Goal: Task Accomplishment & Management: Use online tool/utility

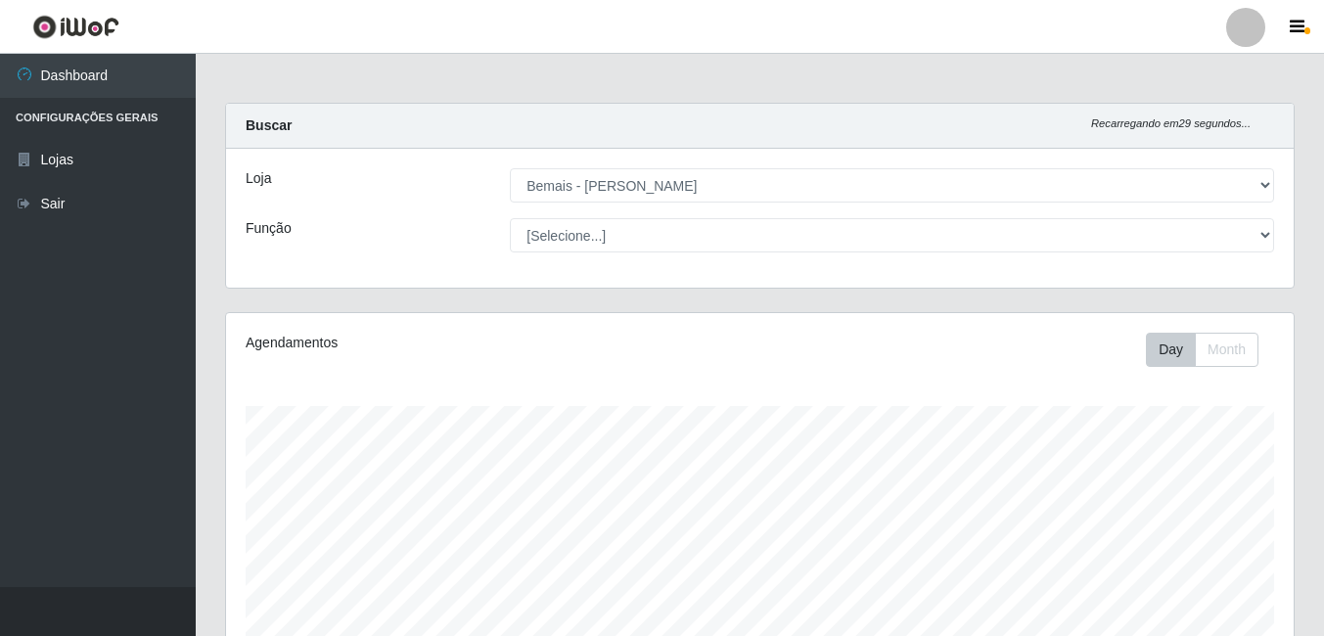
select select "230"
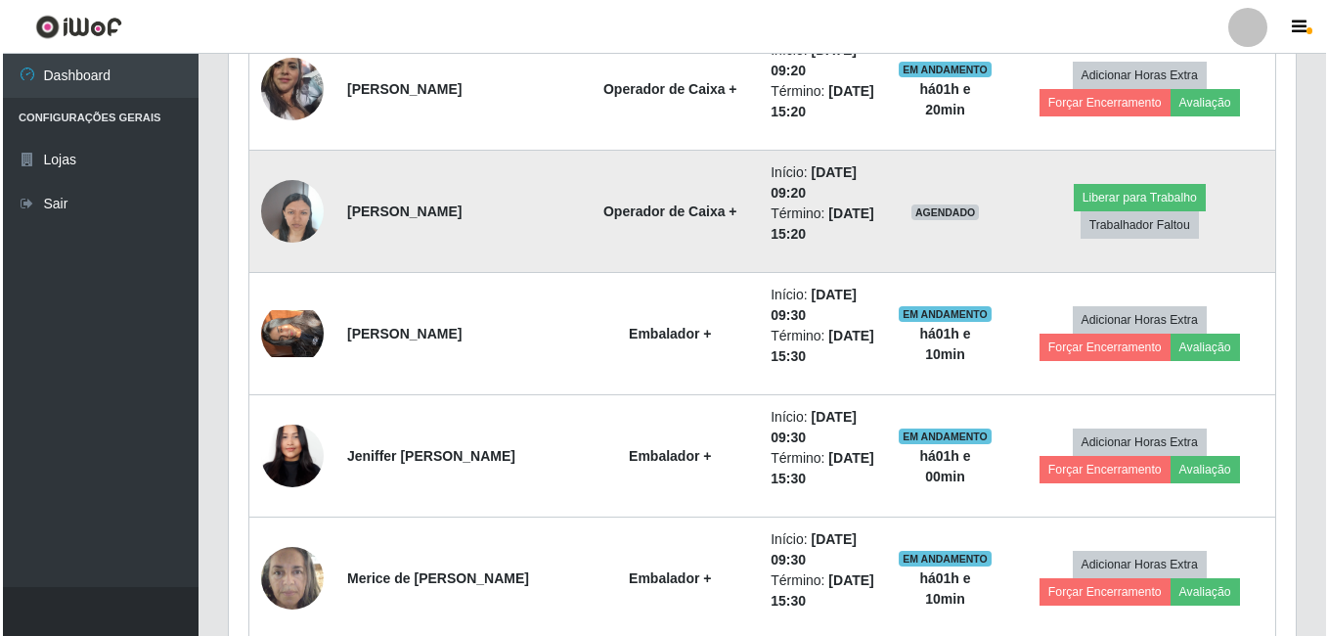
scroll to position [1489, 0]
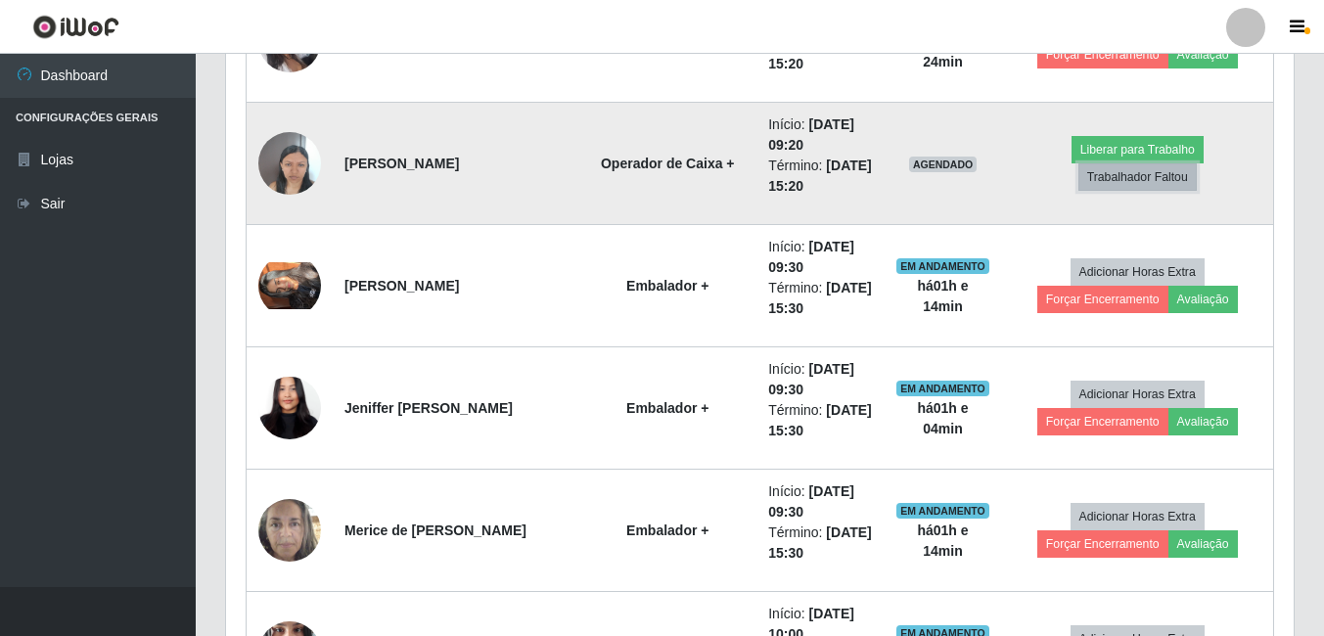
click at [1176, 163] on button "Trabalhador Faltou" at bounding box center [1137, 176] width 118 height 27
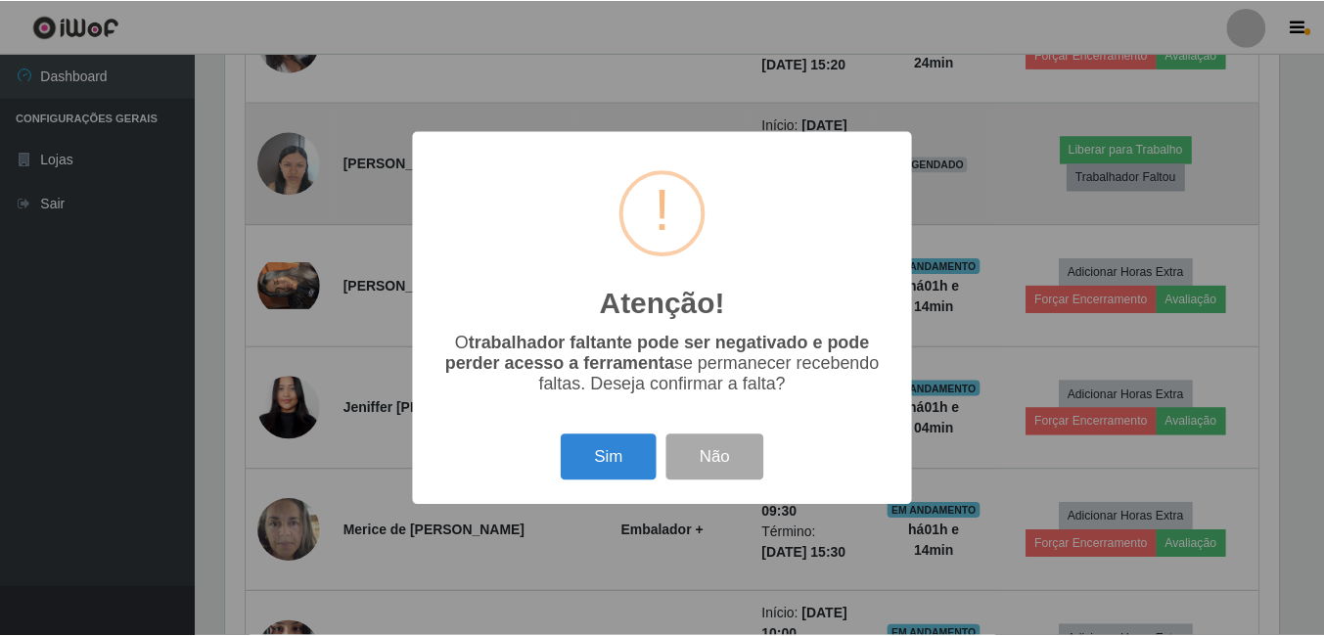
scroll to position [406, 1057]
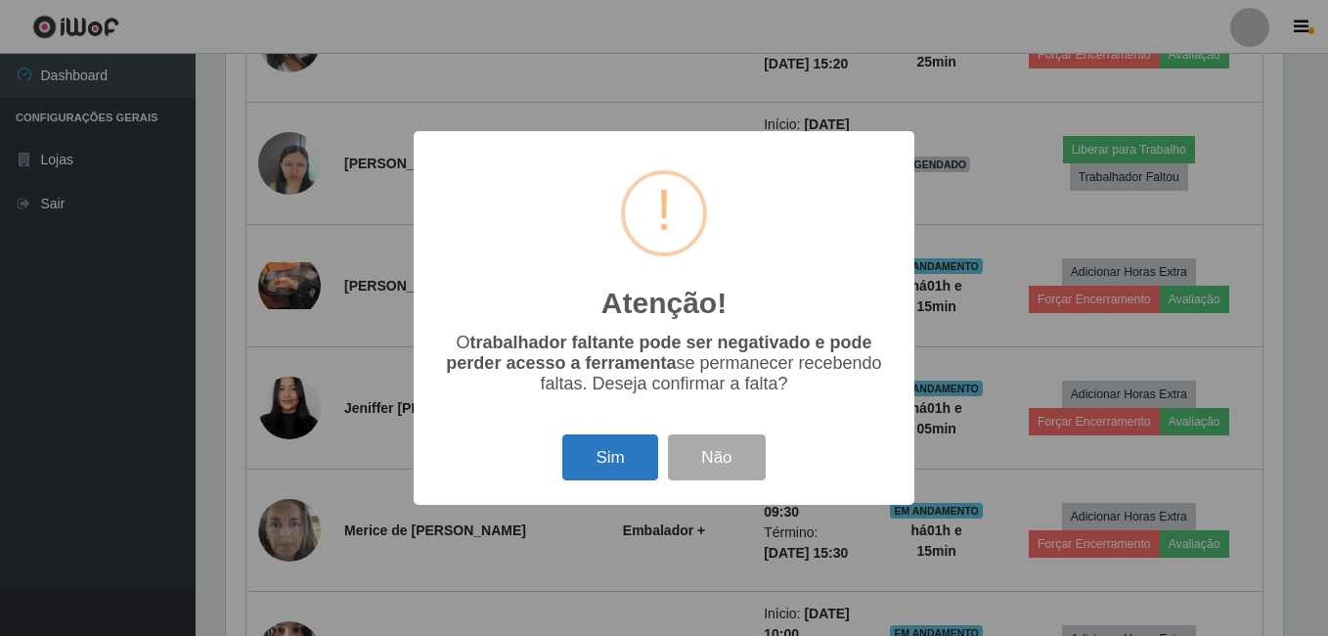
click at [622, 477] on button "Sim" at bounding box center [609, 457] width 95 height 46
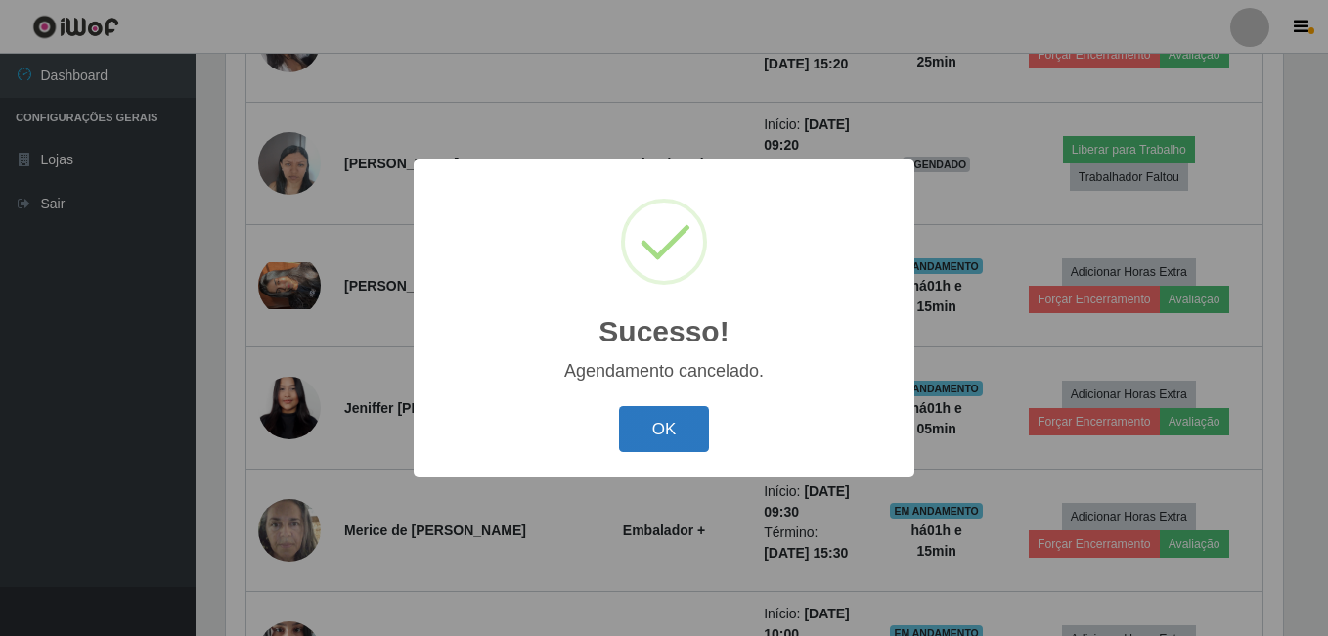
click at [673, 443] on button "OK" at bounding box center [664, 429] width 91 height 46
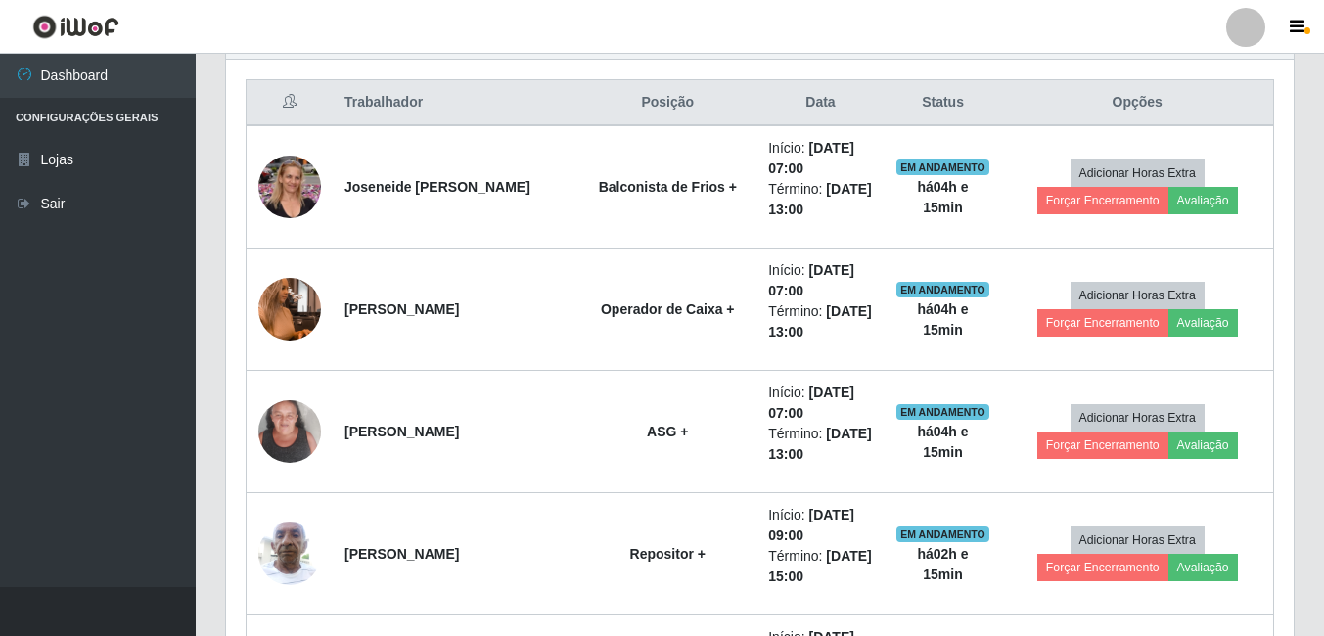
scroll to position [706, 0]
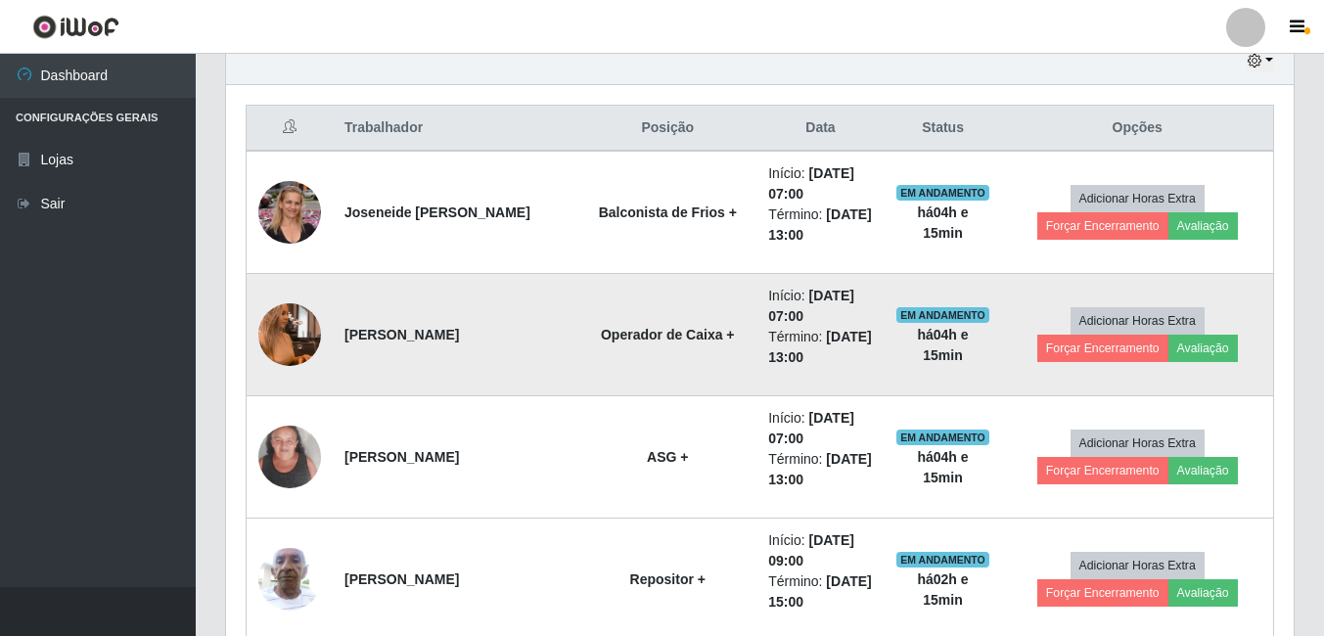
click at [299, 332] on img at bounding box center [289, 335] width 63 height 112
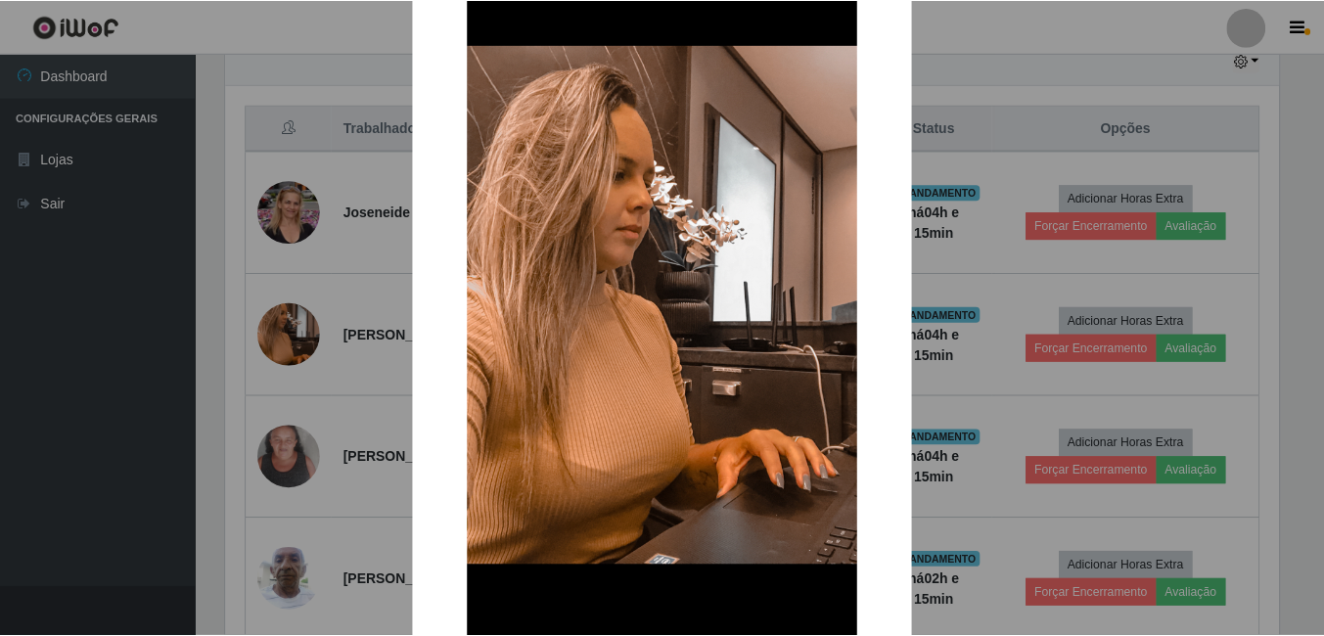
scroll to position [231, 0]
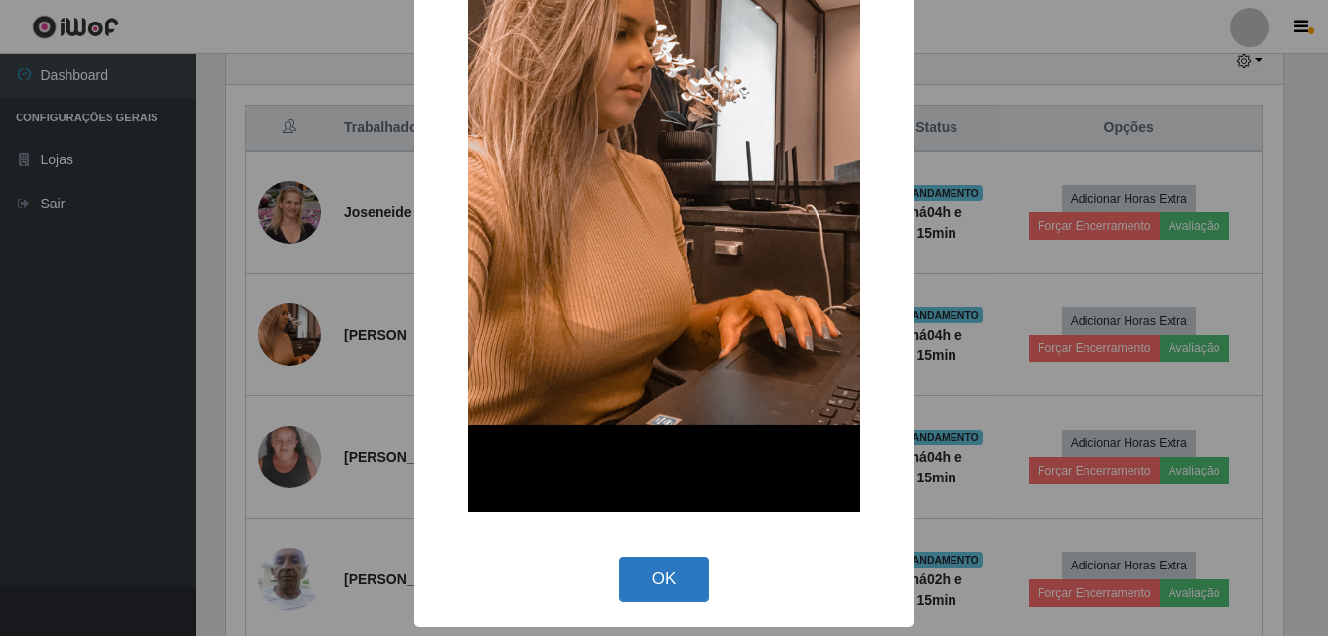
click at [624, 577] on button "OK" at bounding box center [664, 580] width 91 height 46
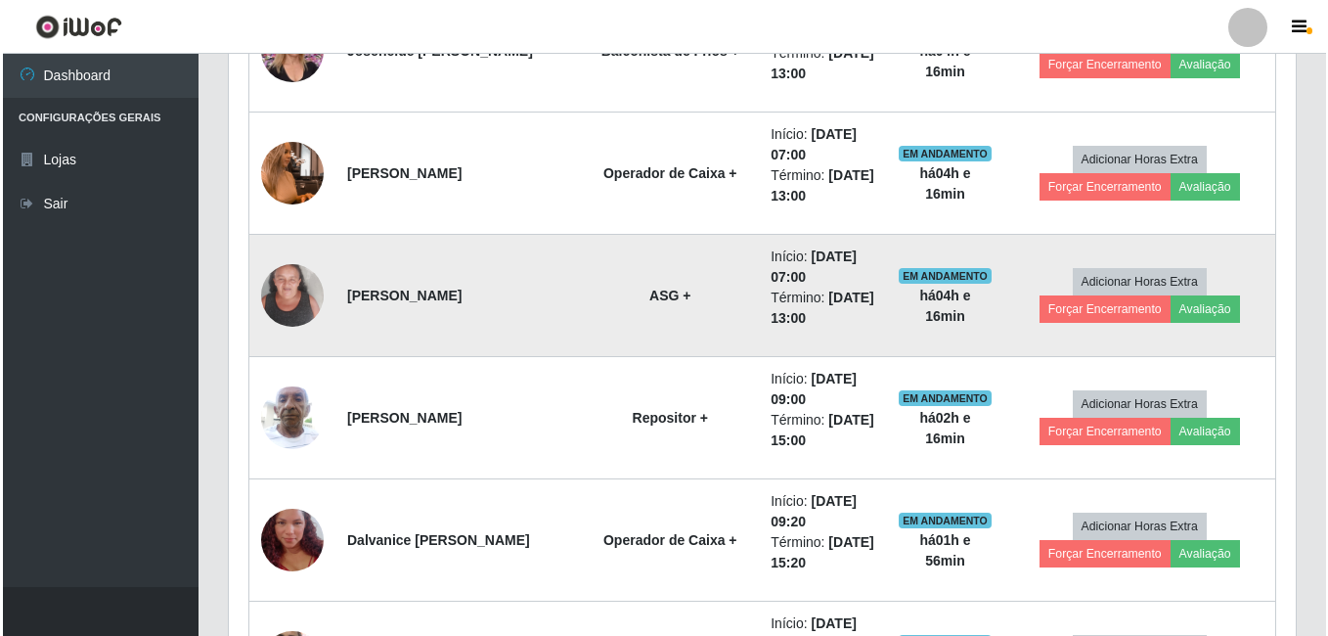
scroll to position [902, 0]
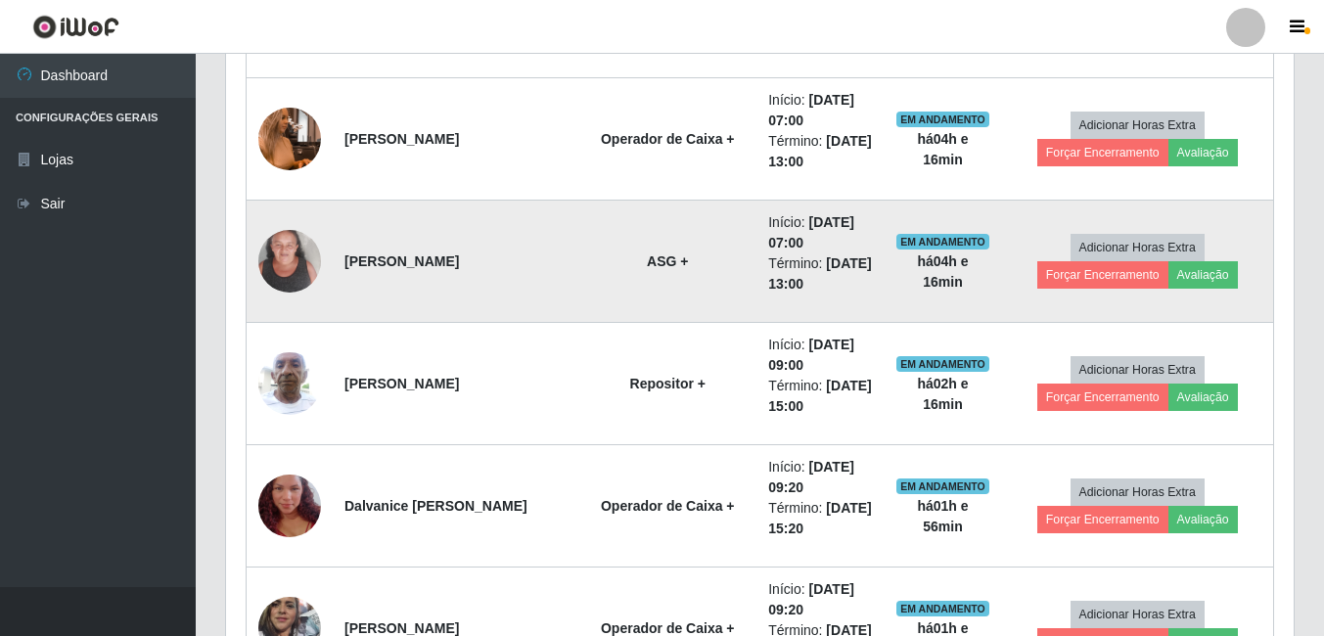
click at [266, 248] on img at bounding box center [289, 260] width 63 height 83
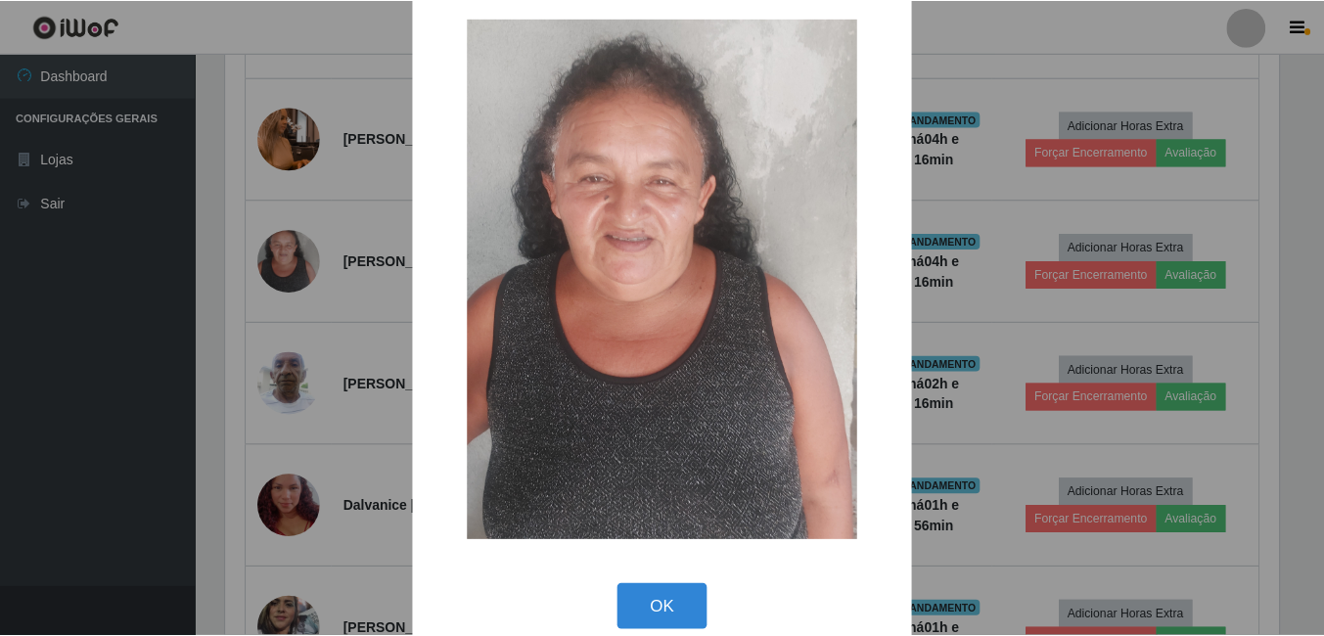
scroll to position [57, 0]
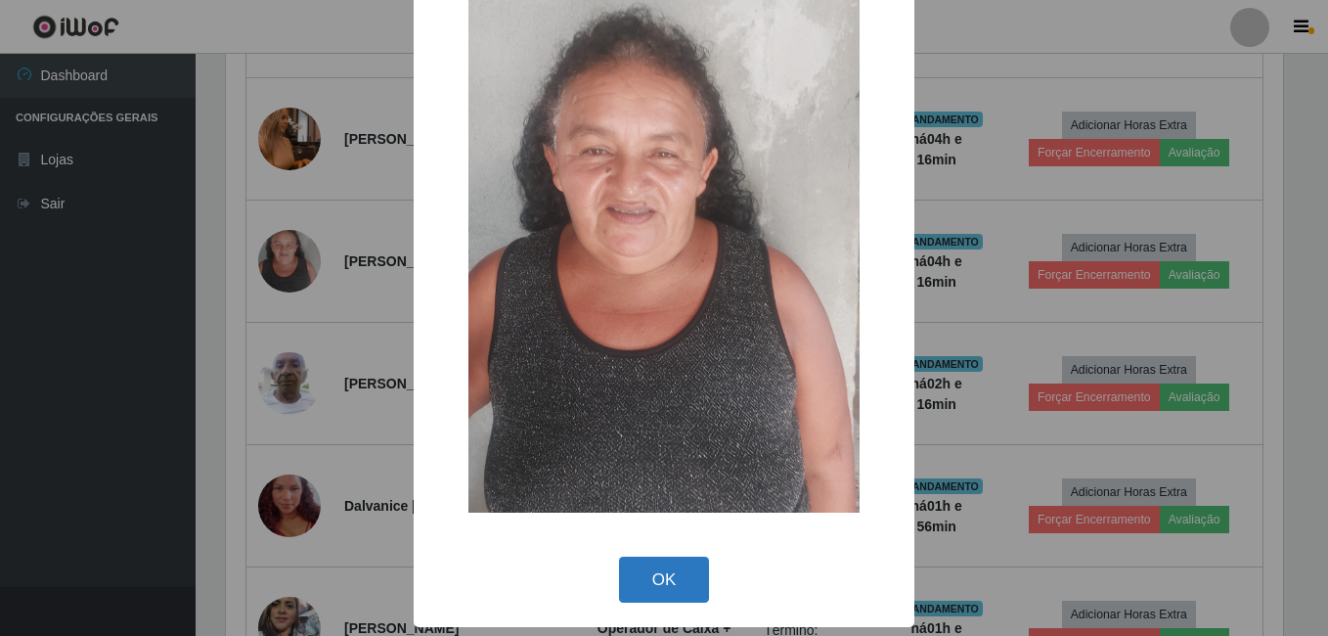
click at [669, 589] on button "OK" at bounding box center [664, 580] width 91 height 46
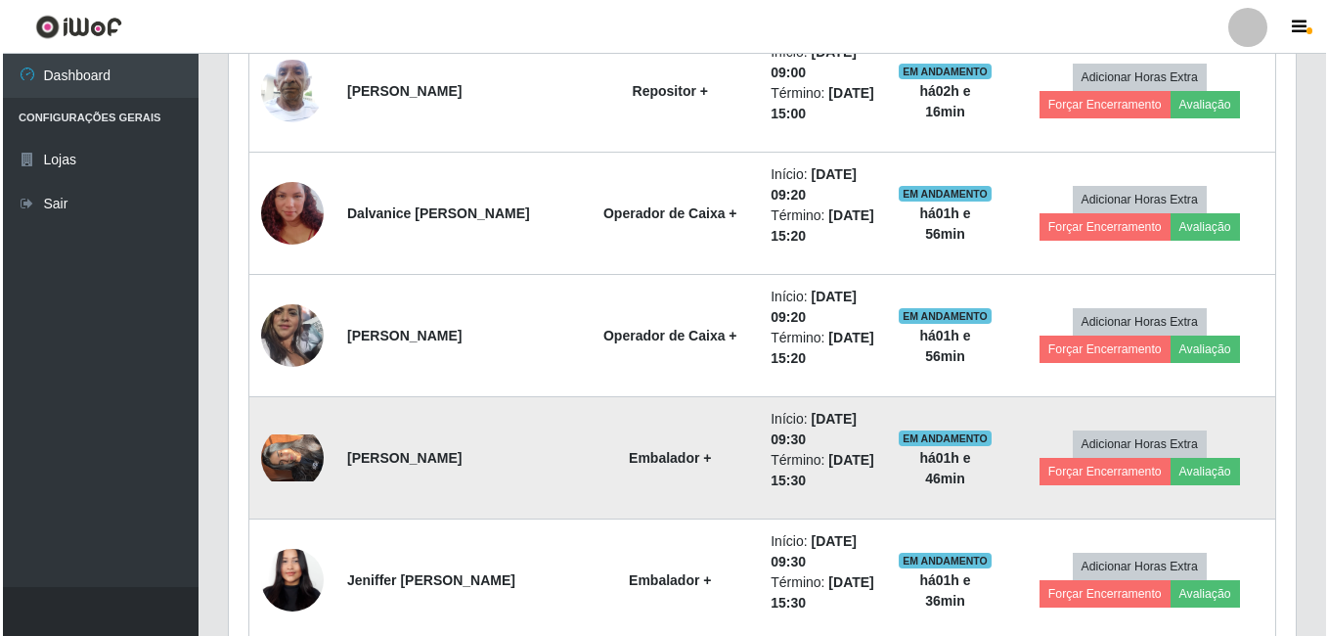
scroll to position [1195, 0]
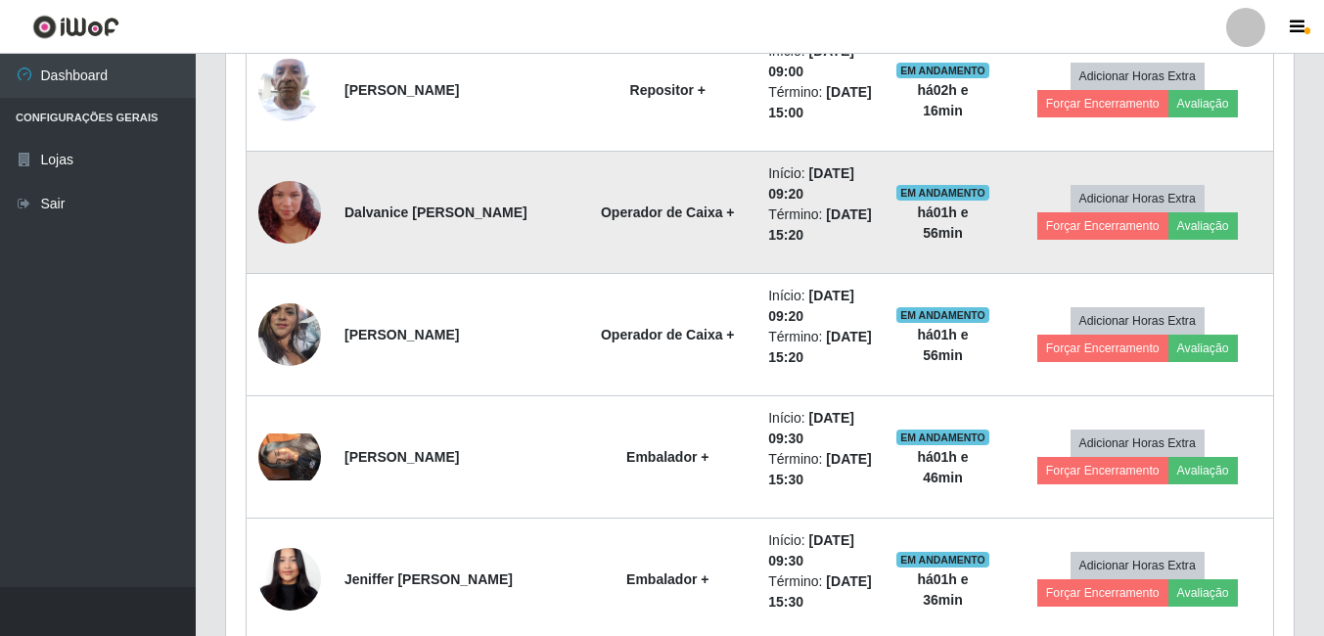
click at [313, 202] on img at bounding box center [289, 213] width 63 height 112
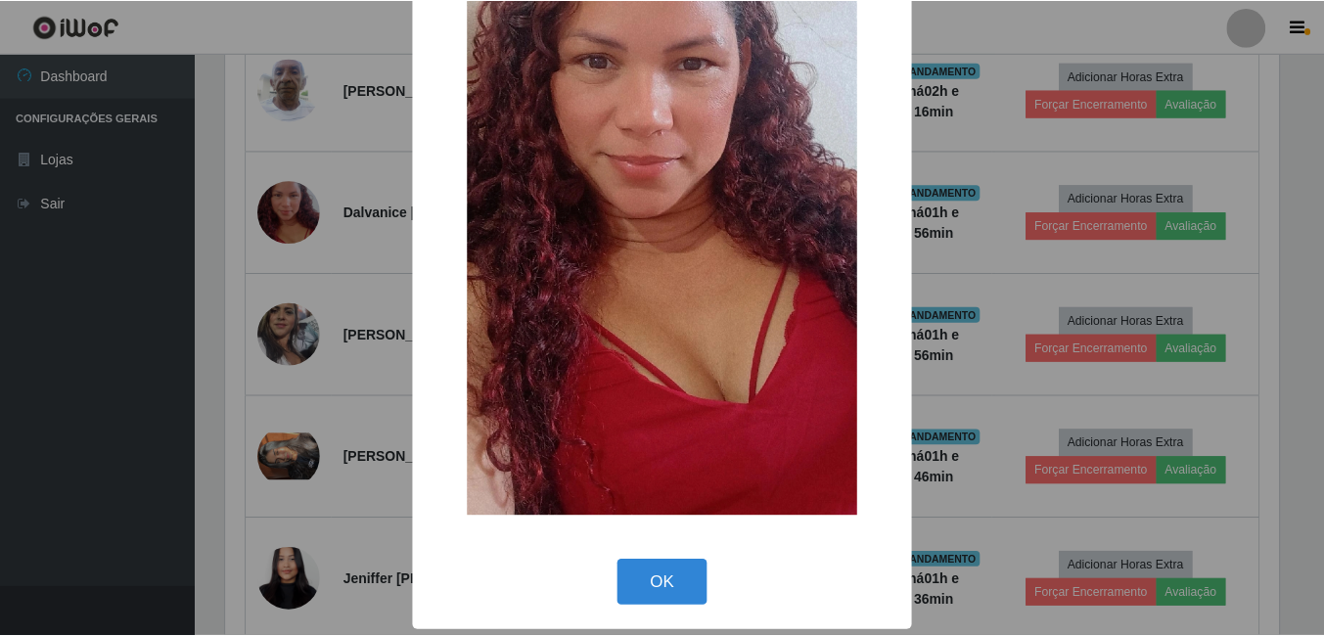
scroll to position [231, 0]
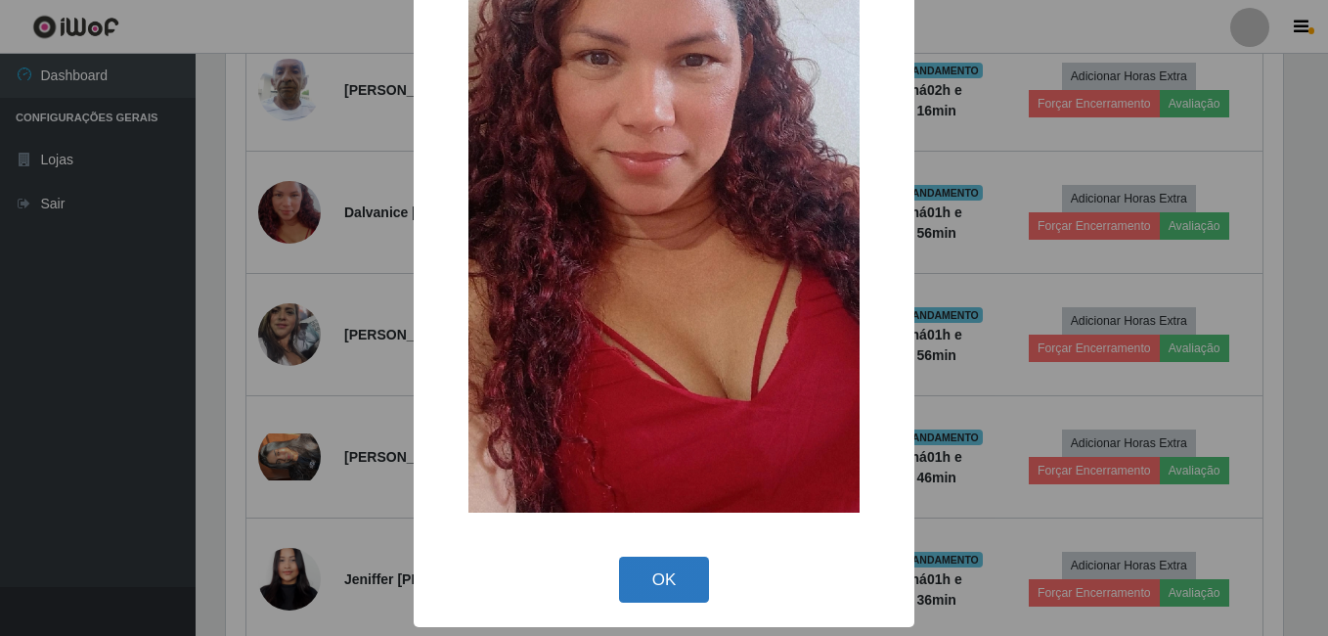
click at [676, 561] on button "OK" at bounding box center [664, 580] width 91 height 46
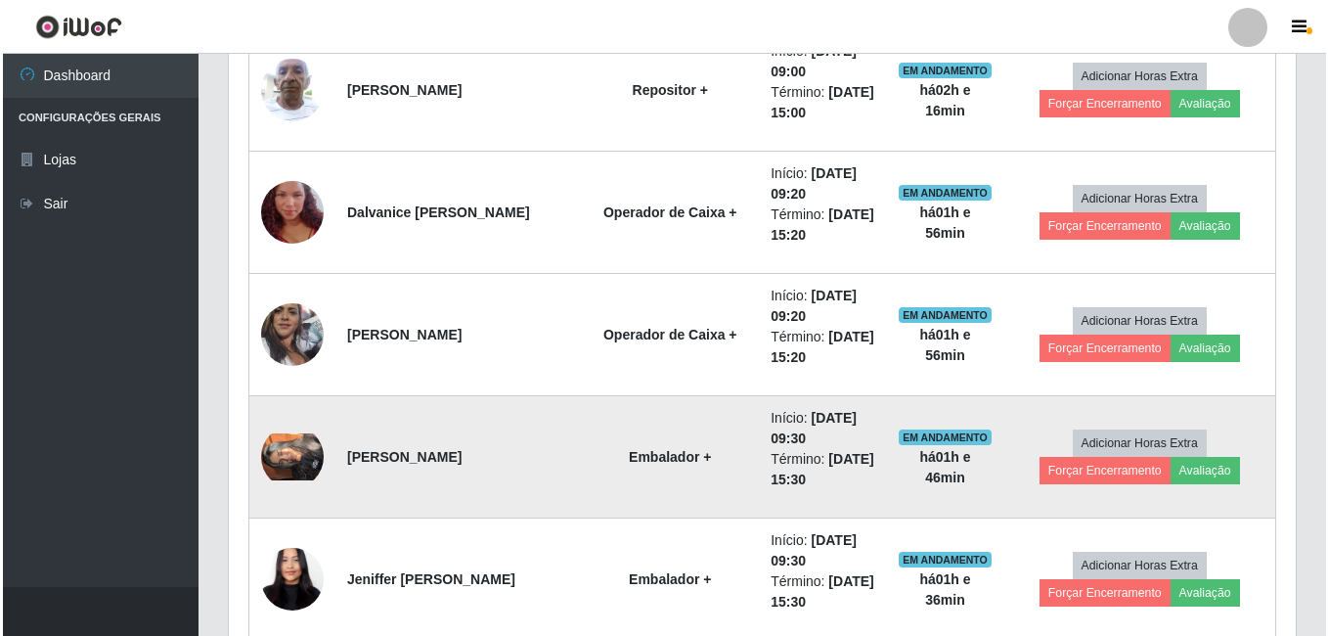
scroll to position [406, 1067]
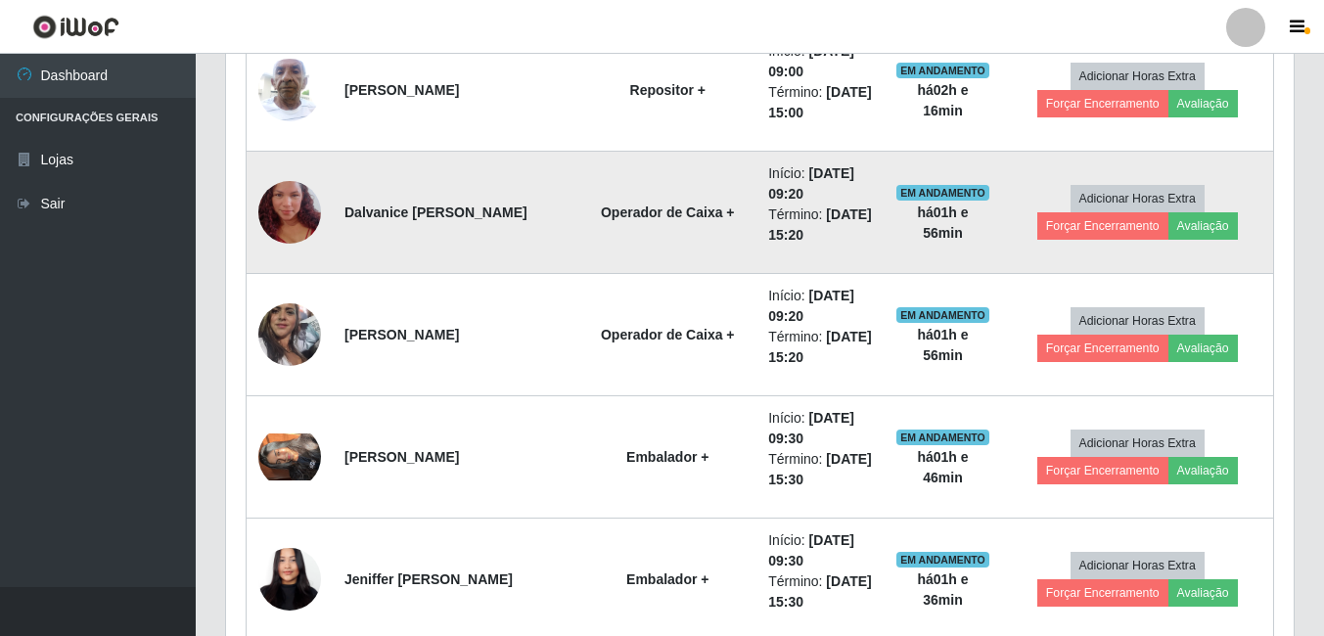
click at [303, 206] on img at bounding box center [289, 213] width 63 height 112
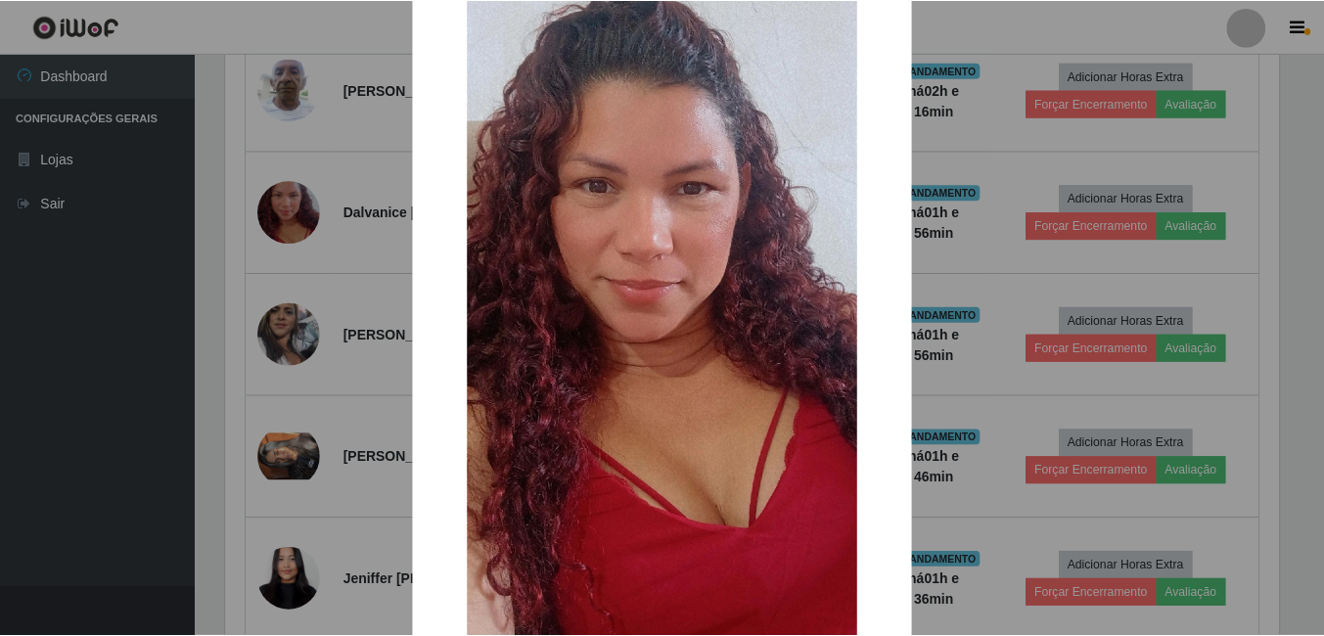
scroll to position [196, 0]
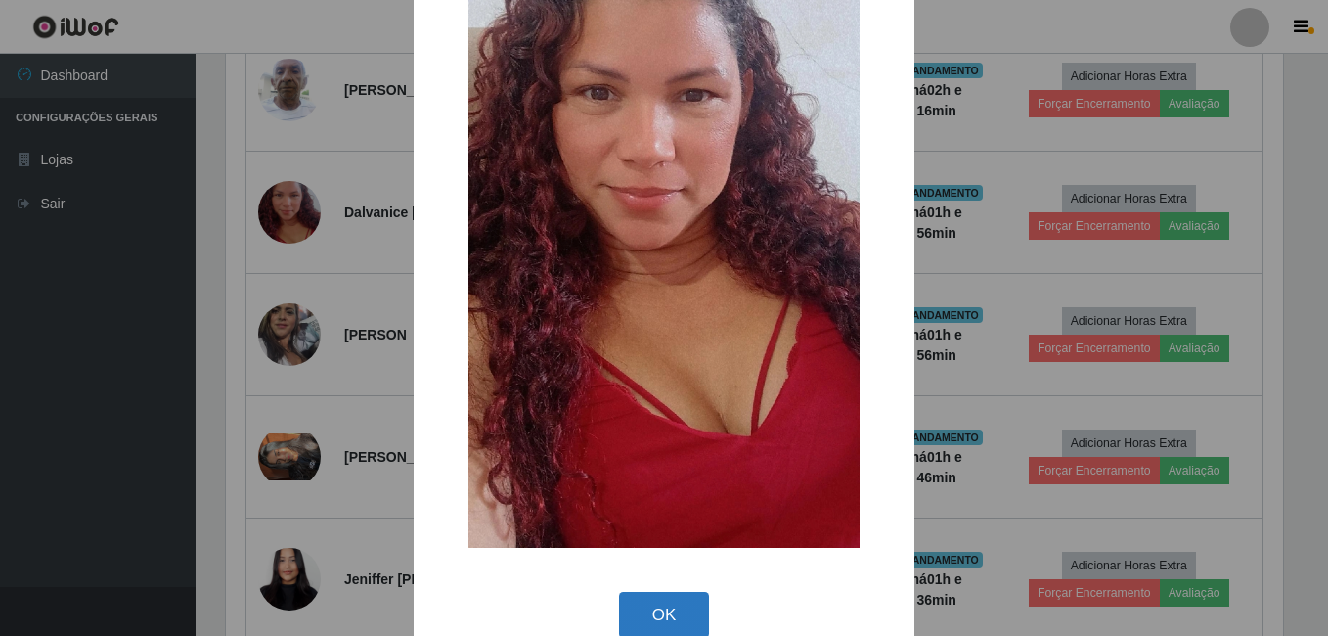
click at [658, 607] on button "OK" at bounding box center [664, 615] width 91 height 46
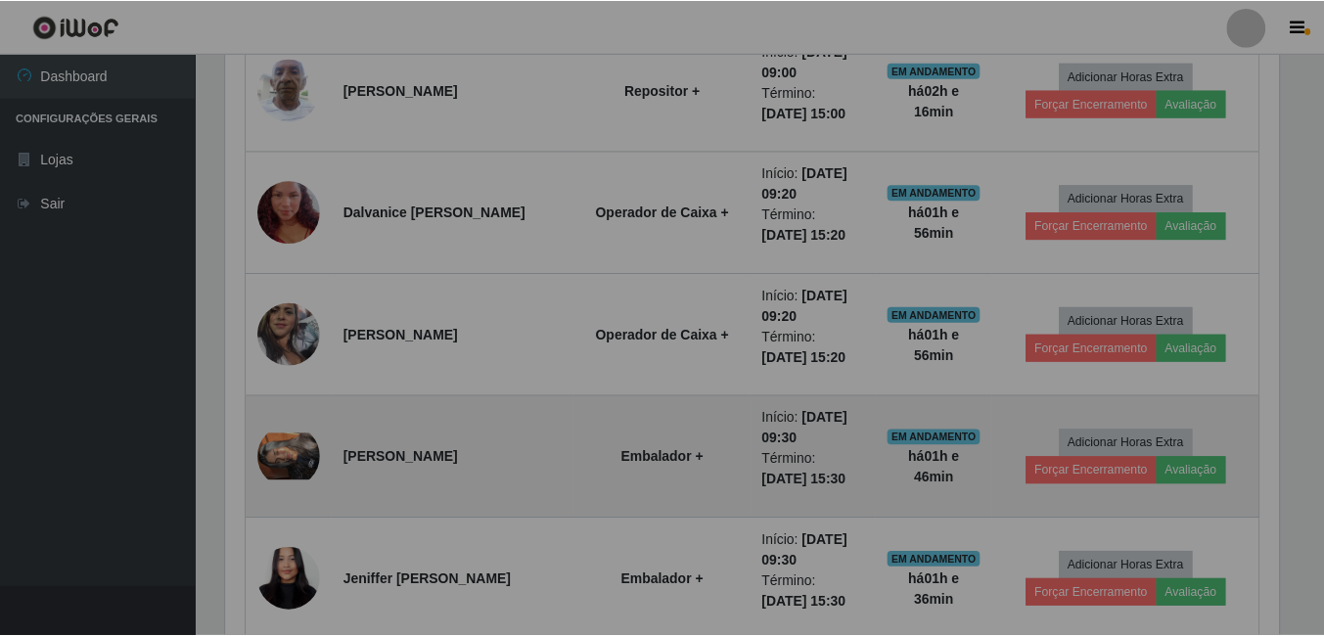
scroll to position [406, 1067]
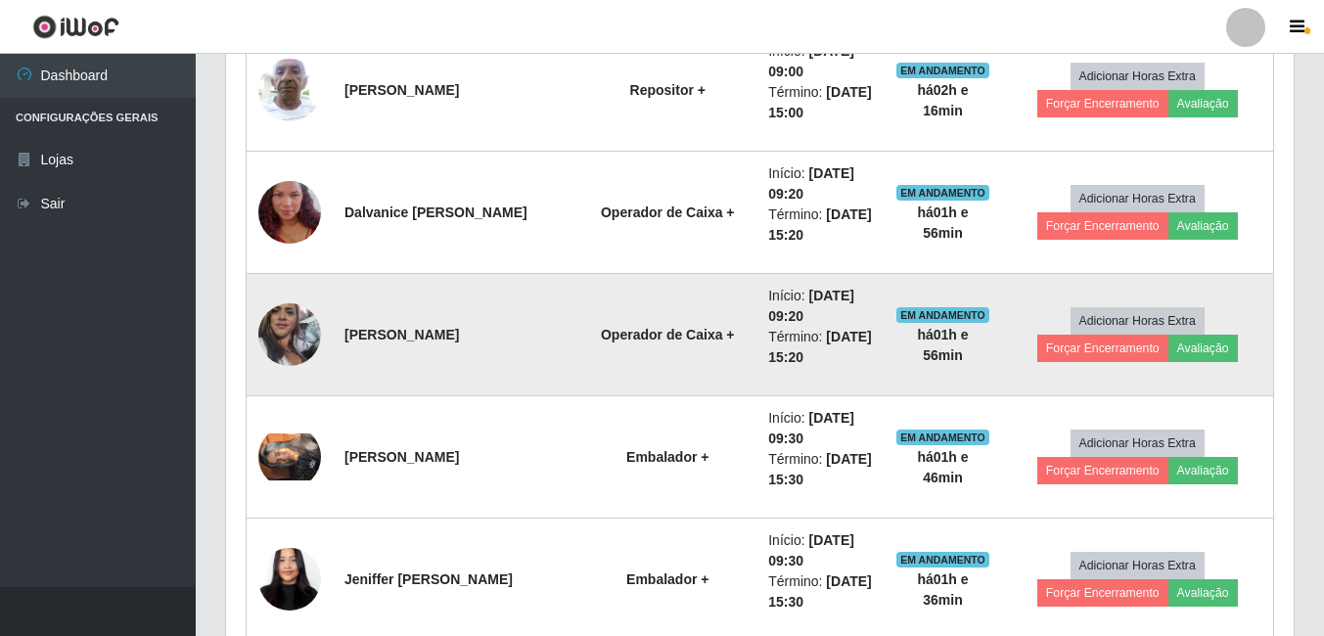
click at [293, 308] on img at bounding box center [289, 335] width 63 height 112
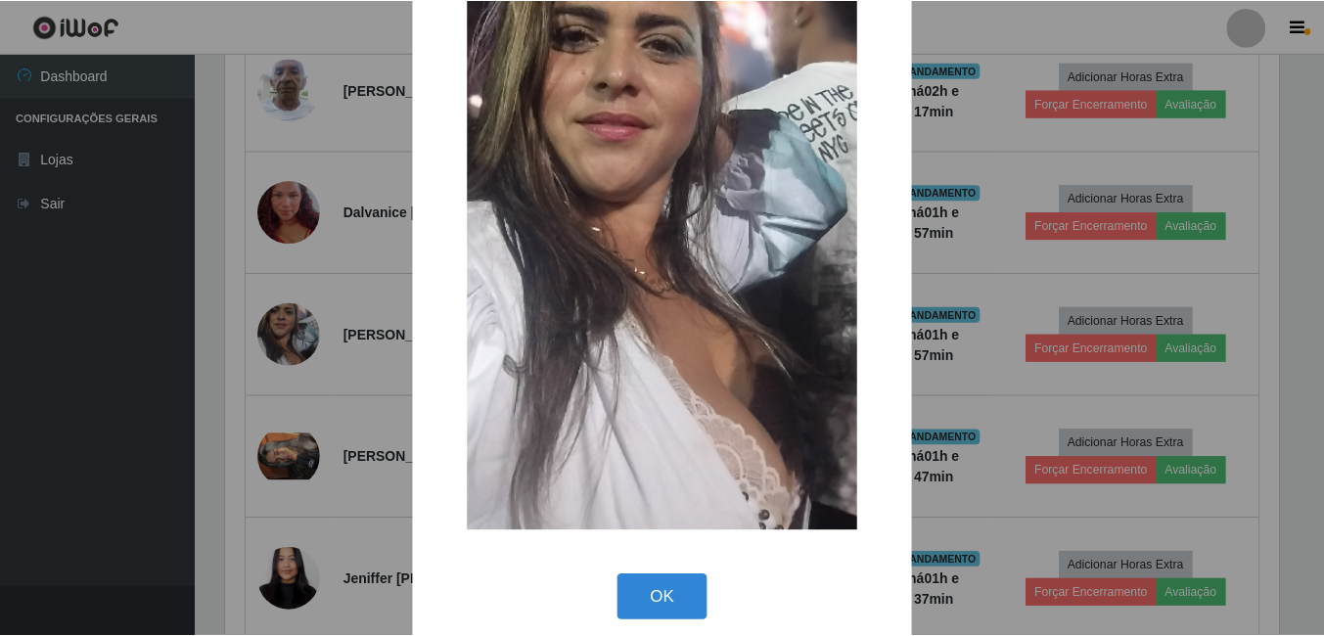
scroll to position [231, 0]
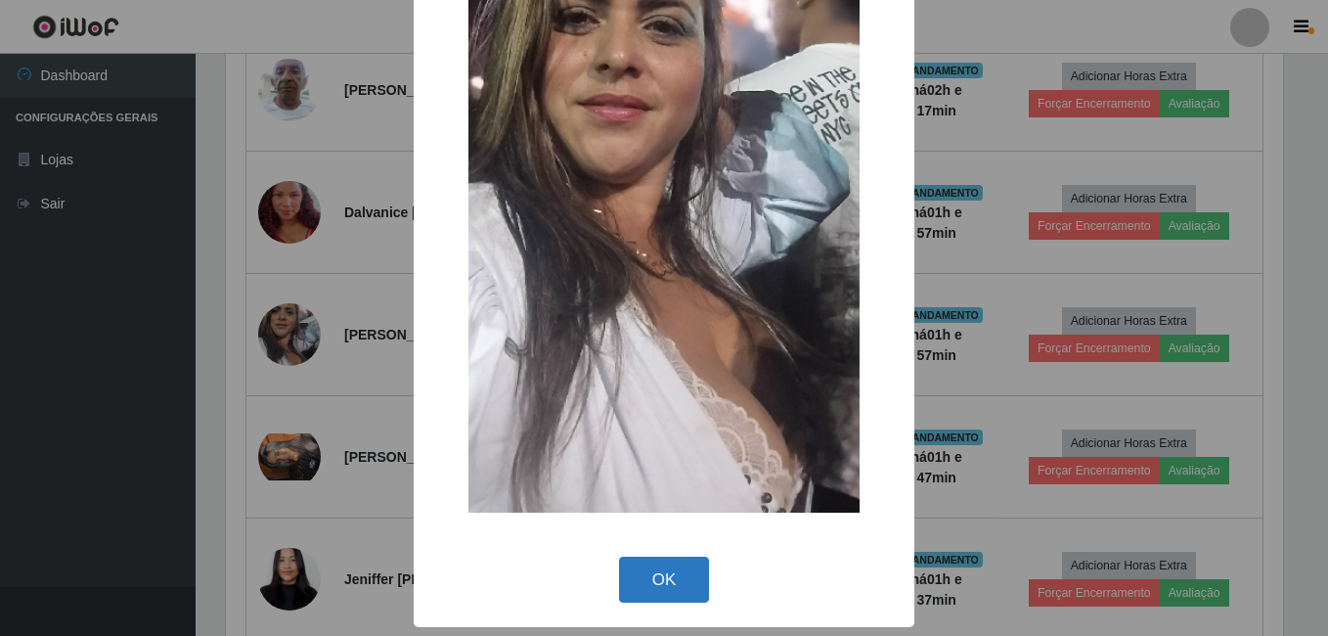
click at [658, 585] on button "OK" at bounding box center [664, 580] width 91 height 46
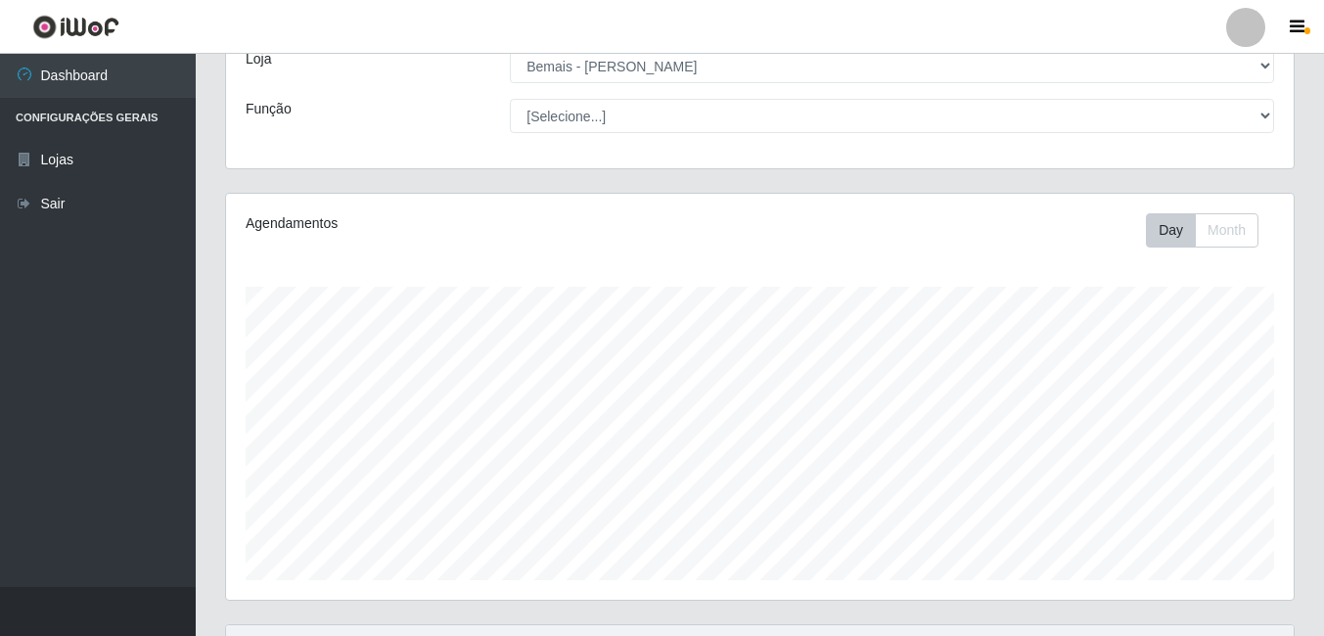
scroll to position [0, 0]
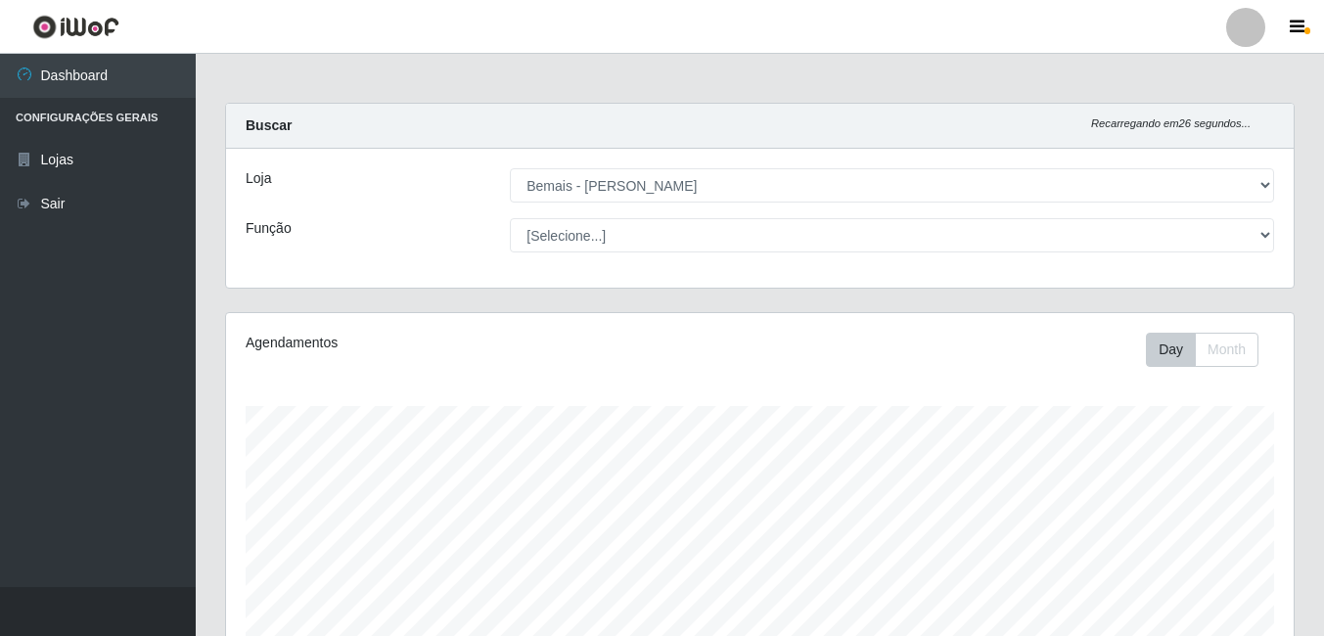
click at [1254, 26] on div at bounding box center [1245, 27] width 39 height 39
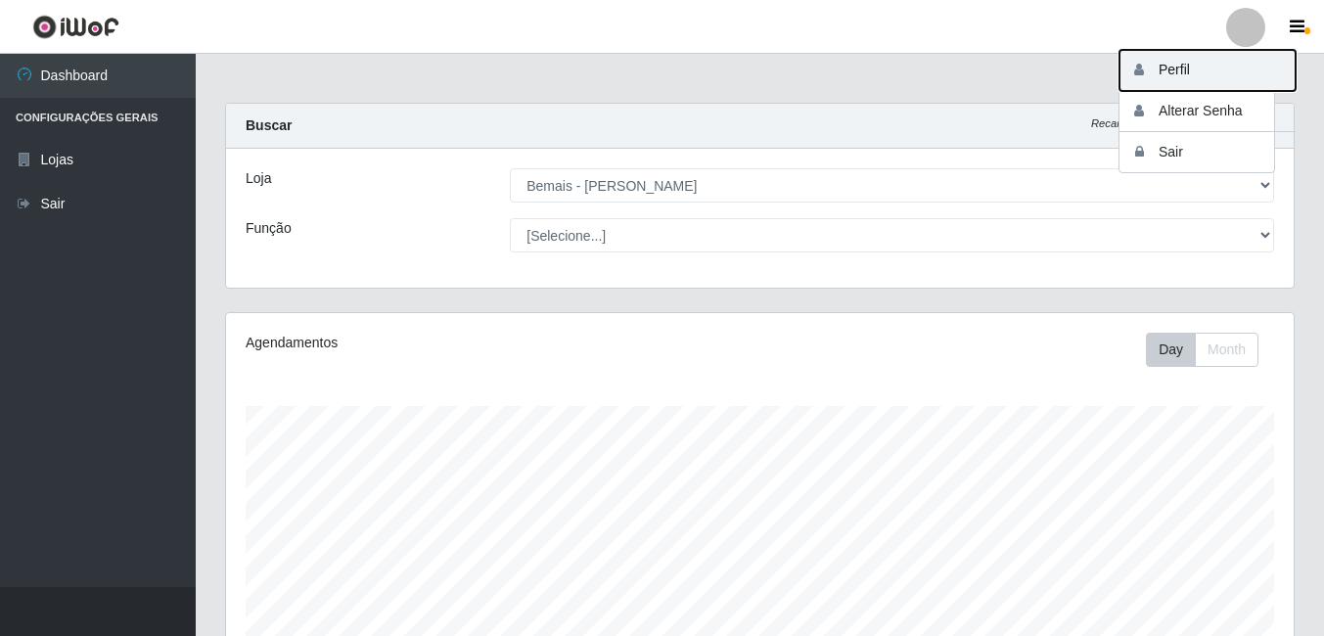
click at [1172, 64] on button "Perfil" at bounding box center [1207, 70] width 176 height 41
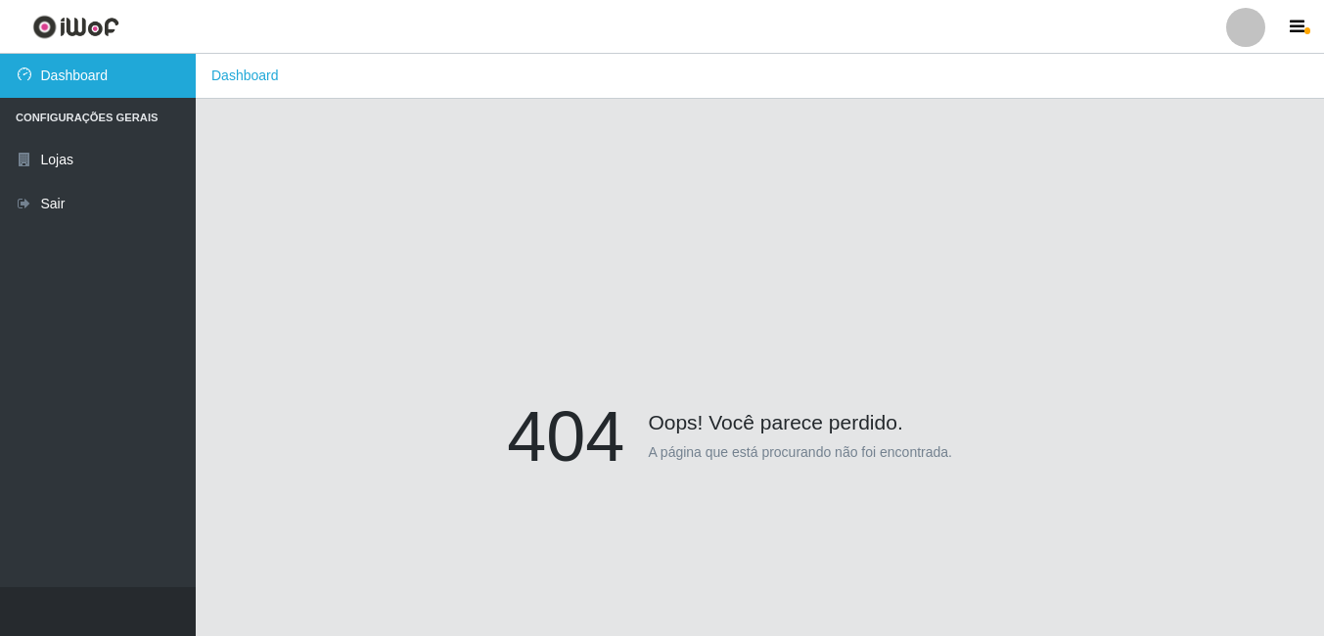
click at [52, 65] on link "Dashboard" at bounding box center [98, 76] width 196 height 44
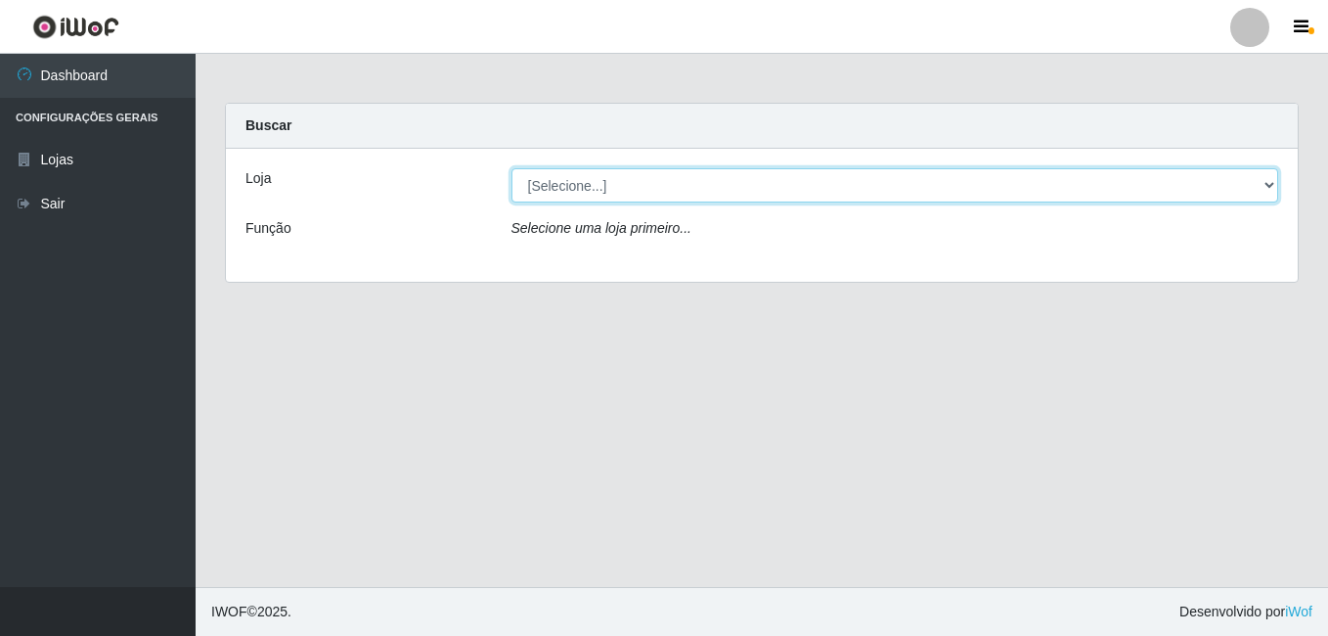
click at [1266, 189] on select "[Selecione...] [PERSON_NAME]" at bounding box center [896, 185] width 768 height 34
select select "230"
click at [512, 168] on select "[Selecione...] [PERSON_NAME]" at bounding box center [896, 185] width 768 height 34
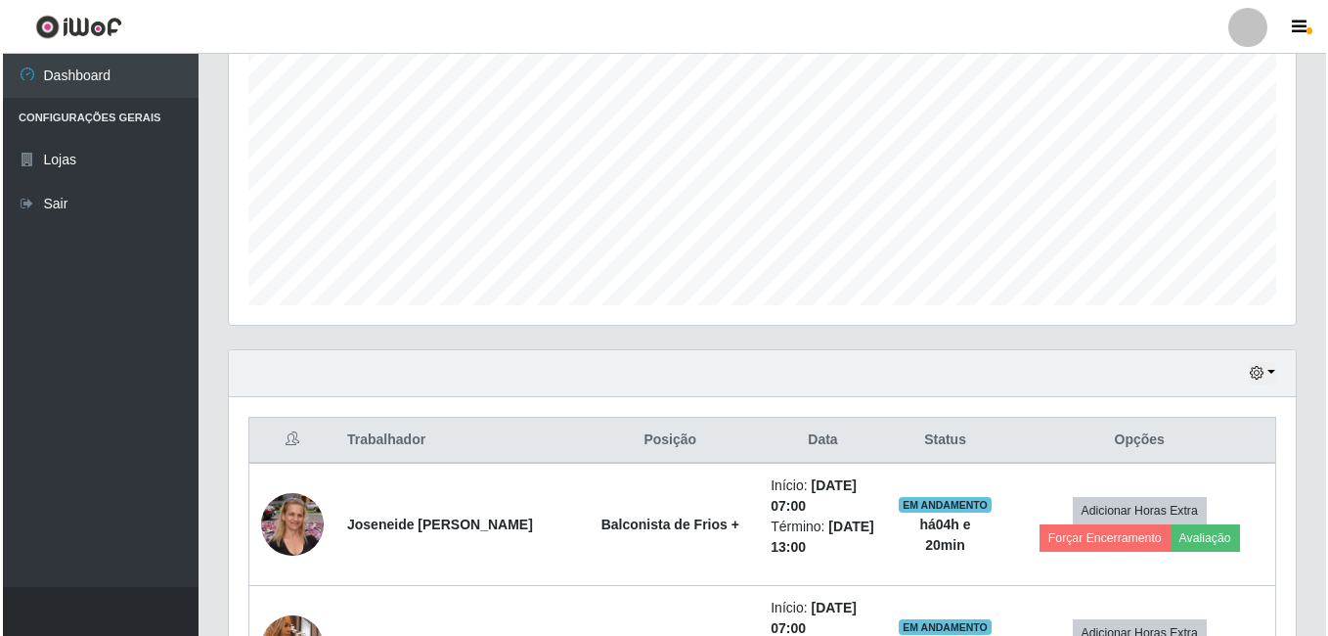
scroll to position [391, 0]
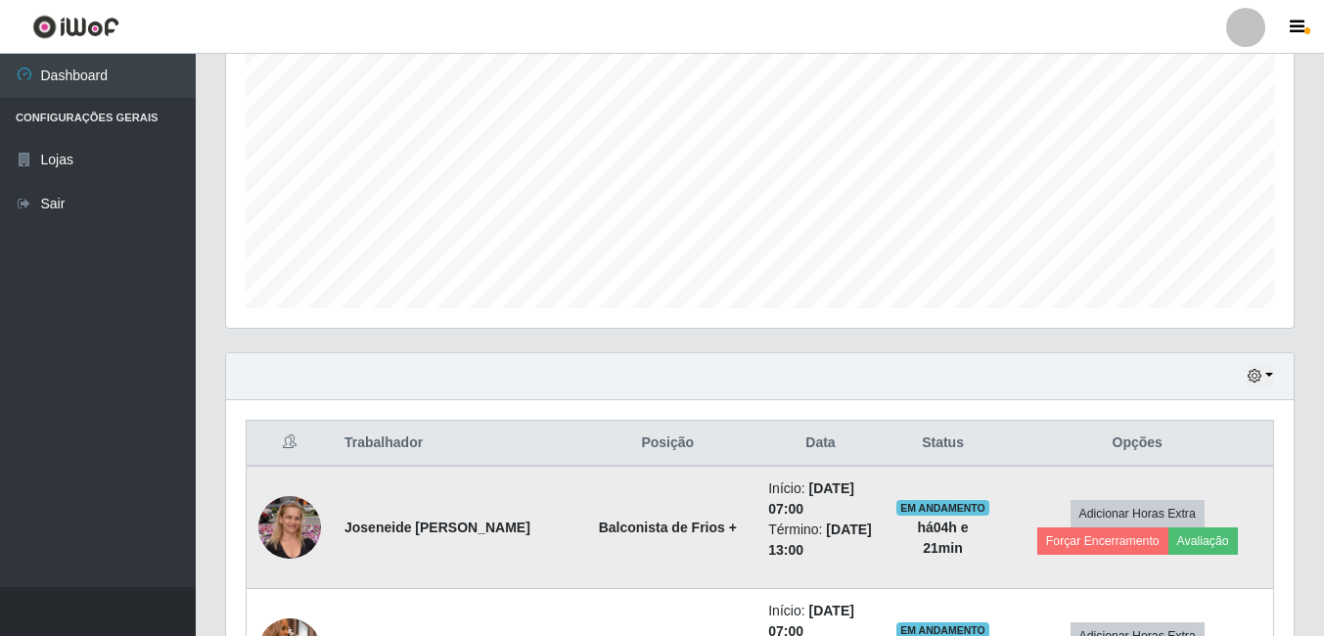
click at [249, 528] on td at bounding box center [290, 527] width 87 height 123
click at [295, 541] on img at bounding box center [289, 526] width 63 height 73
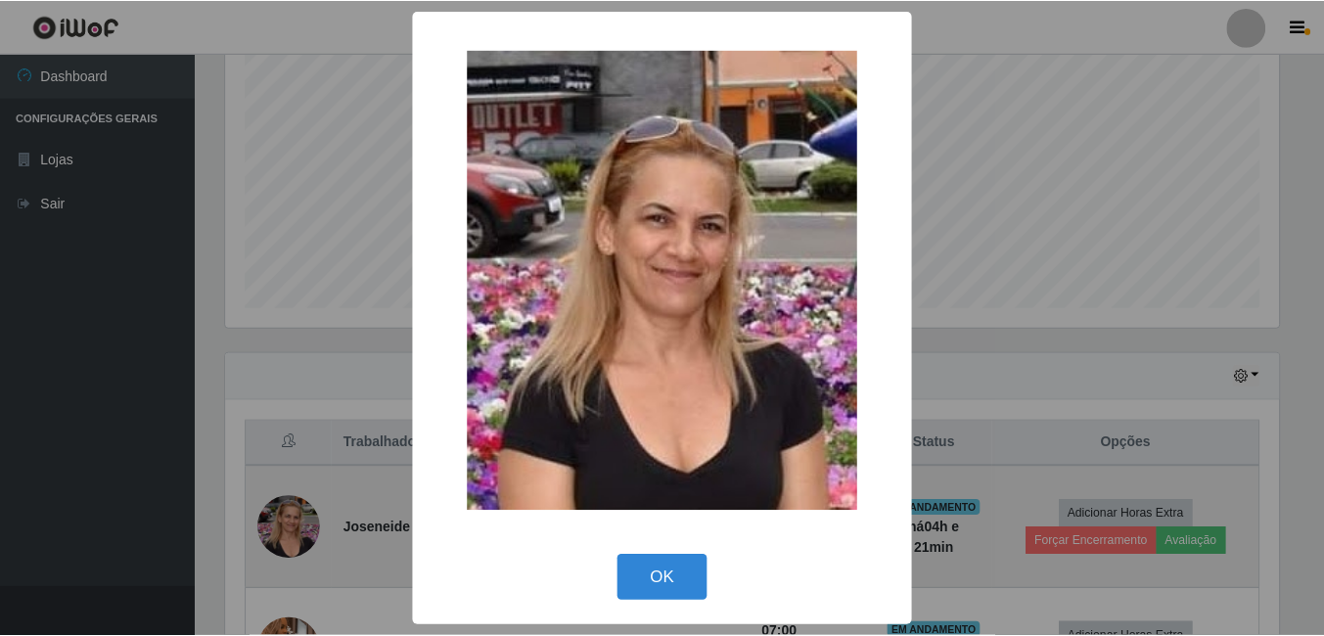
scroll to position [406, 1057]
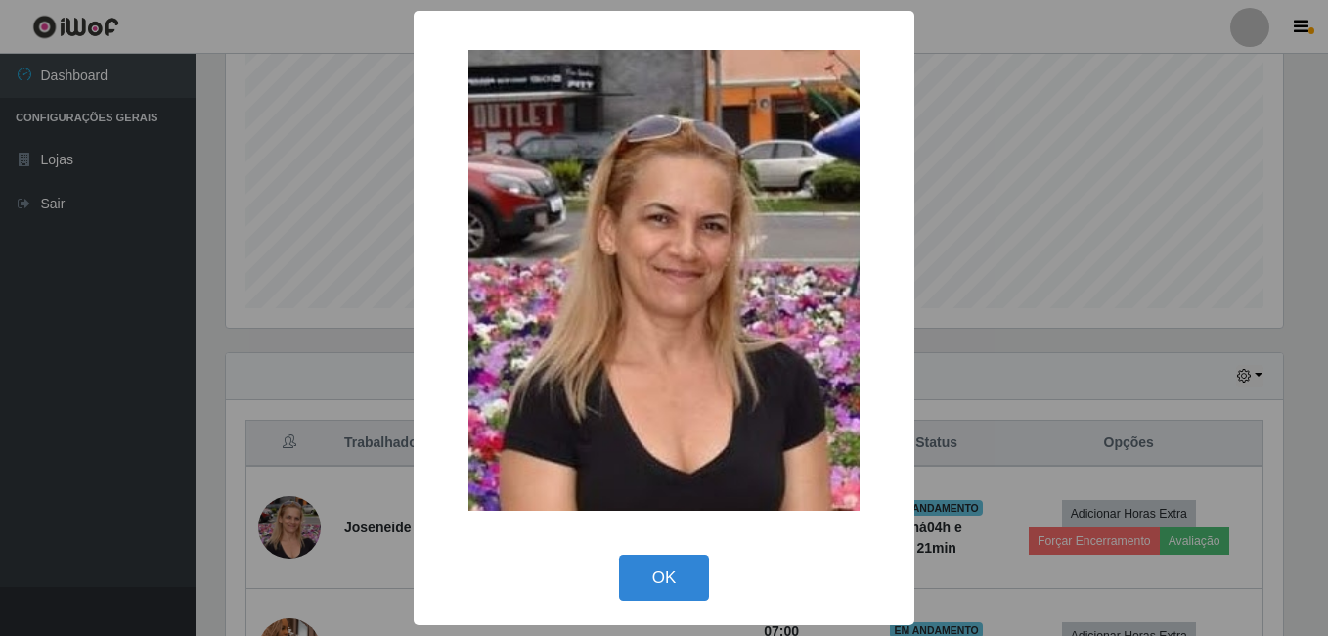
click at [319, 487] on div "× OK Cancel" at bounding box center [664, 318] width 1328 height 636
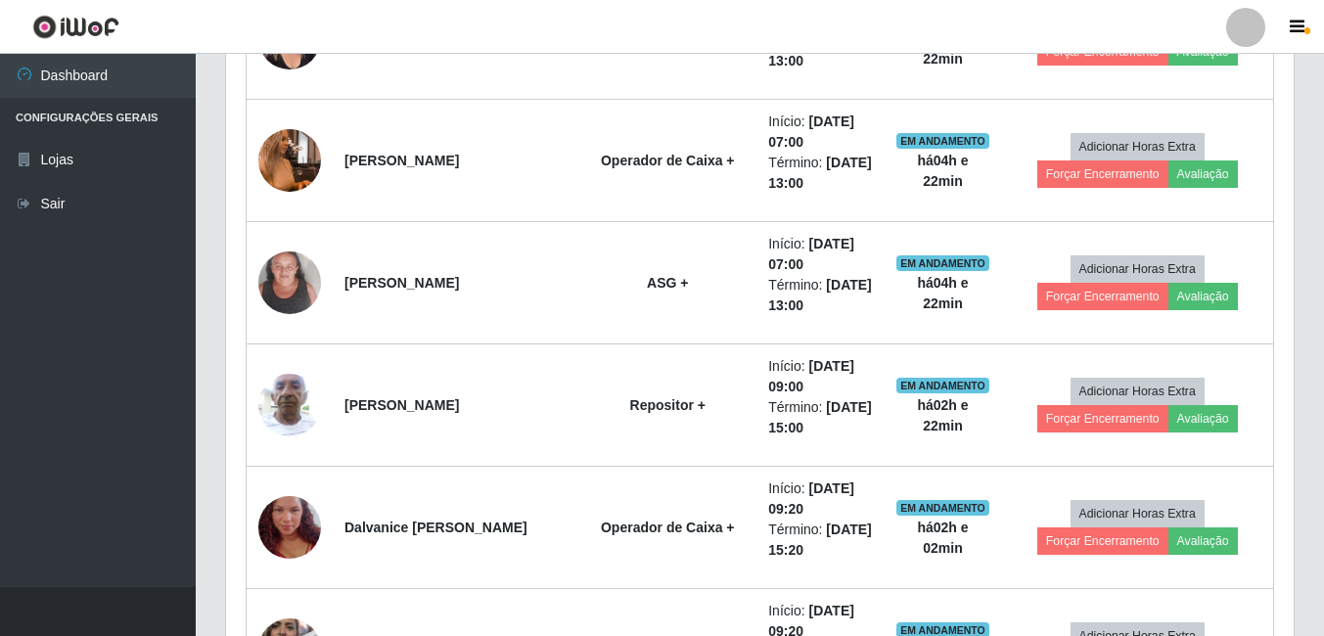
scroll to position [1174, 0]
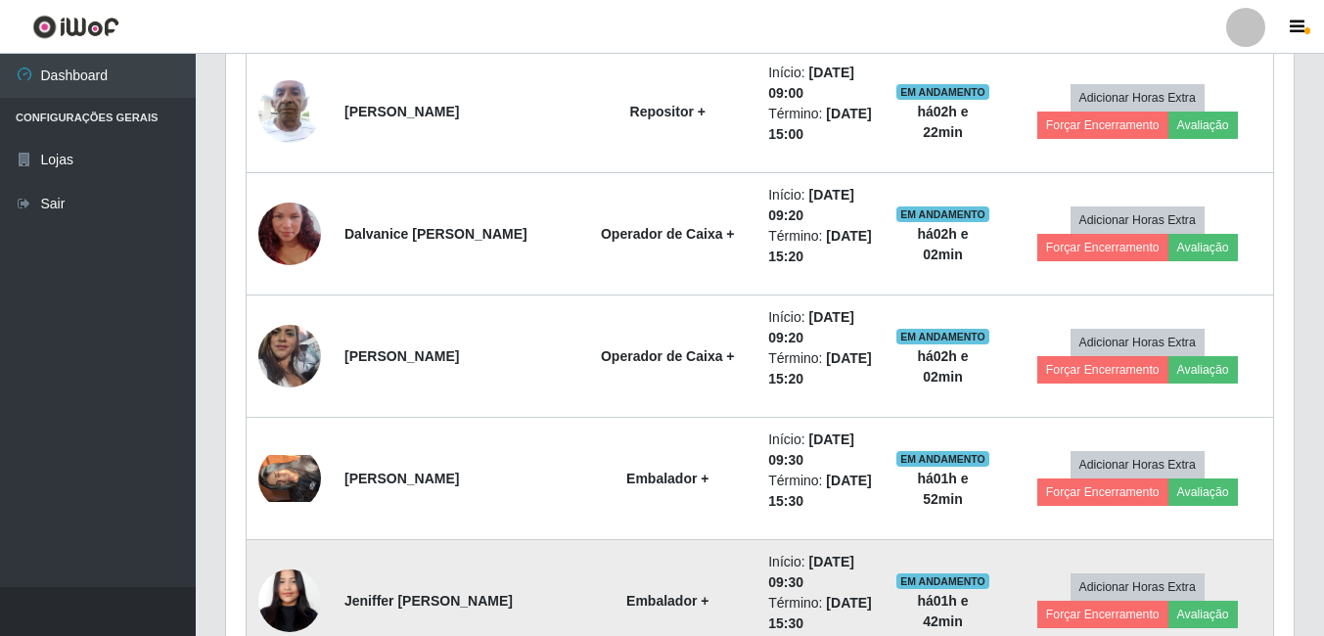
click at [270, 597] on img at bounding box center [289, 601] width 63 height 136
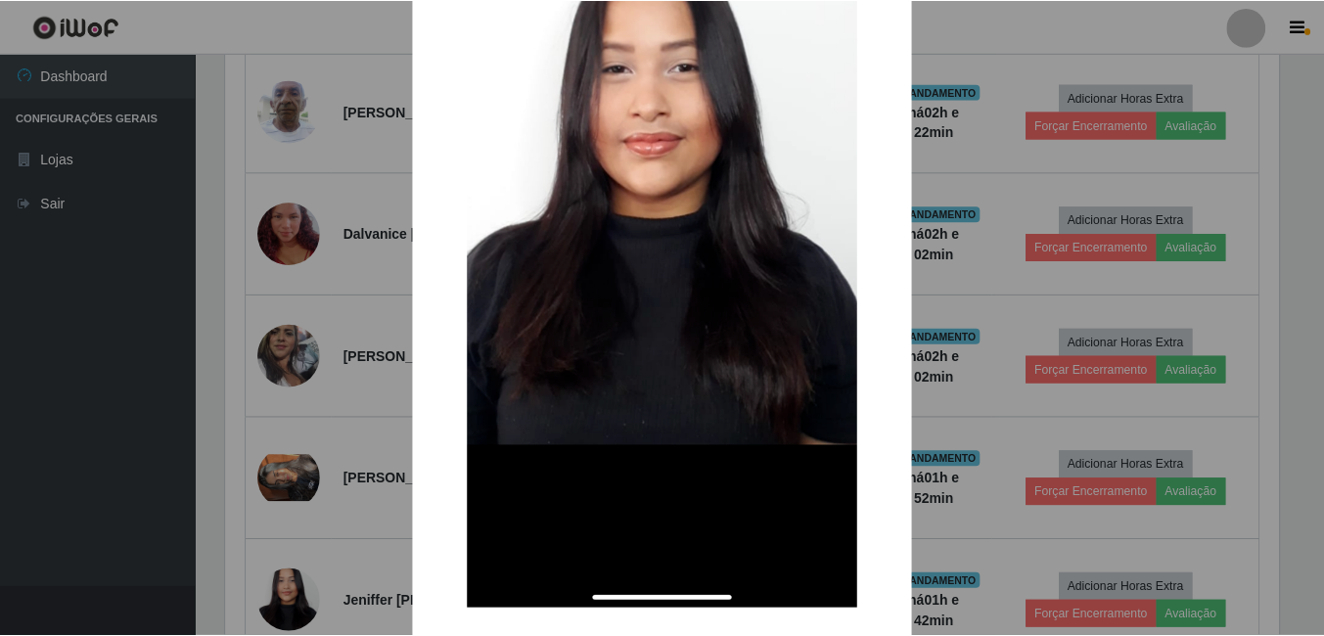
scroll to position [293, 0]
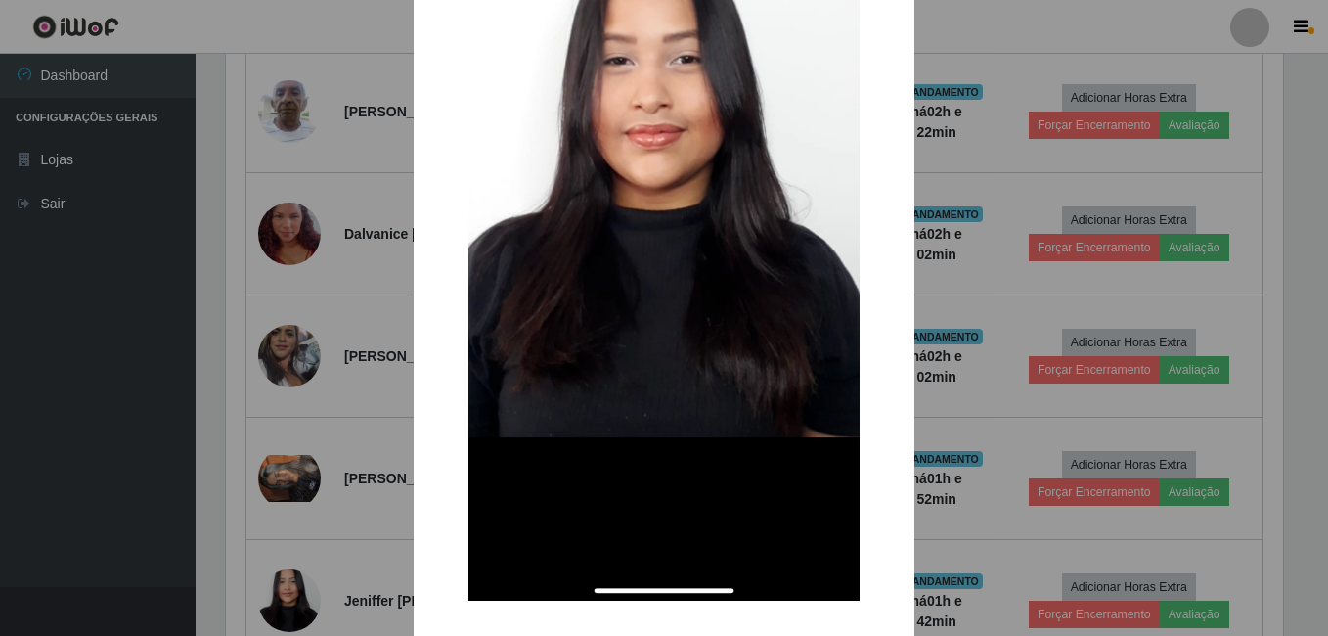
click at [333, 440] on div "× OK Cancel" at bounding box center [664, 318] width 1328 height 636
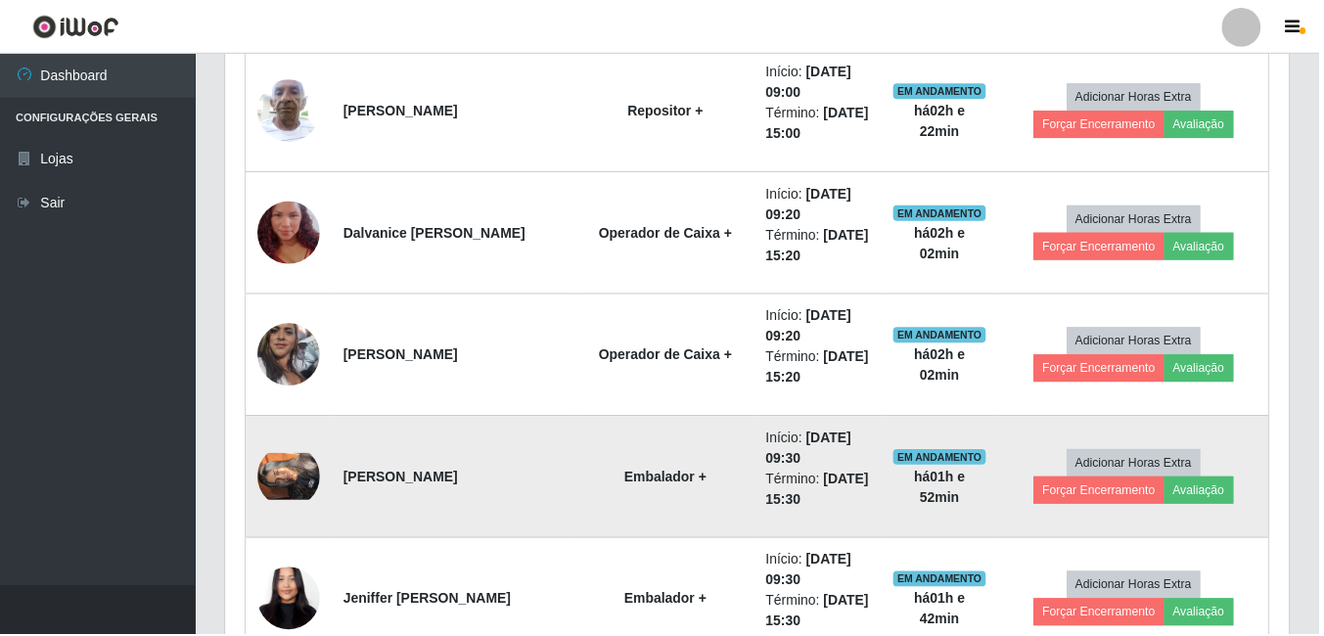
scroll to position [406, 1067]
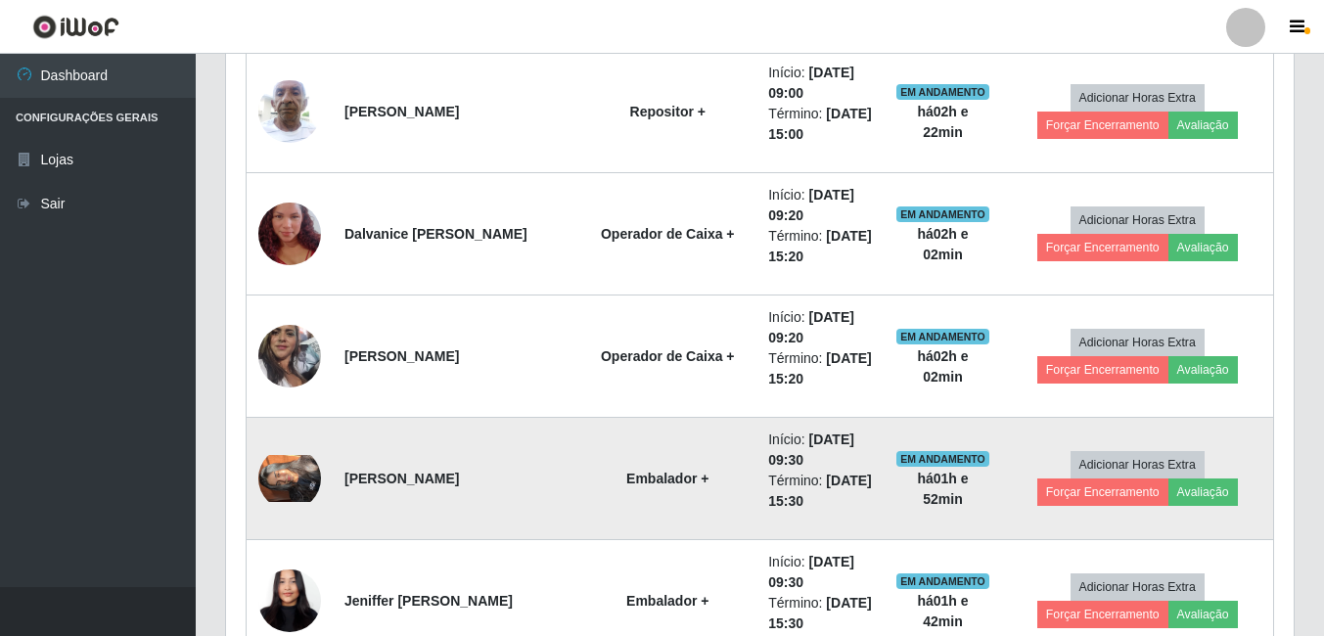
click at [301, 477] on img at bounding box center [289, 478] width 63 height 47
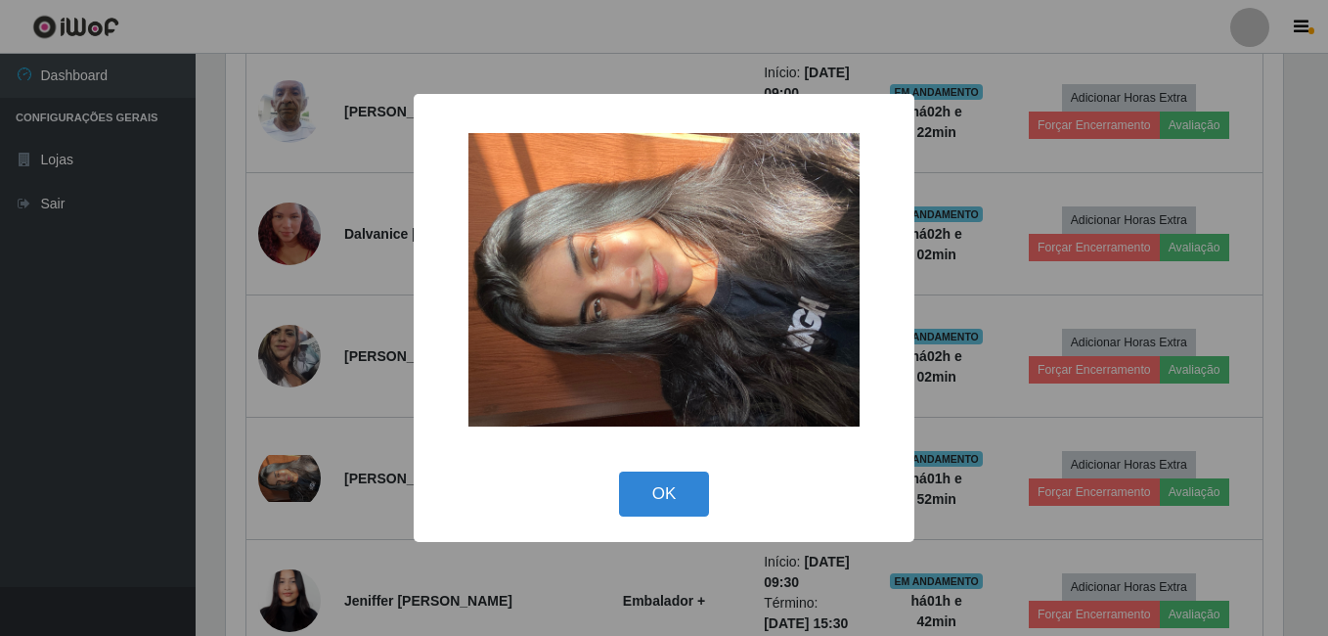
click at [246, 504] on div "× OK Cancel" at bounding box center [664, 318] width 1328 height 636
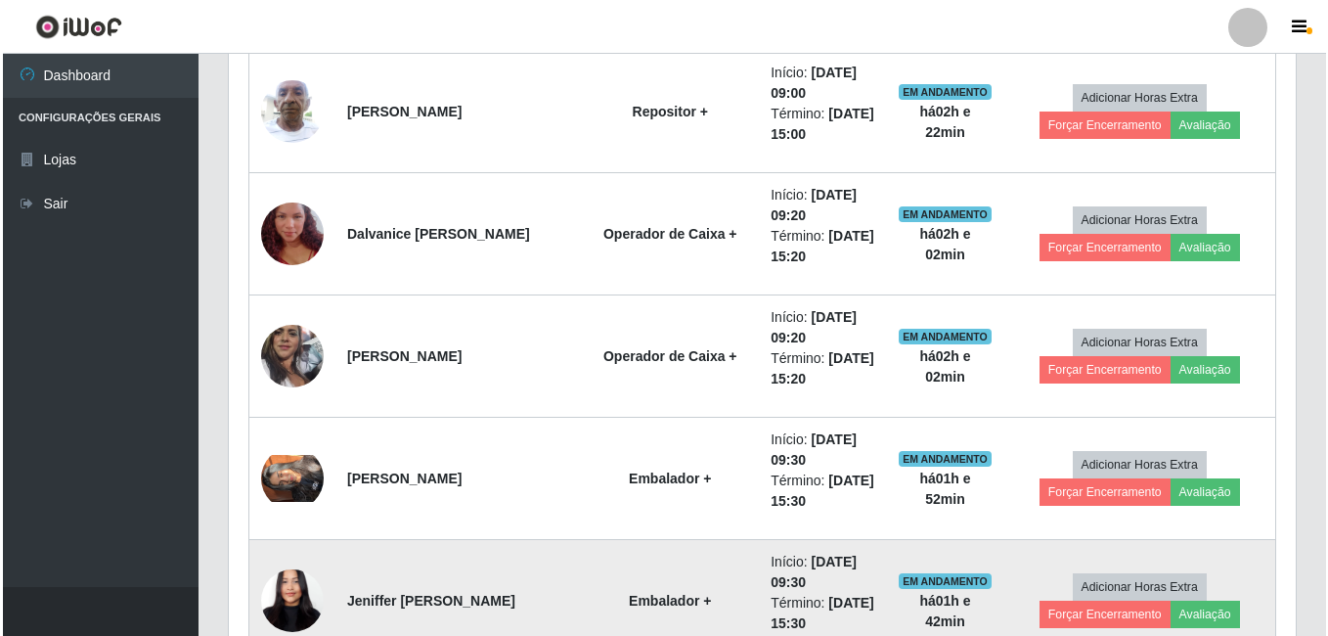
scroll to position [406, 1067]
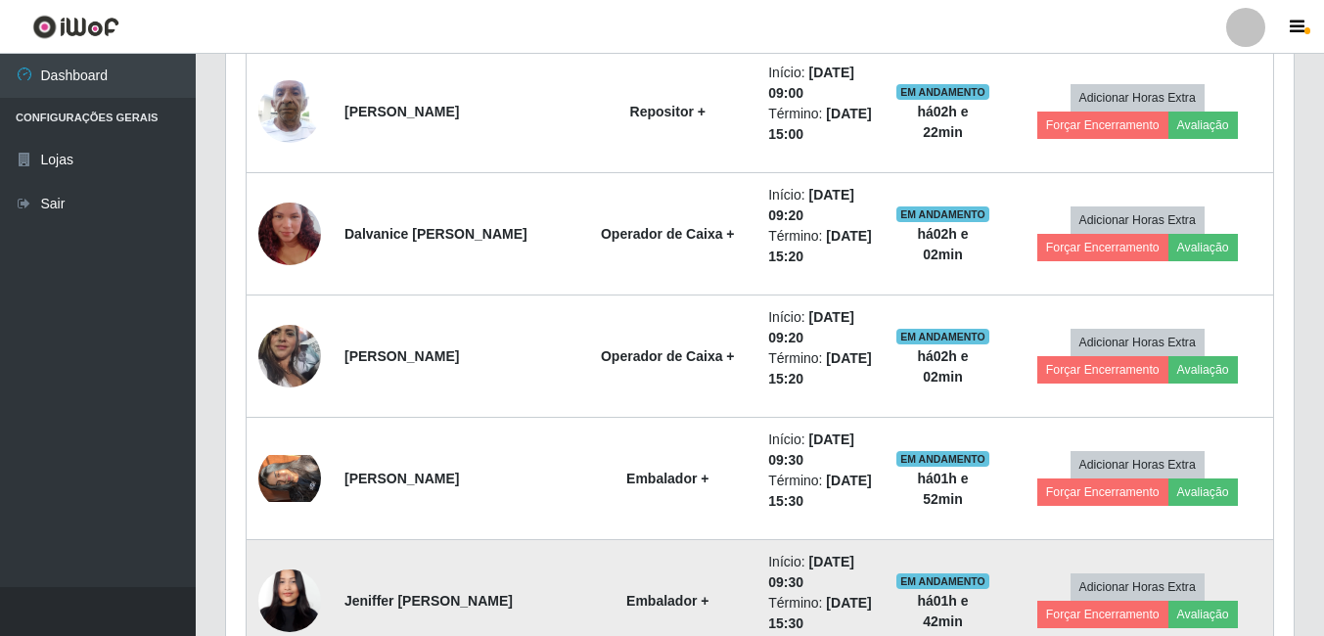
click at [263, 598] on img at bounding box center [289, 601] width 63 height 136
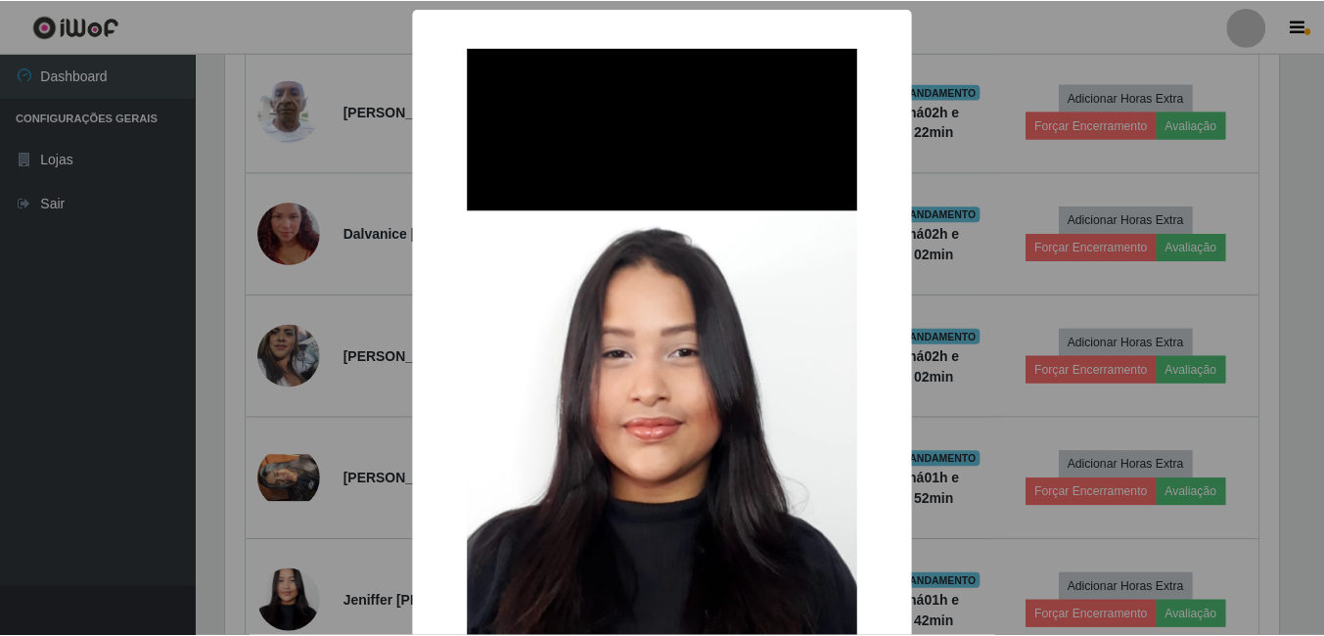
scroll to position [406, 1057]
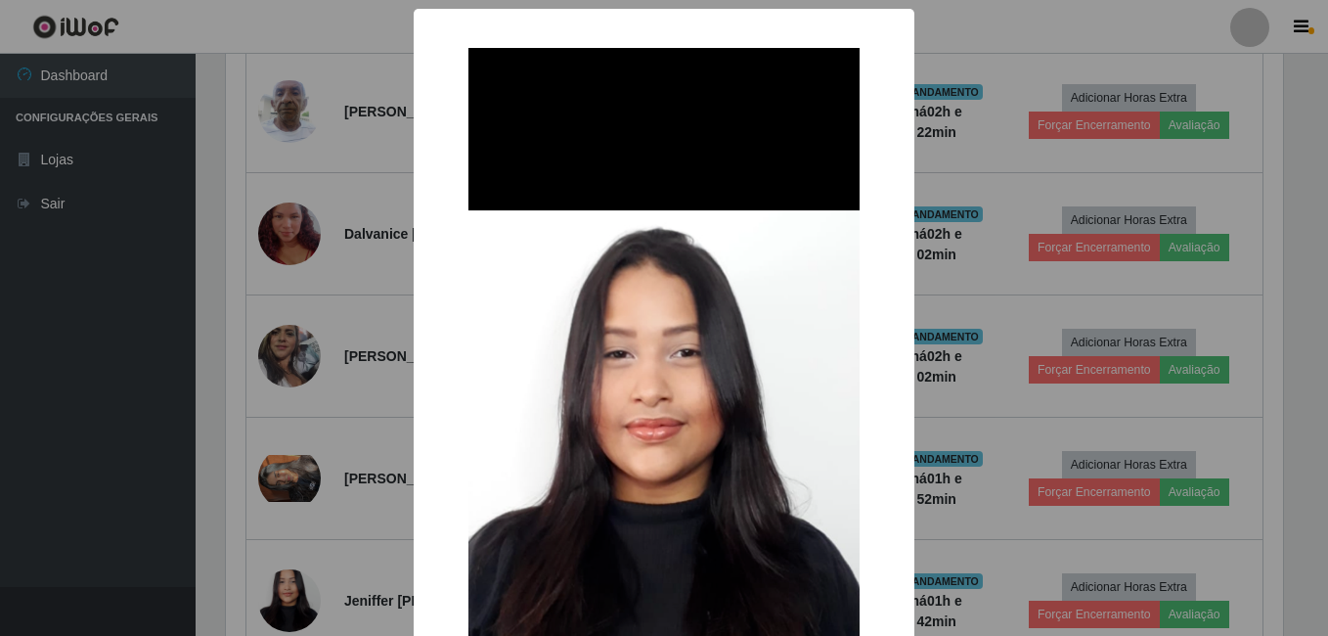
click at [272, 584] on div "× OK Cancel" at bounding box center [664, 318] width 1328 height 636
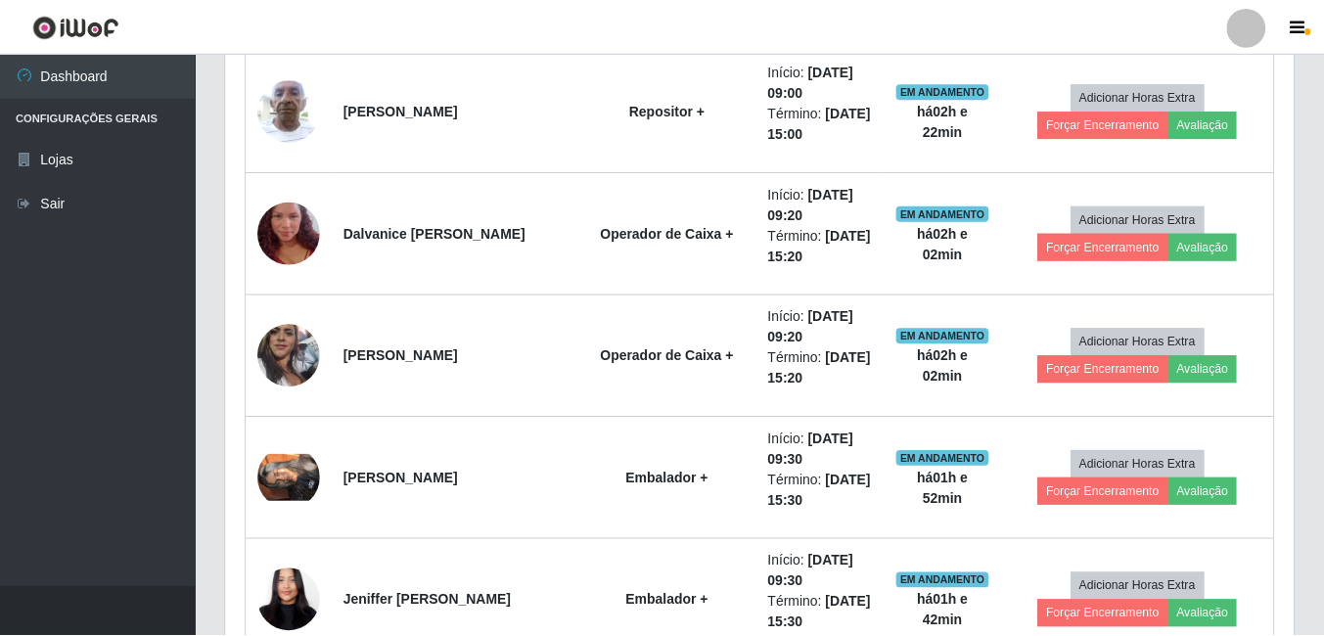
scroll to position [406, 1067]
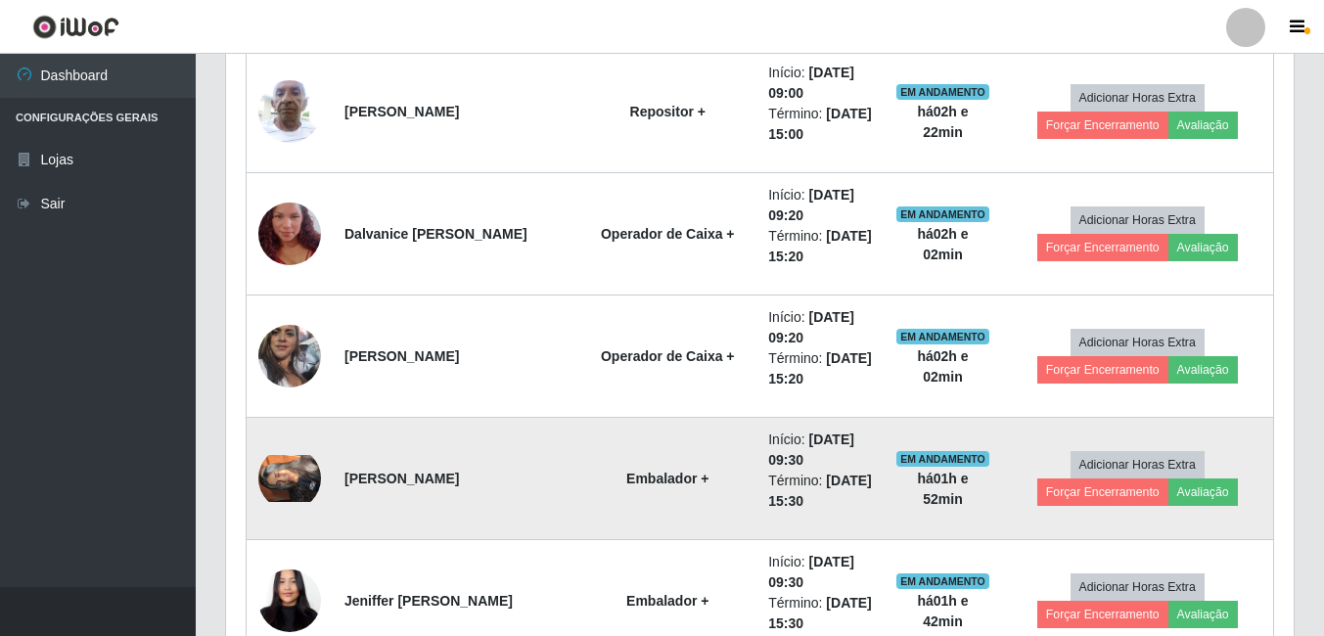
click at [308, 499] on img at bounding box center [289, 478] width 63 height 47
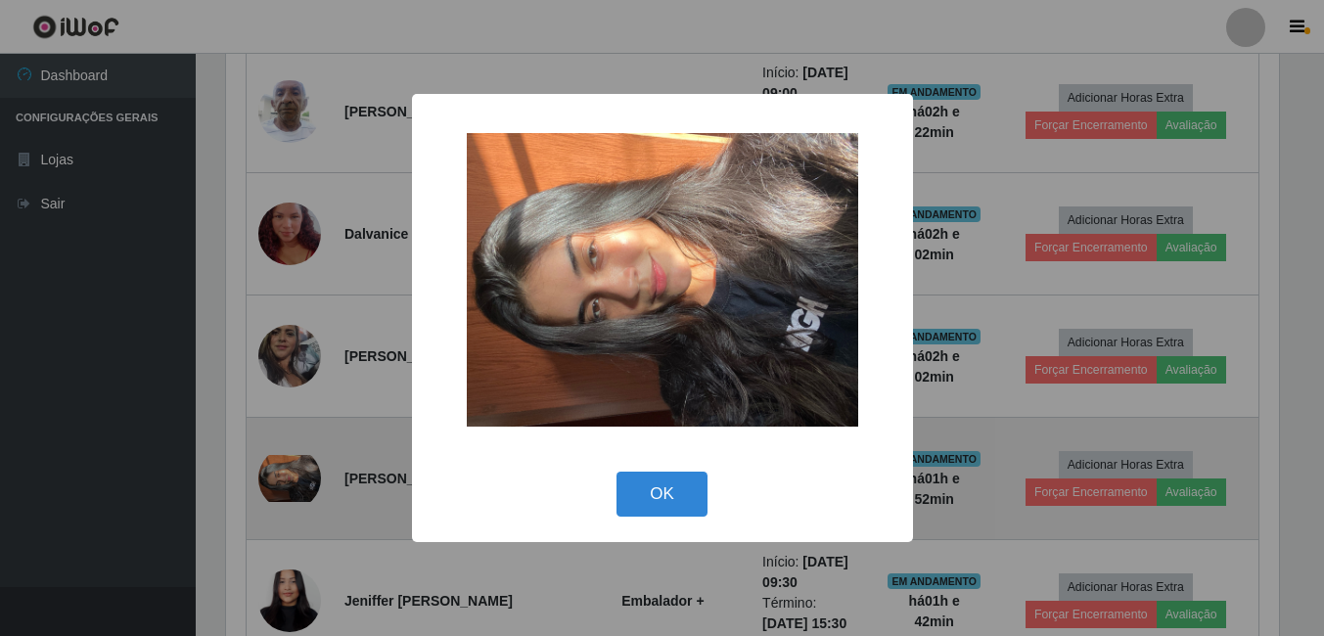
scroll to position [406, 1057]
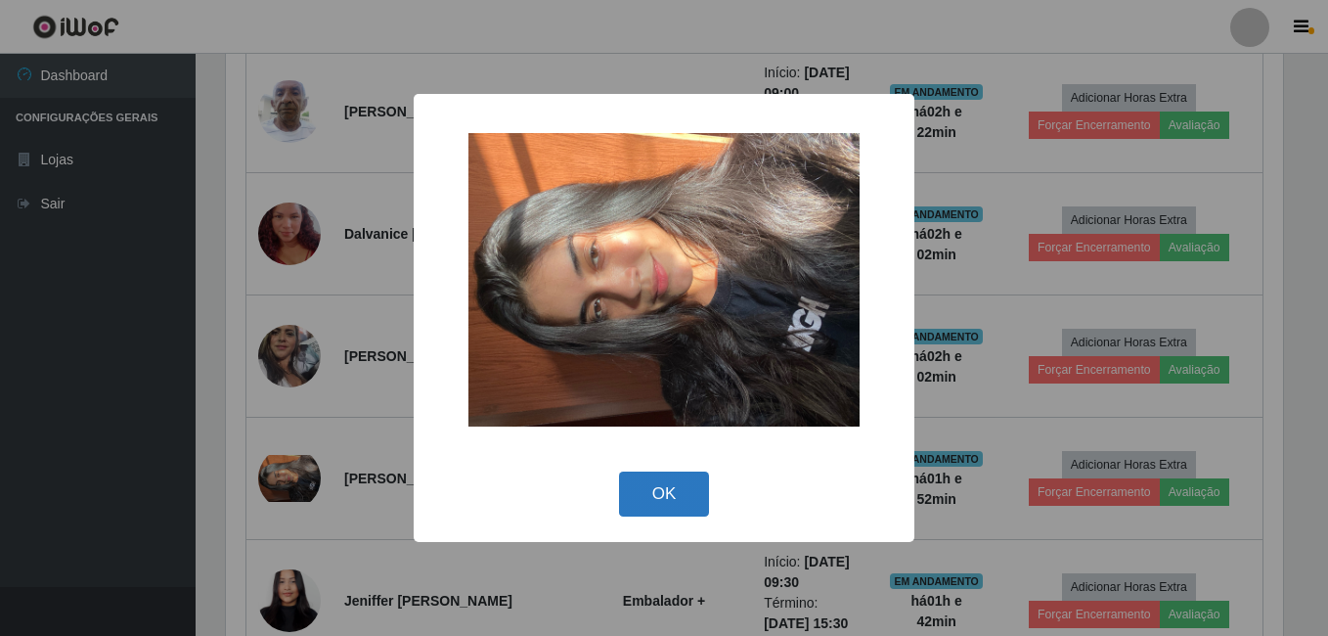
click at [690, 490] on button "OK" at bounding box center [664, 495] width 91 height 46
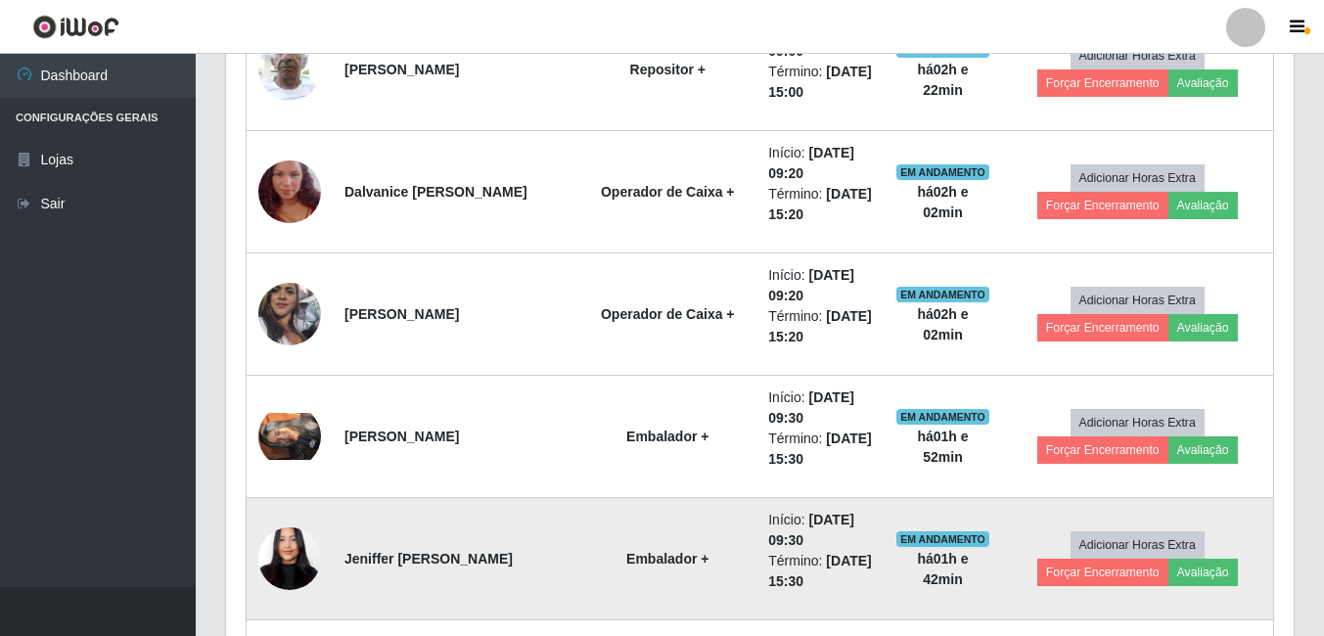
scroll to position [1370, 0]
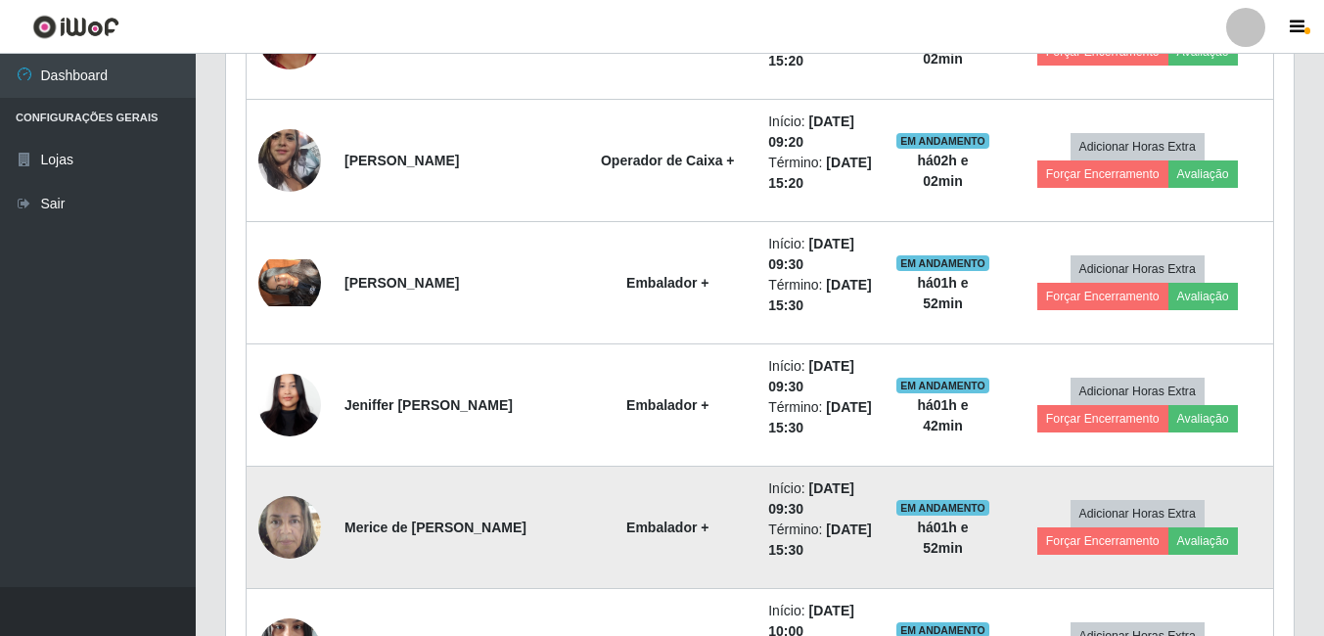
click at [312, 545] on img at bounding box center [289, 526] width 63 height 83
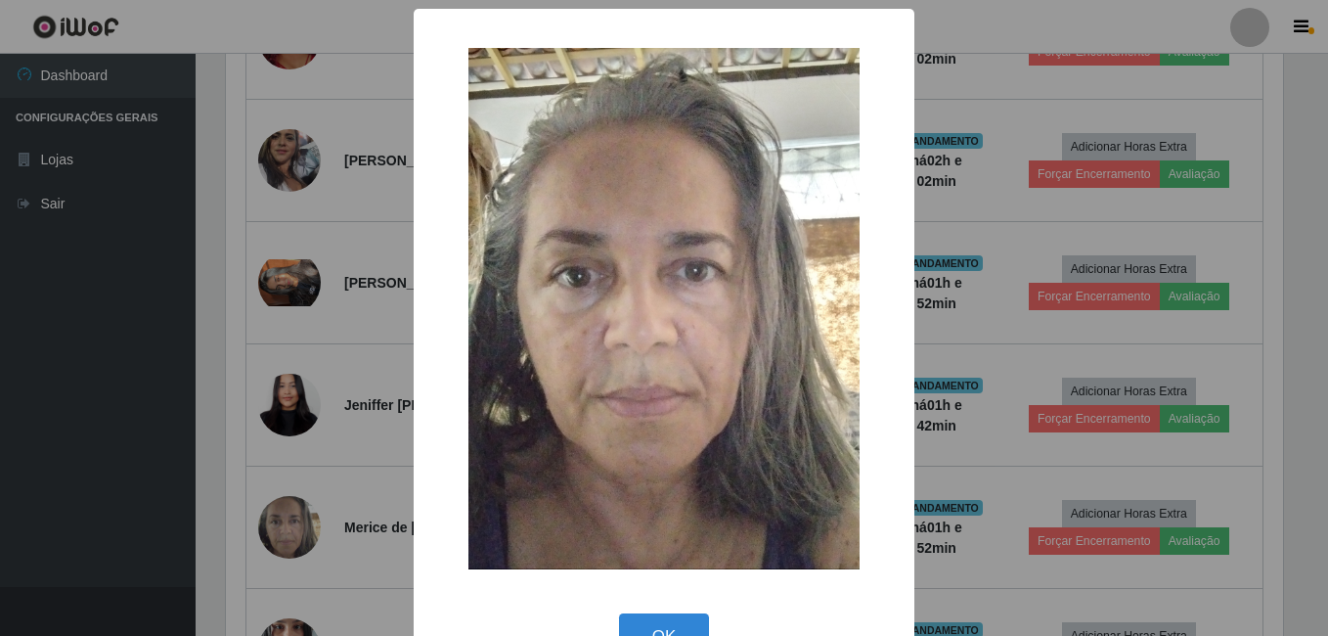
click at [204, 508] on div "× OK Cancel" at bounding box center [664, 318] width 1328 height 636
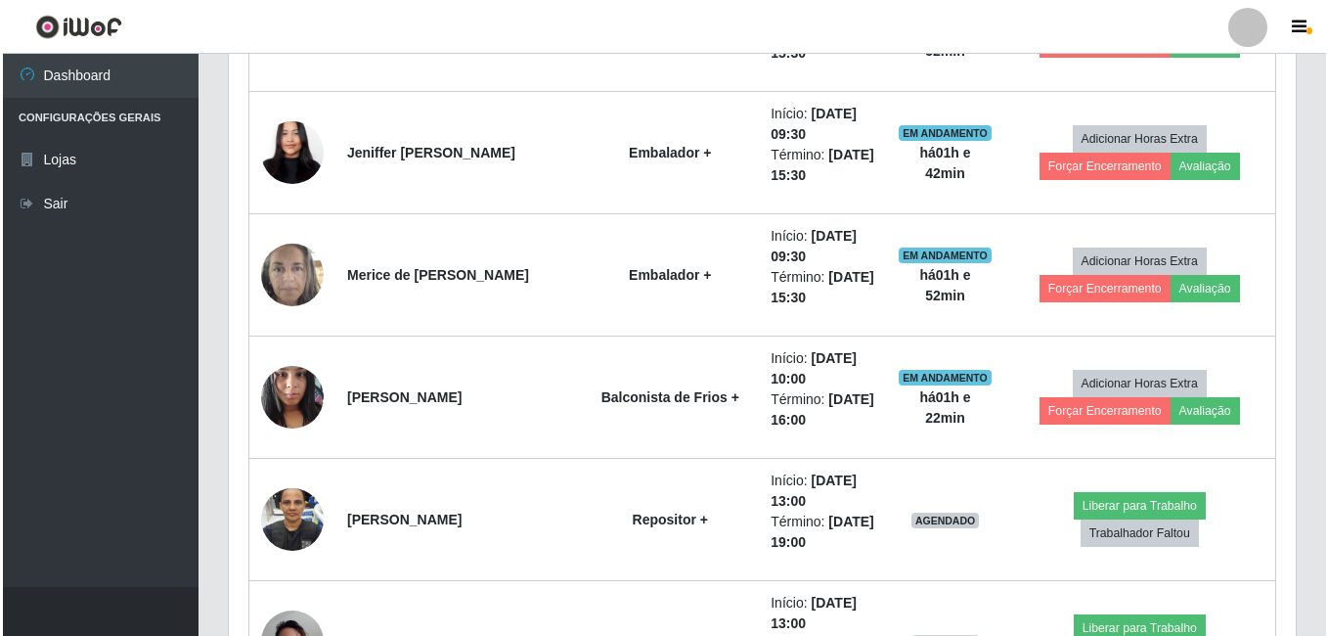
scroll to position [1663, 0]
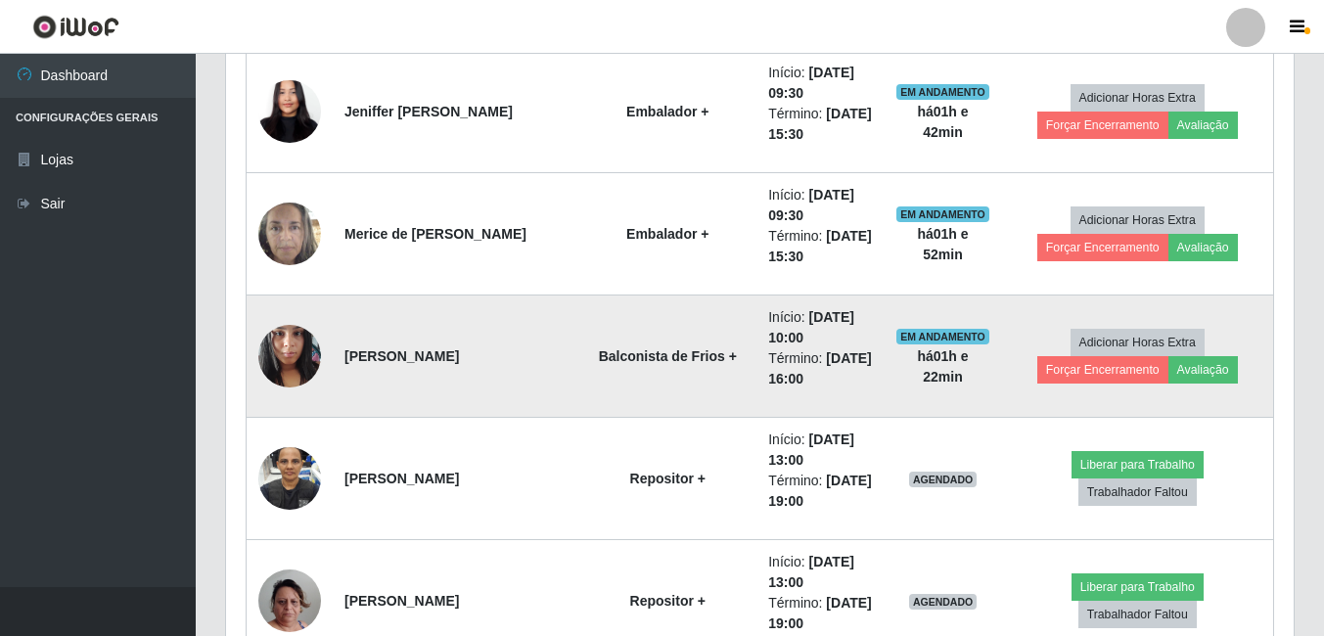
click at [259, 341] on td at bounding box center [290, 356] width 87 height 122
click at [283, 362] on img at bounding box center [289, 355] width 63 height 83
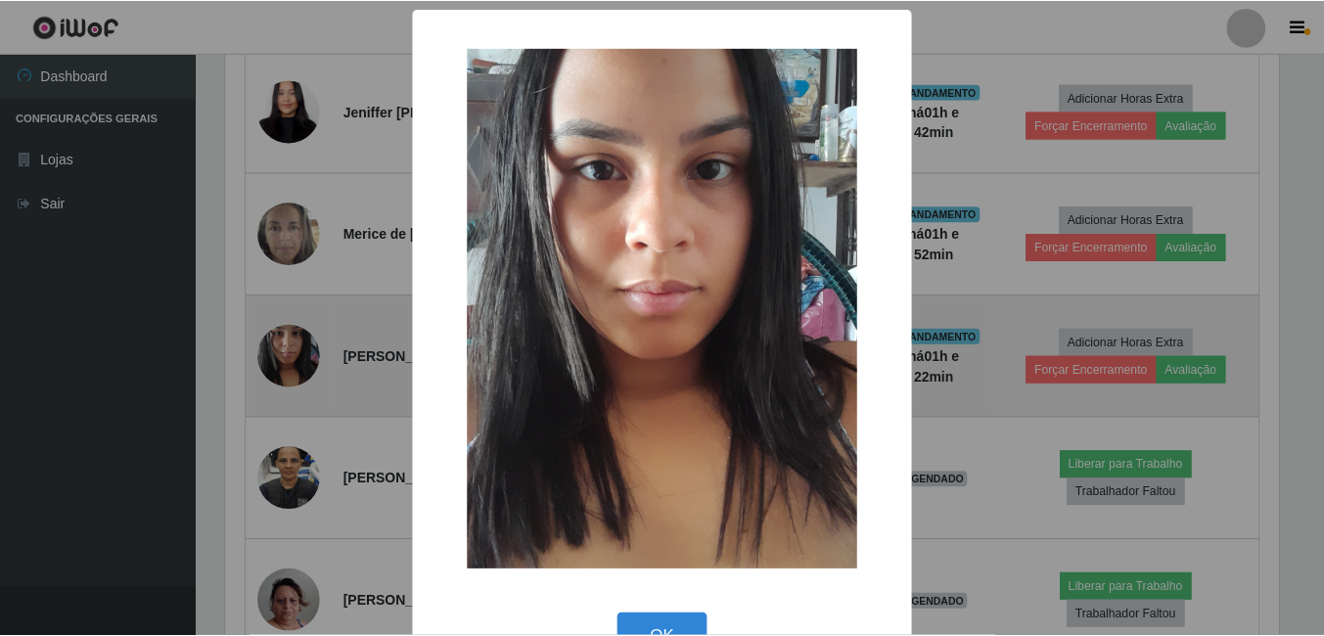
scroll to position [0, 0]
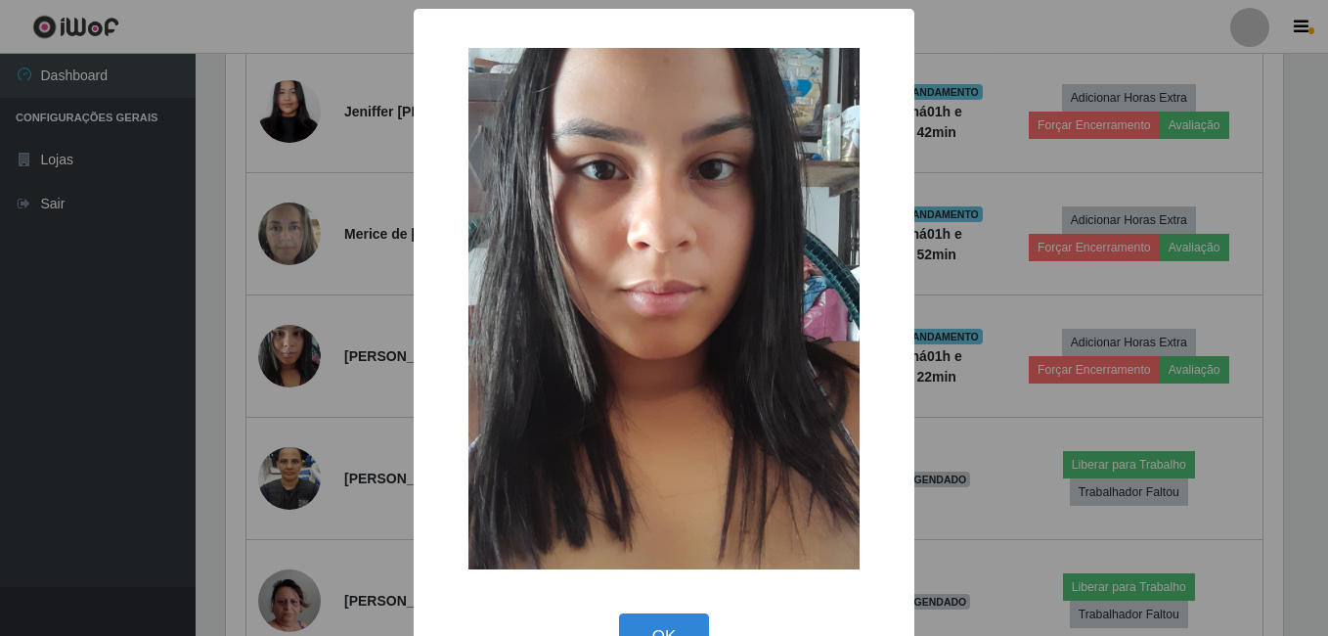
click at [260, 404] on div "× OK Cancel" at bounding box center [664, 318] width 1328 height 636
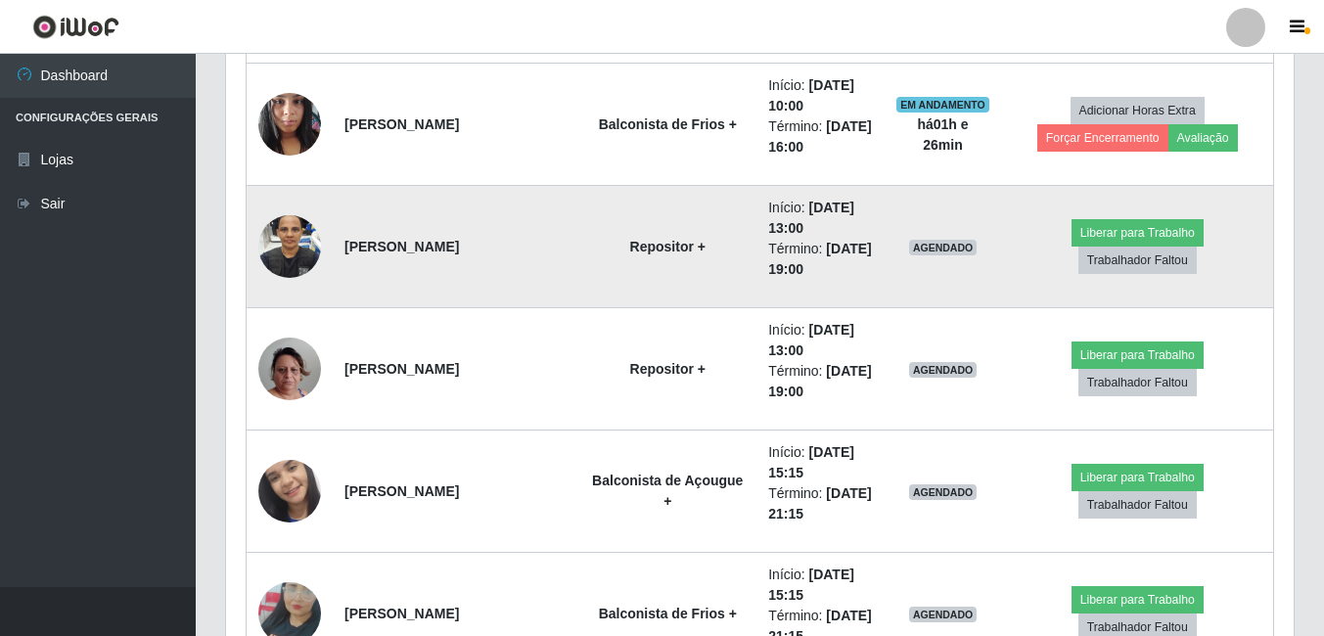
scroll to position [1956, 0]
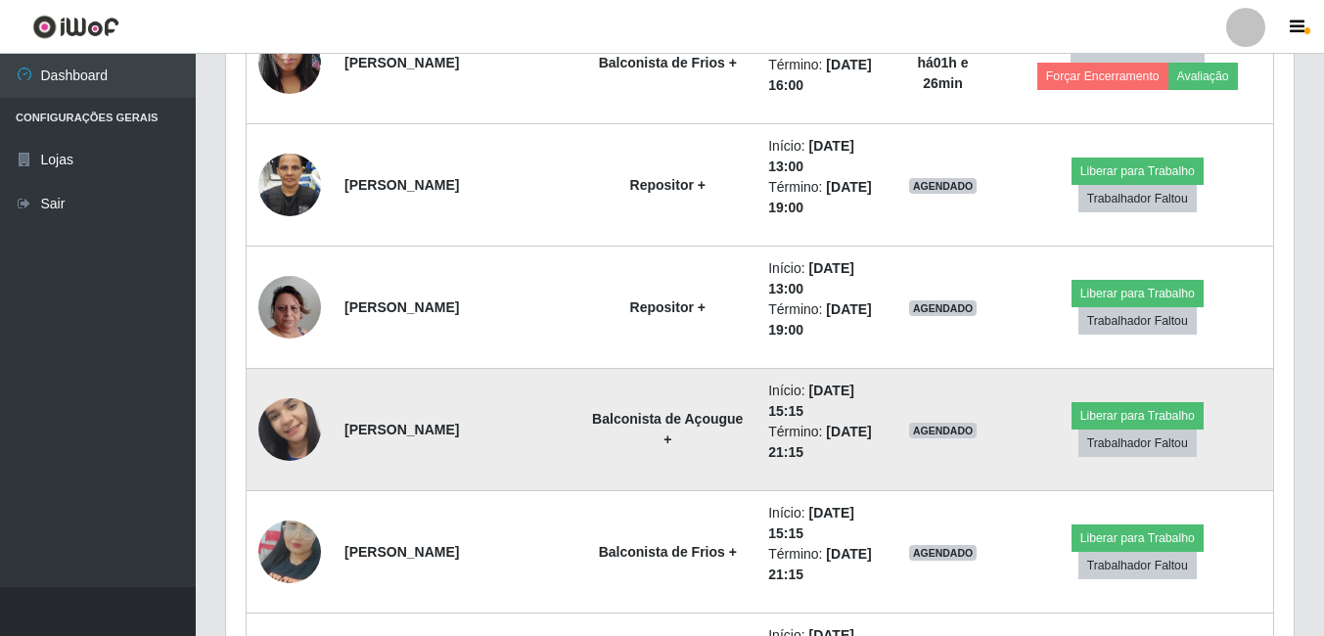
click at [305, 449] on img at bounding box center [289, 429] width 63 height 139
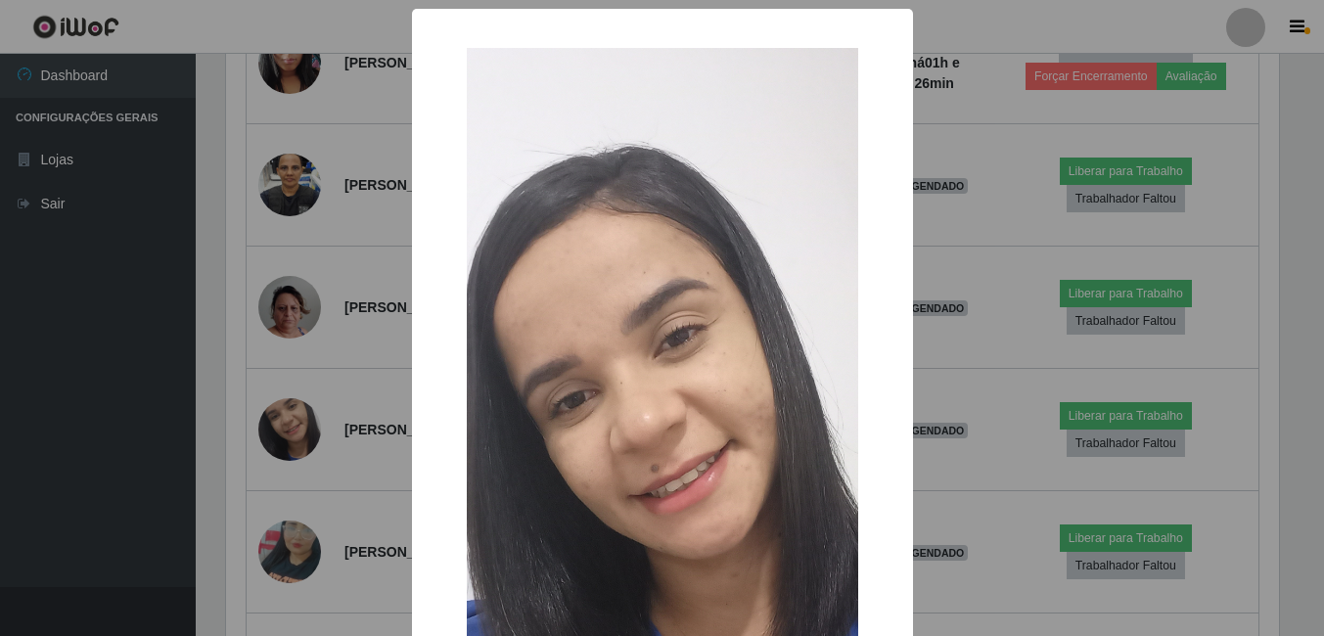
scroll to position [406, 1057]
click at [395, 424] on div "× OK Cancel" at bounding box center [664, 318] width 1328 height 636
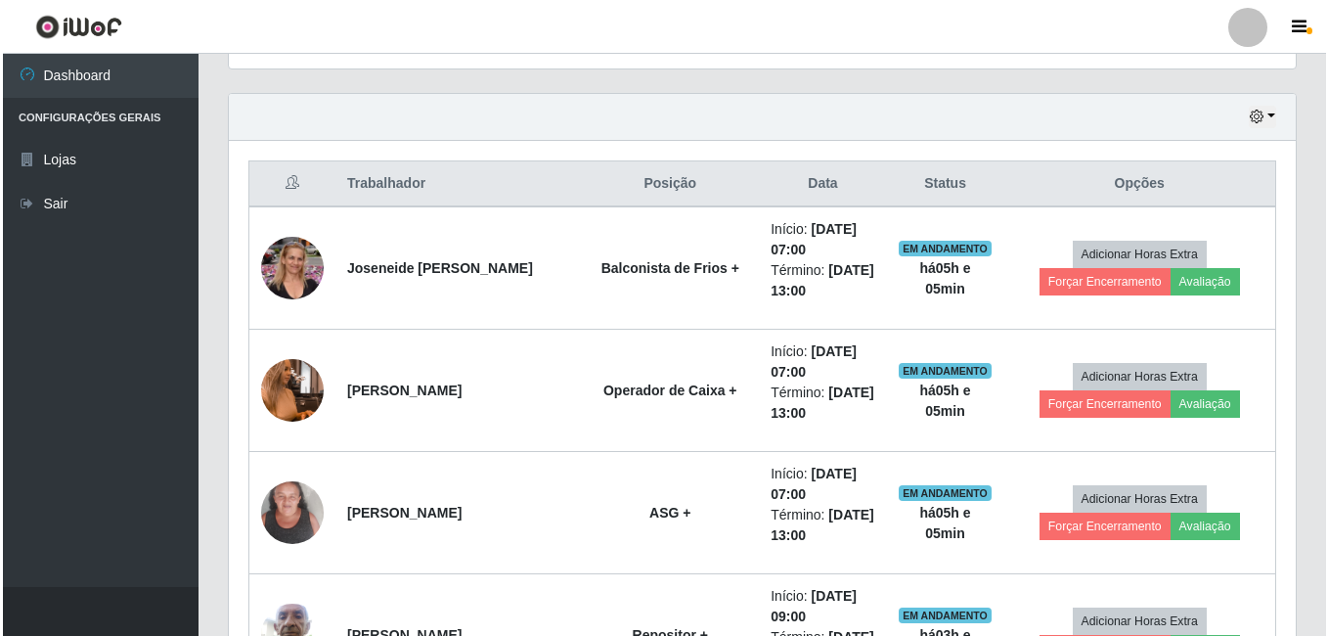
scroll to position [685, 0]
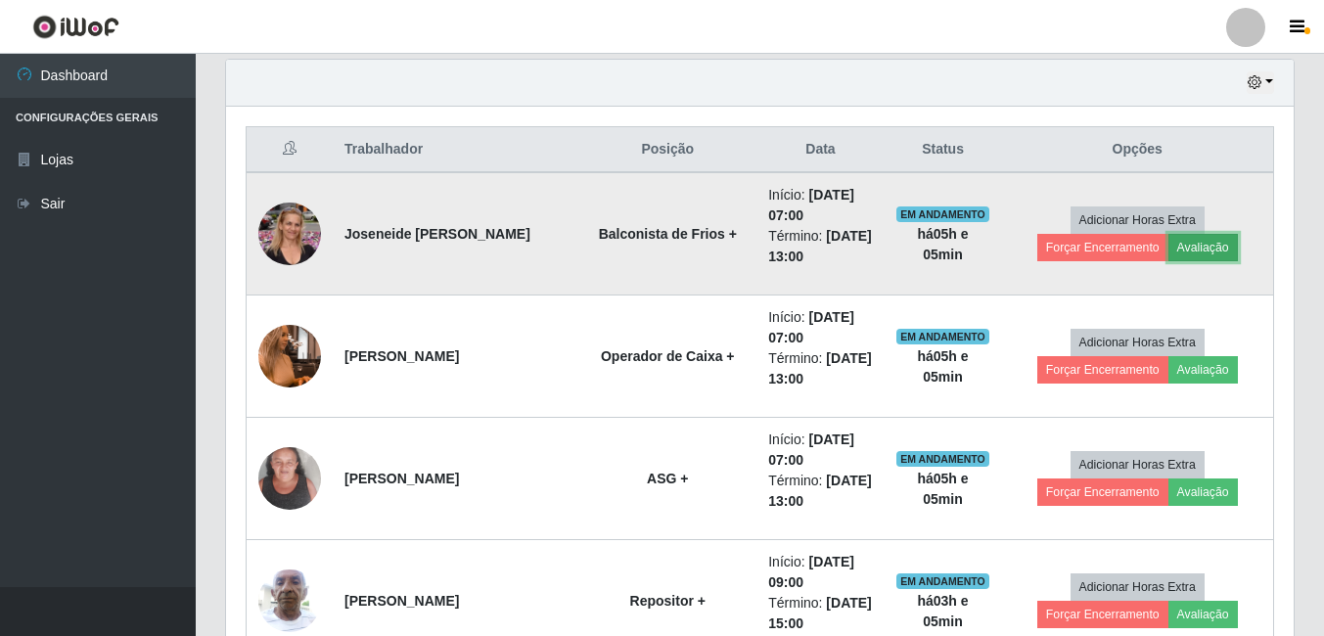
click at [1198, 248] on button "Avaliação" at bounding box center [1202, 247] width 69 height 27
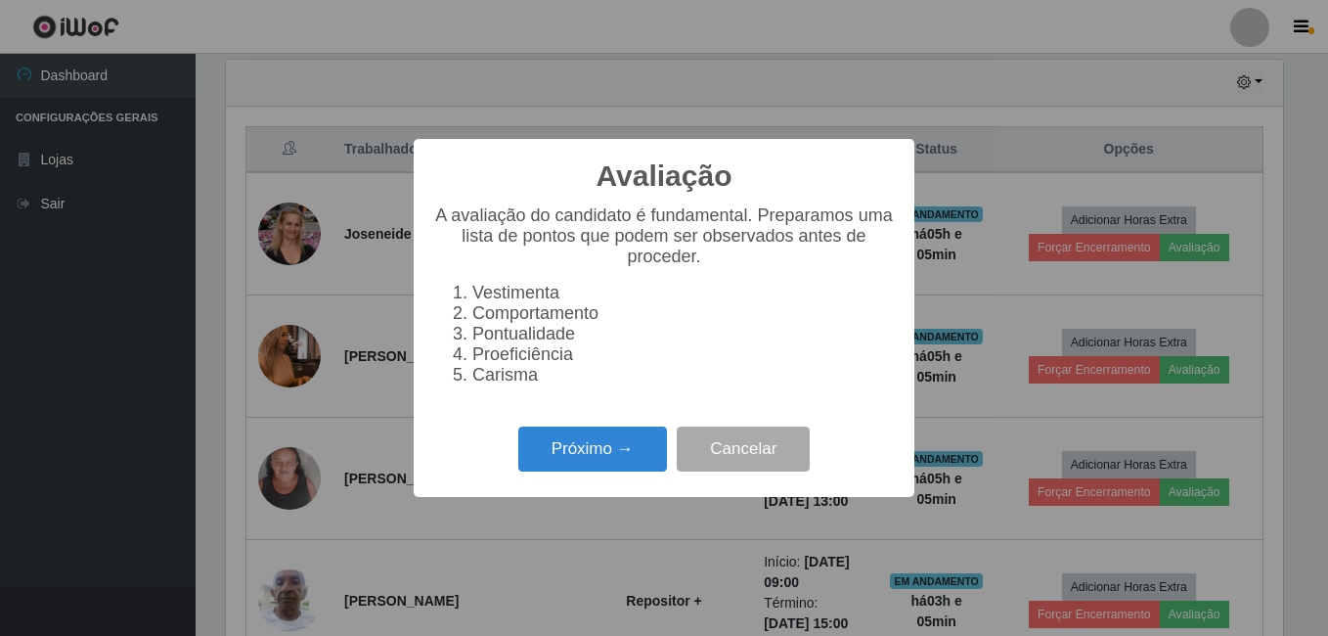
scroll to position [406, 1057]
click at [590, 466] on button "Próximo →" at bounding box center [592, 450] width 149 height 46
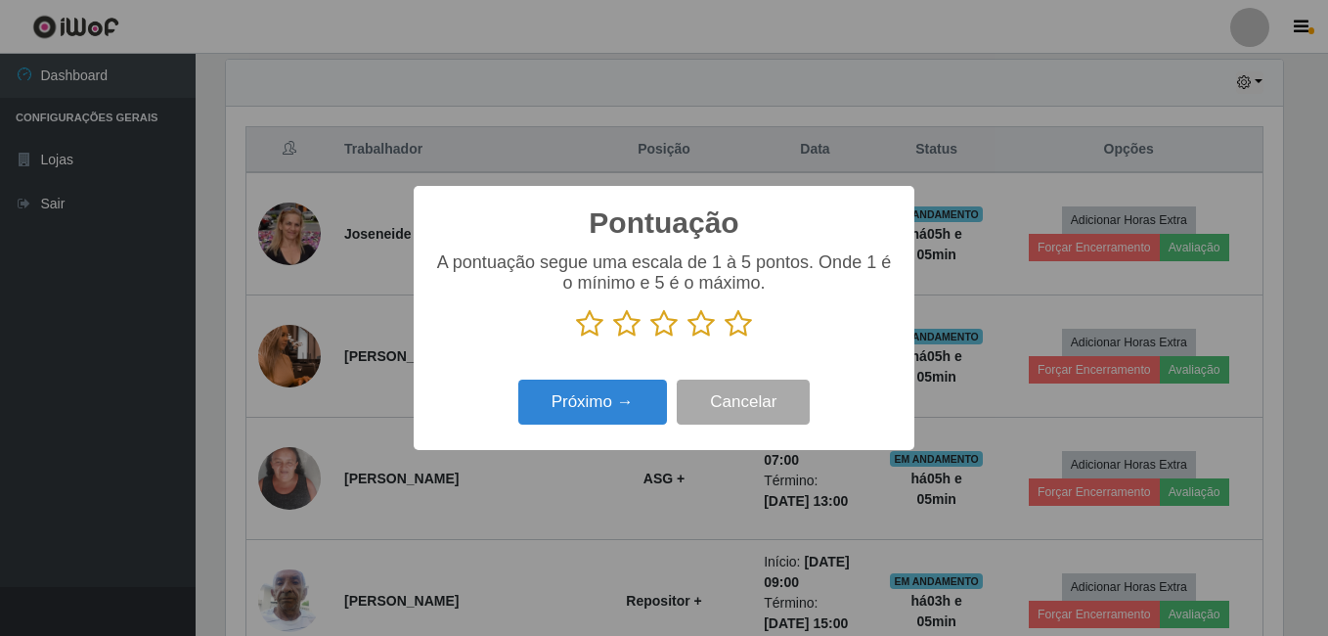
scroll to position [977834, 977183]
click at [738, 328] on icon at bounding box center [738, 323] width 27 height 29
click at [725, 338] on input "radio" at bounding box center [725, 338] width 0 height 0
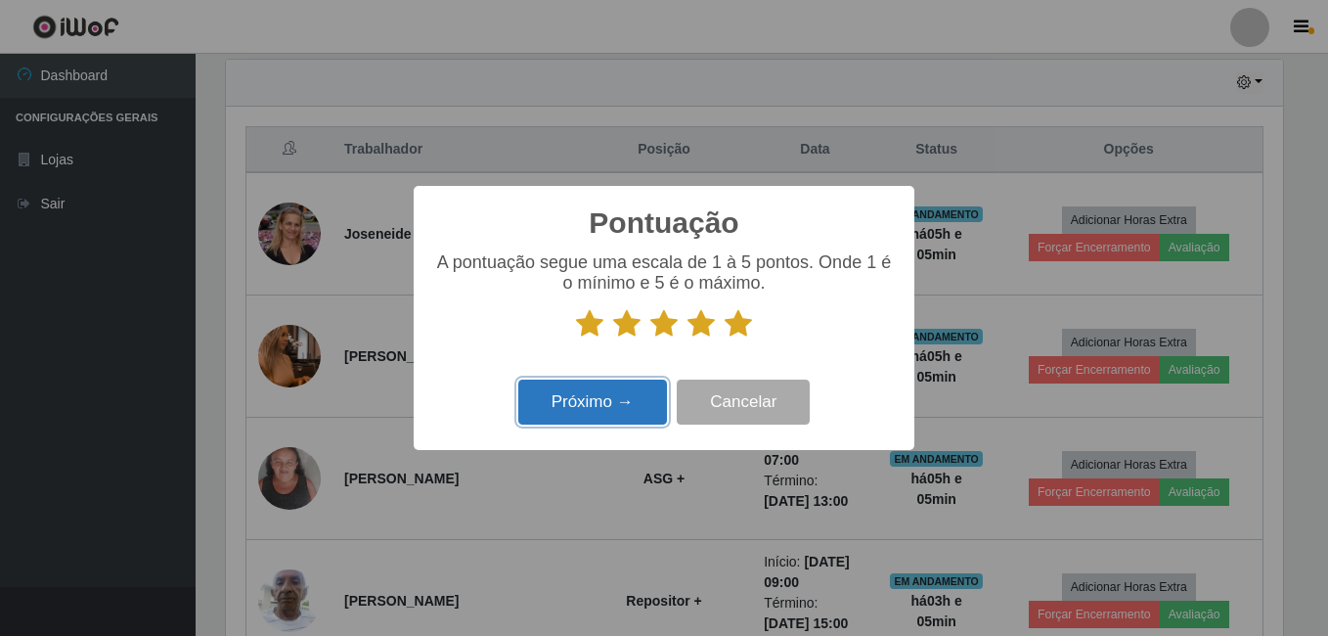
click at [660, 406] on button "Próximo →" at bounding box center [592, 403] width 149 height 46
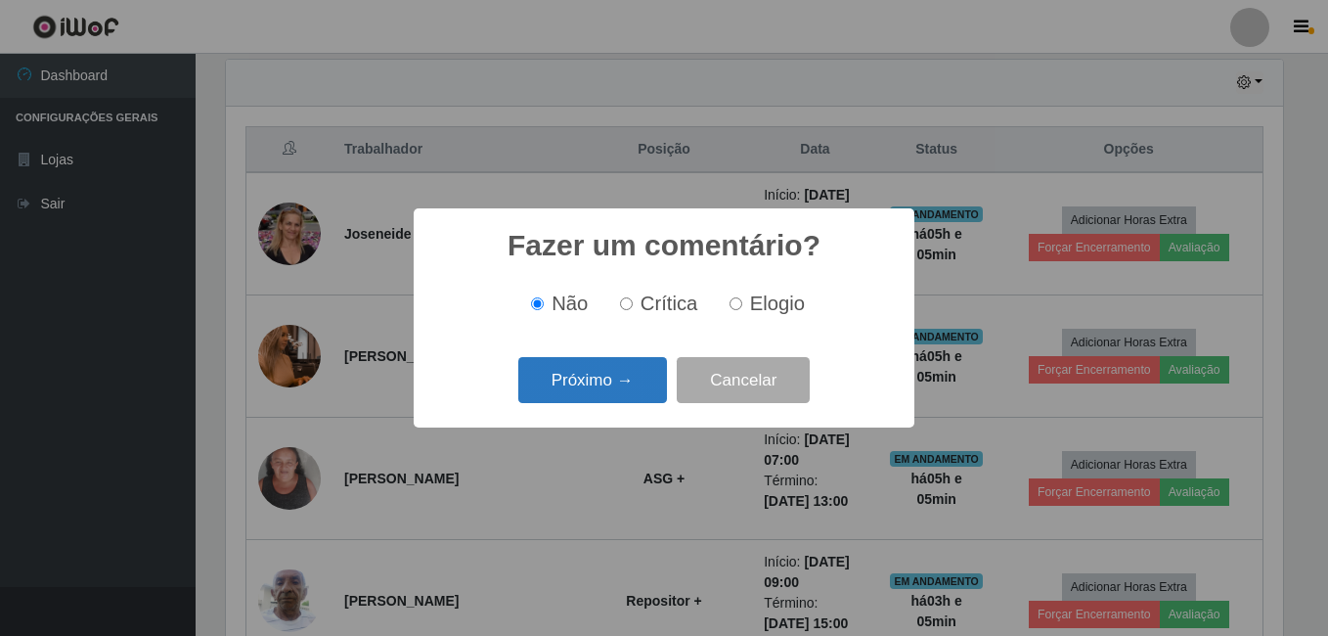
click at [663, 387] on button "Próximo →" at bounding box center [592, 380] width 149 height 46
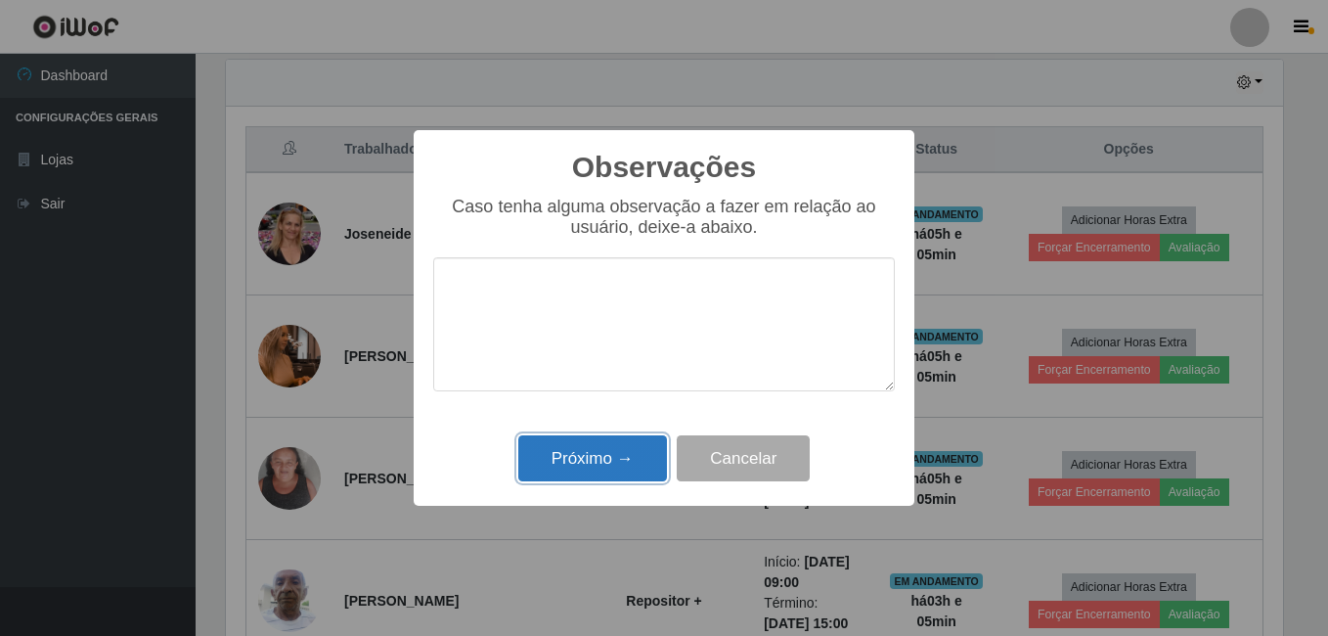
click at [596, 468] on button "Próximo →" at bounding box center [592, 458] width 149 height 46
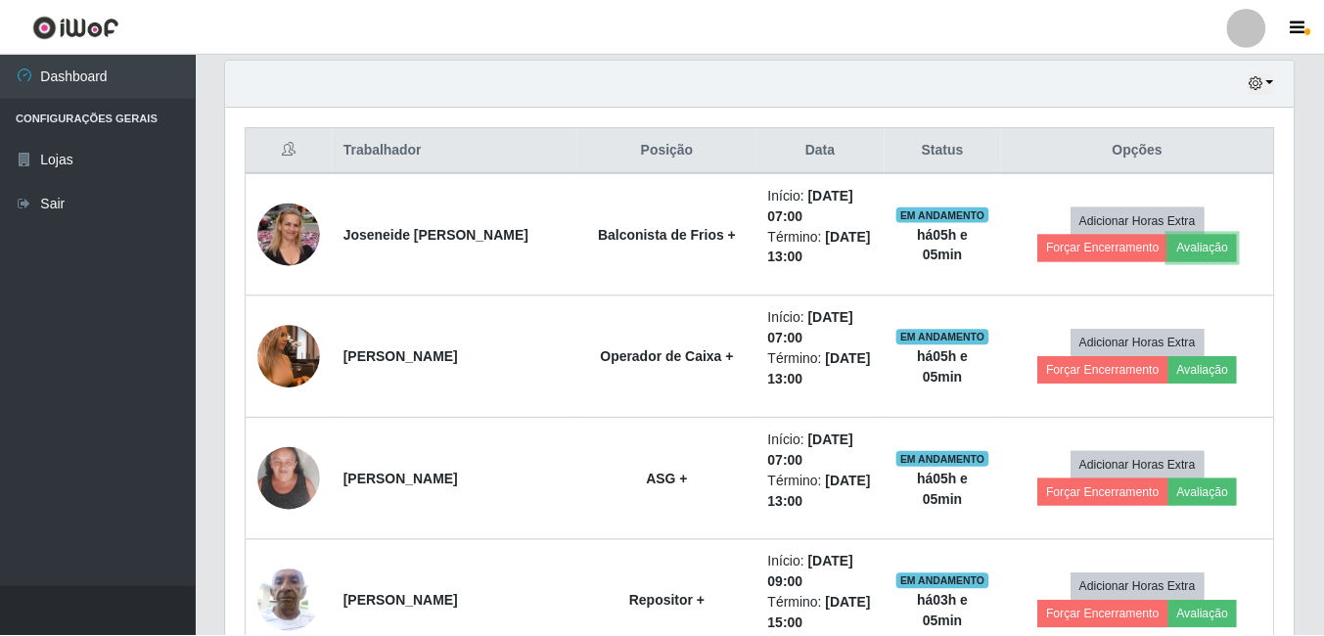
scroll to position [406, 1067]
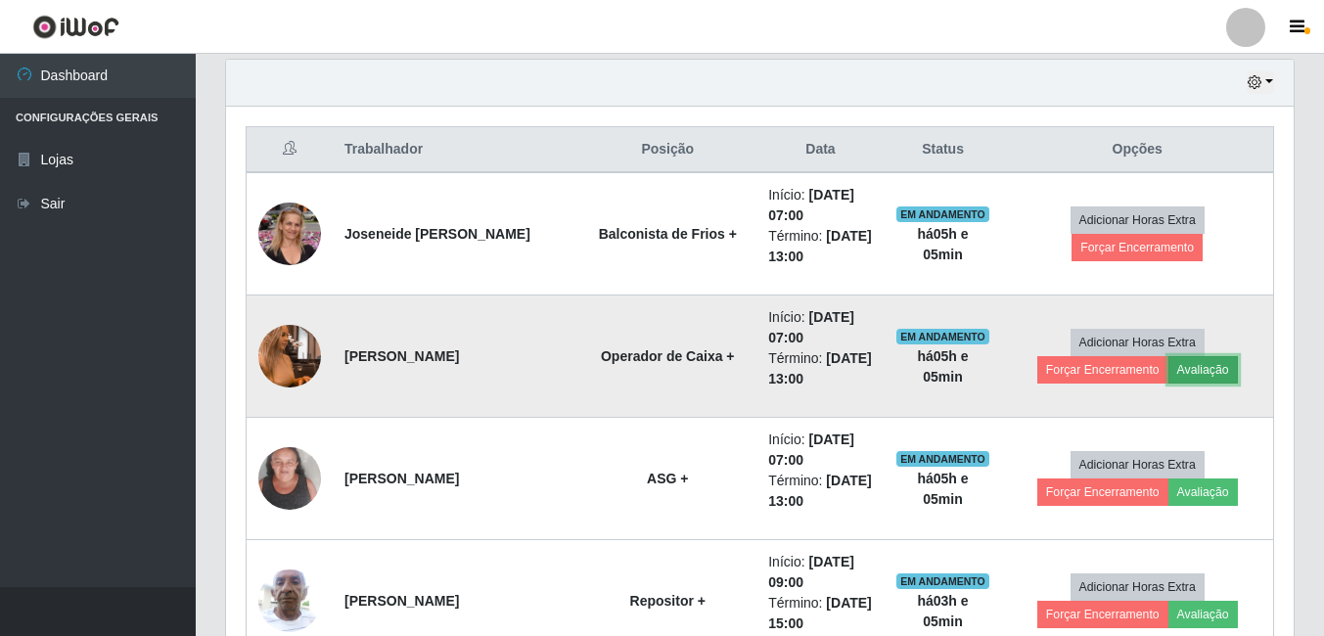
click at [1171, 370] on button "Avaliação" at bounding box center [1202, 369] width 69 height 27
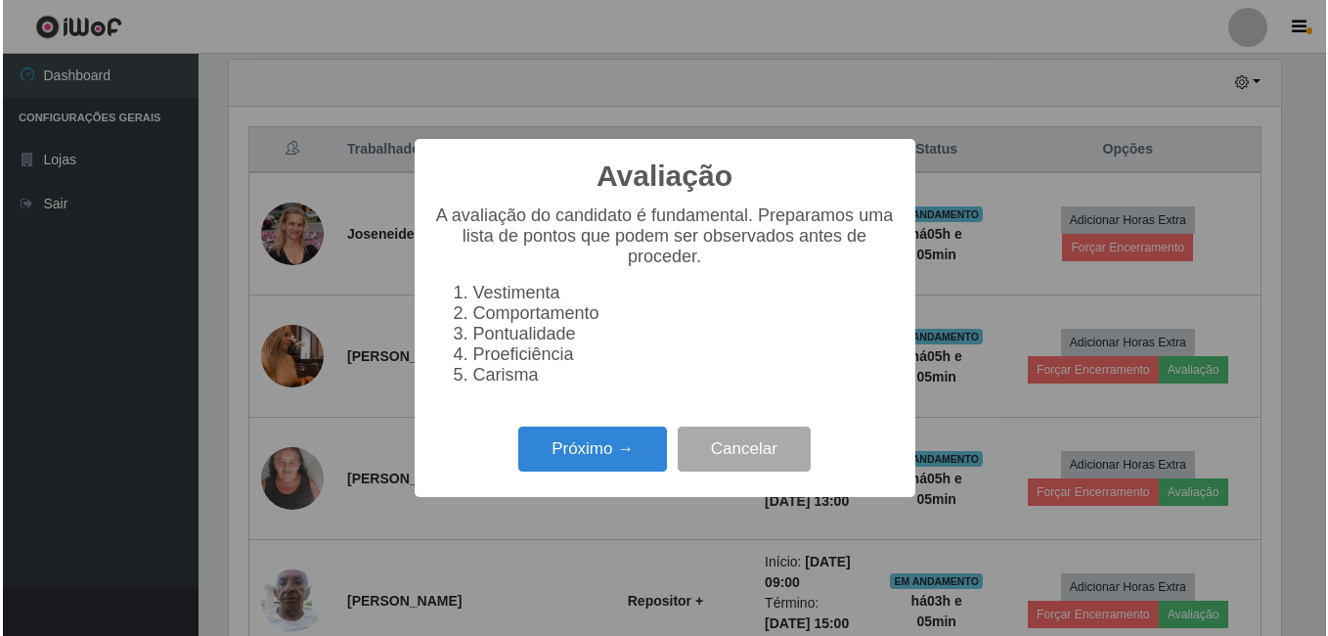
scroll to position [406, 1057]
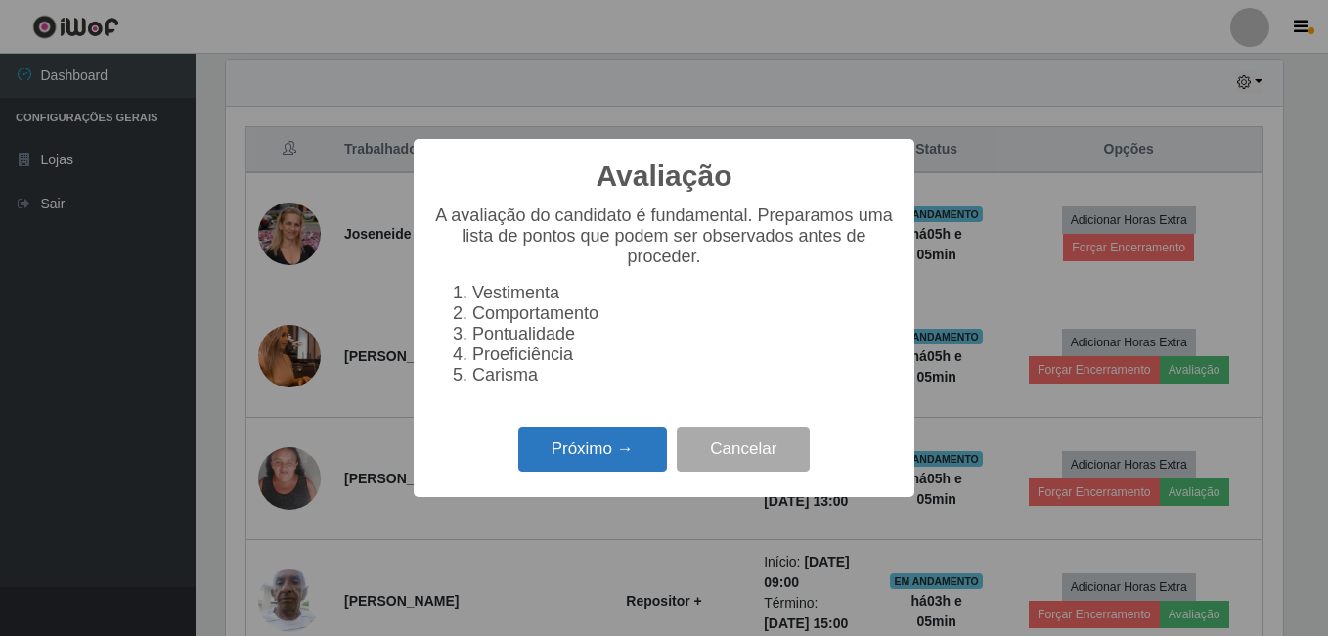
click at [531, 470] on button "Próximo →" at bounding box center [592, 450] width 149 height 46
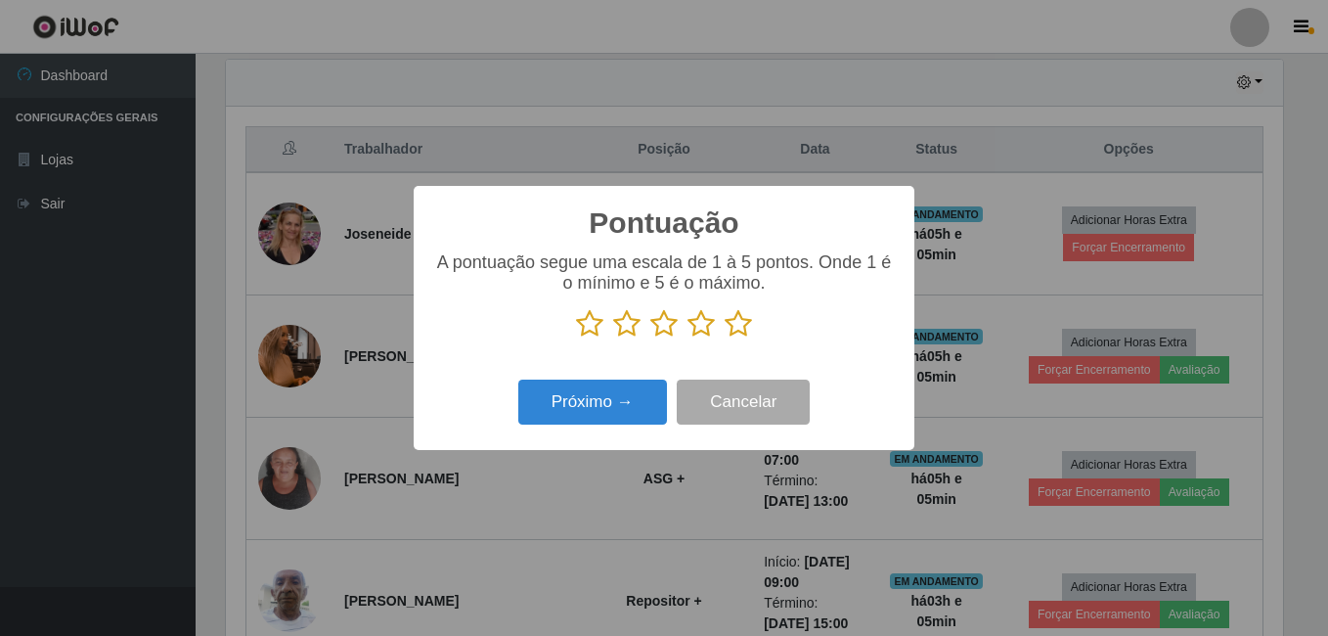
click at [731, 326] on icon at bounding box center [738, 323] width 27 height 29
click at [725, 338] on input "radio" at bounding box center [725, 338] width 0 height 0
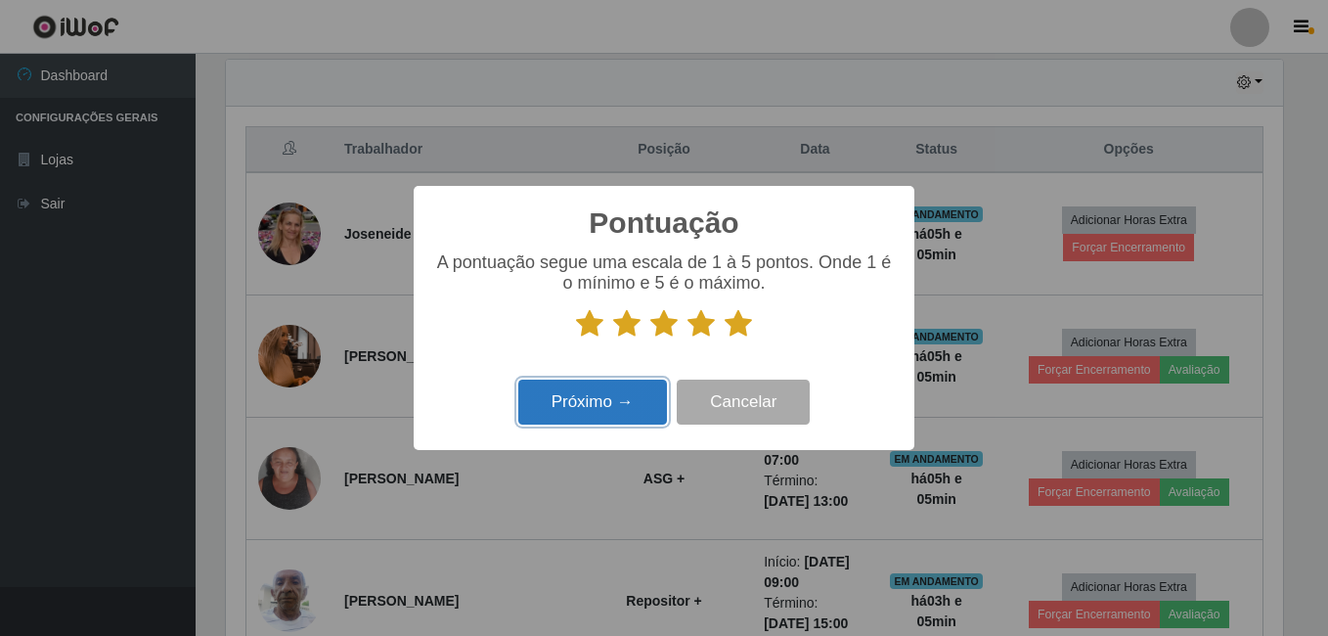
click at [604, 418] on button "Próximo →" at bounding box center [592, 403] width 149 height 46
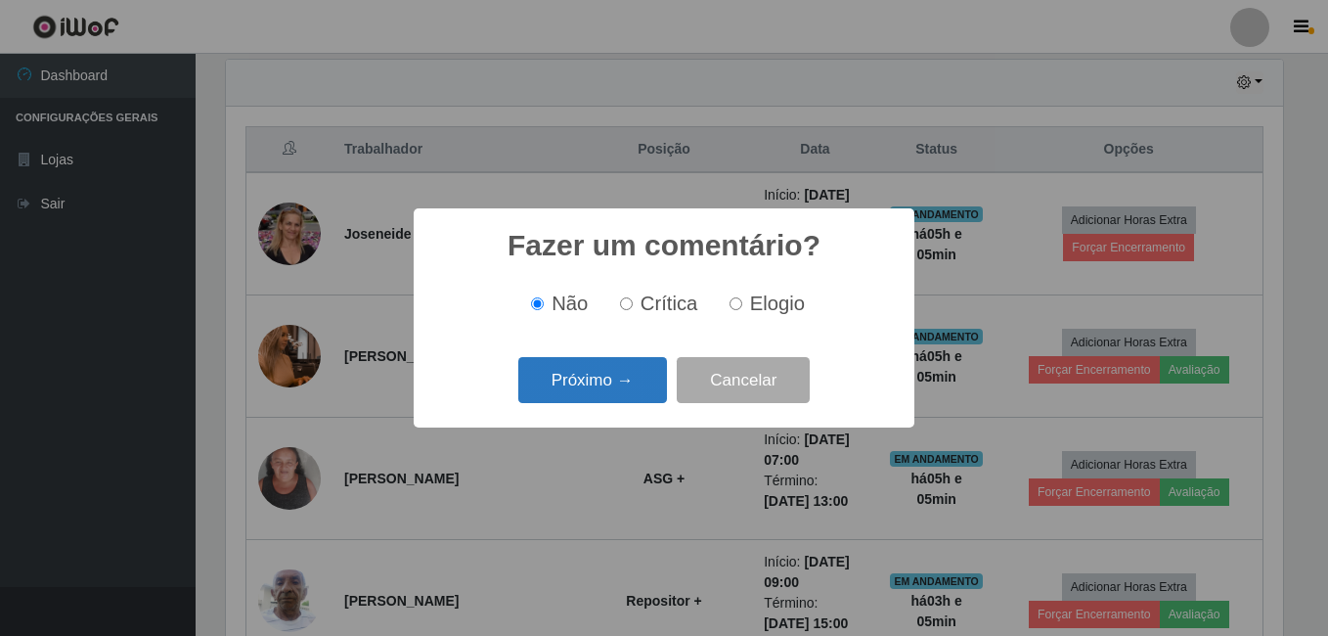
click at [611, 394] on button "Próximo →" at bounding box center [592, 380] width 149 height 46
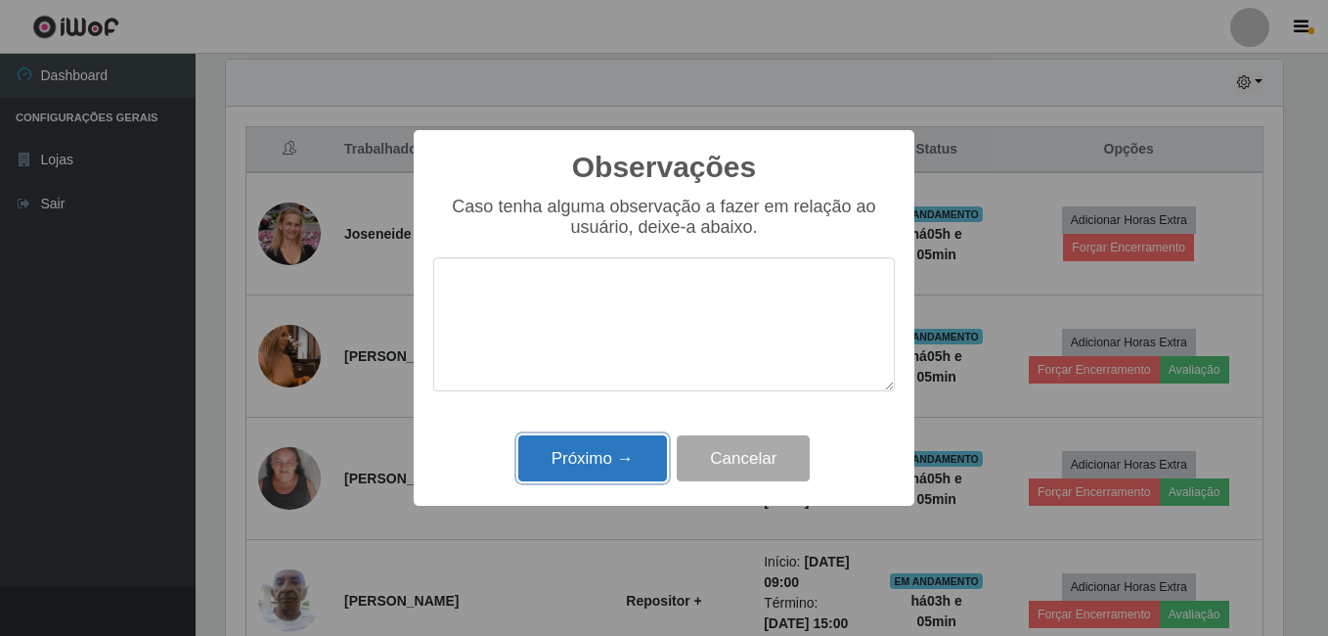
click at [611, 460] on button "Próximo →" at bounding box center [592, 458] width 149 height 46
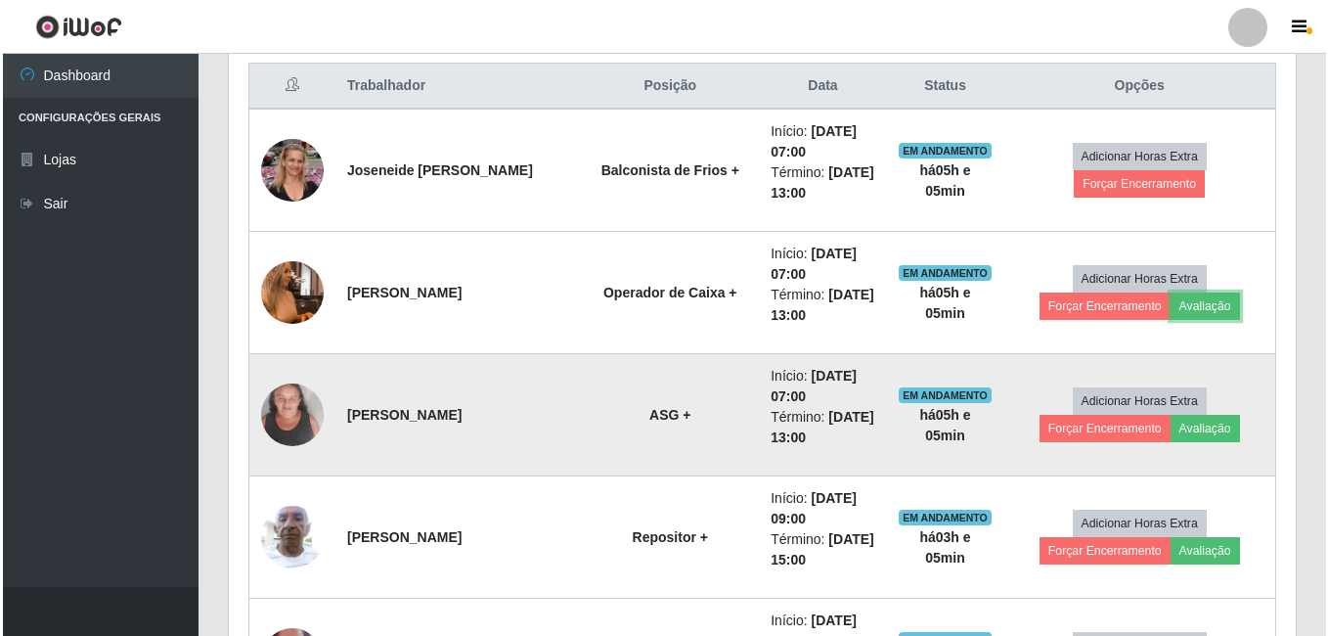
scroll to position [783, 0]
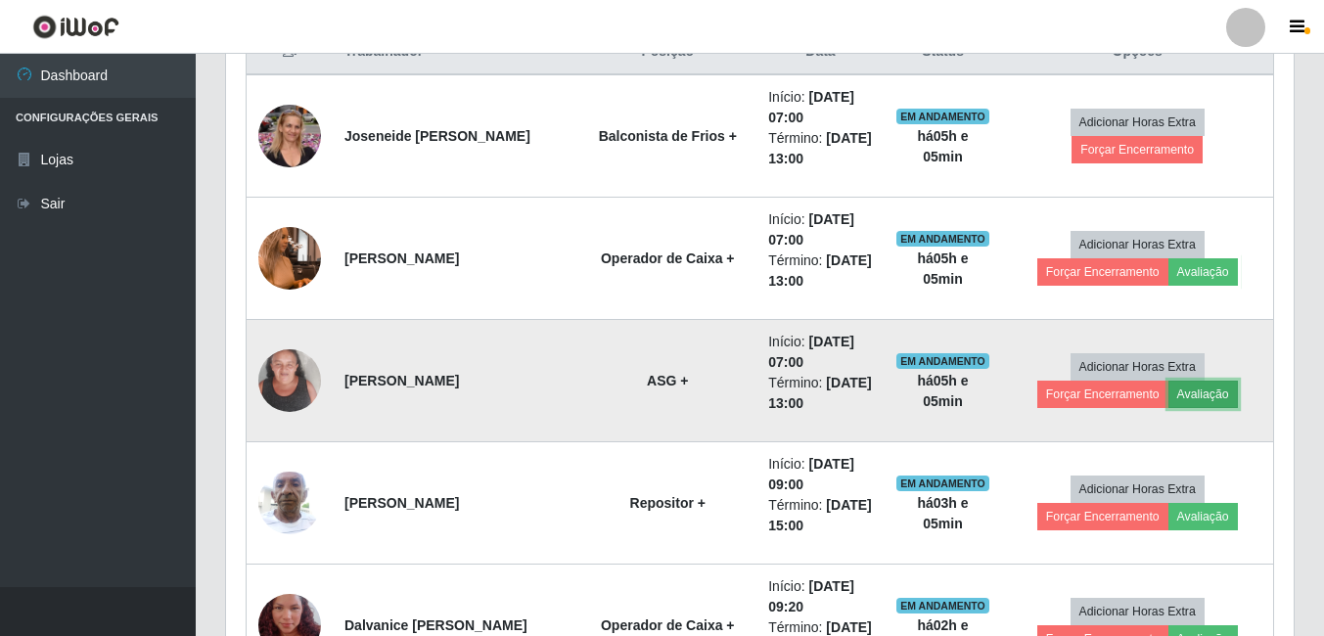
click at [1196, 400] on button "Avaliação" at bounding box center [1202, 394] width 69 height 27
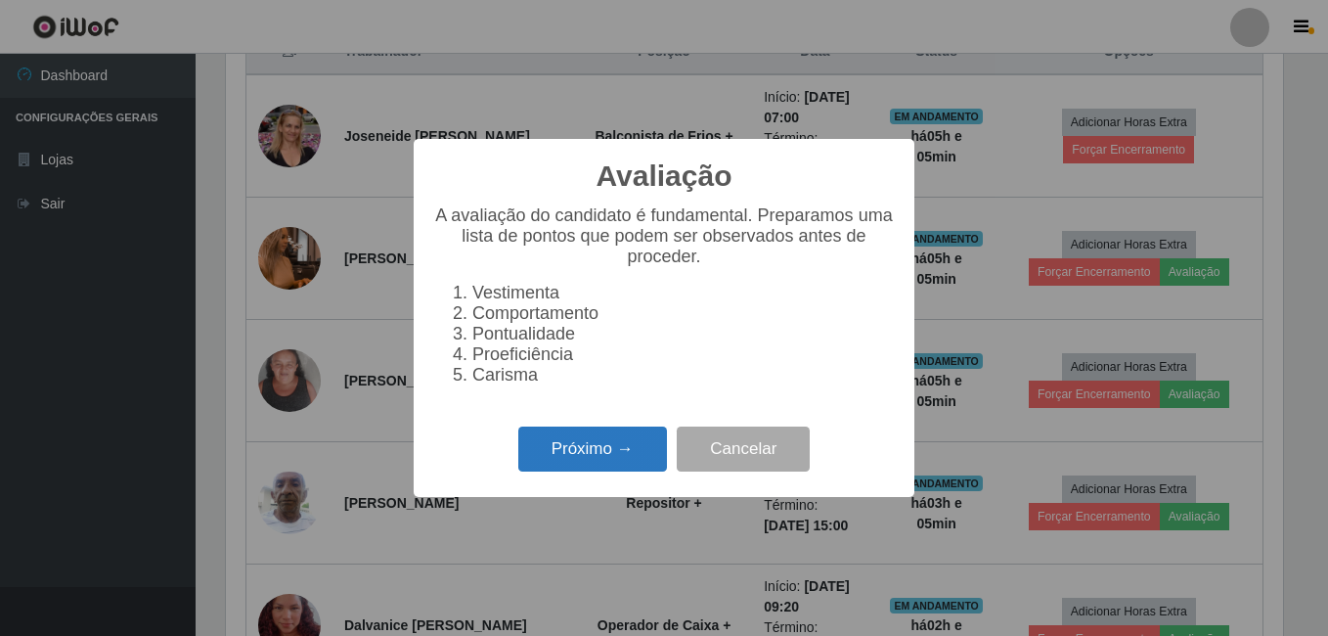
click at [583, 450] on button "Próximo →" at bounding box center [592, 450] width 149 height 46
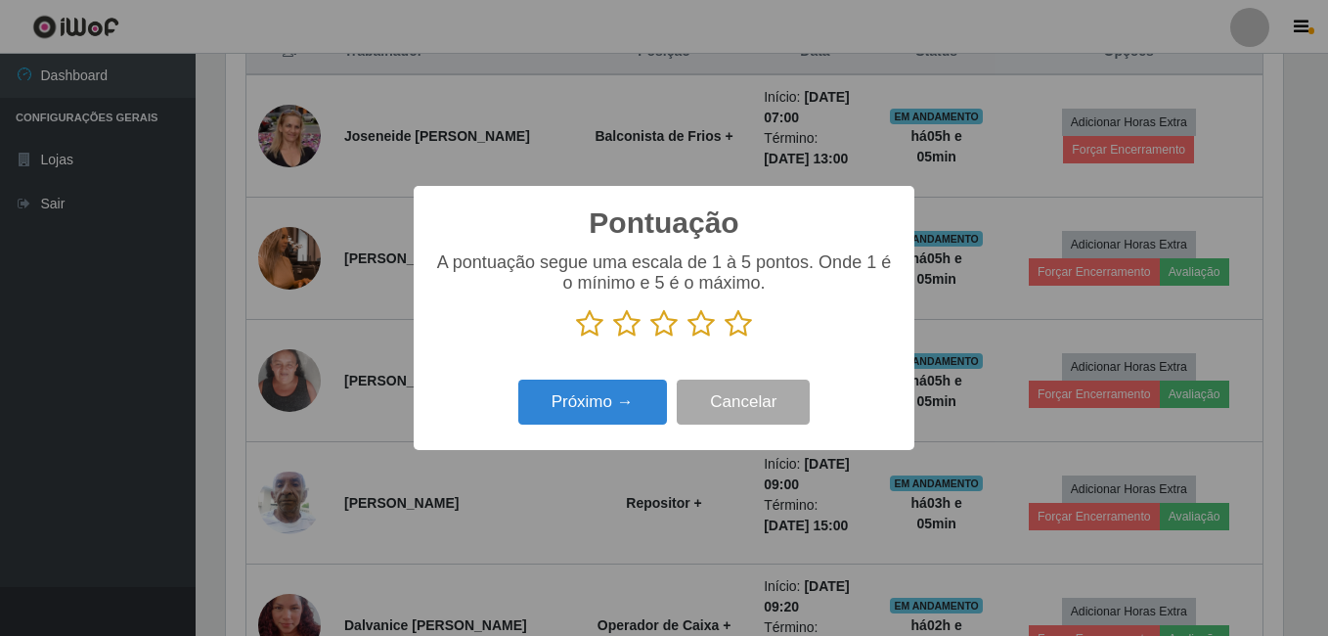
click at [743, 330] on icon at bounding box center [738, 323] width 27 height 29
click at [725, 338] on input "radio" at bounding box center [725, 338] width 0 height 0
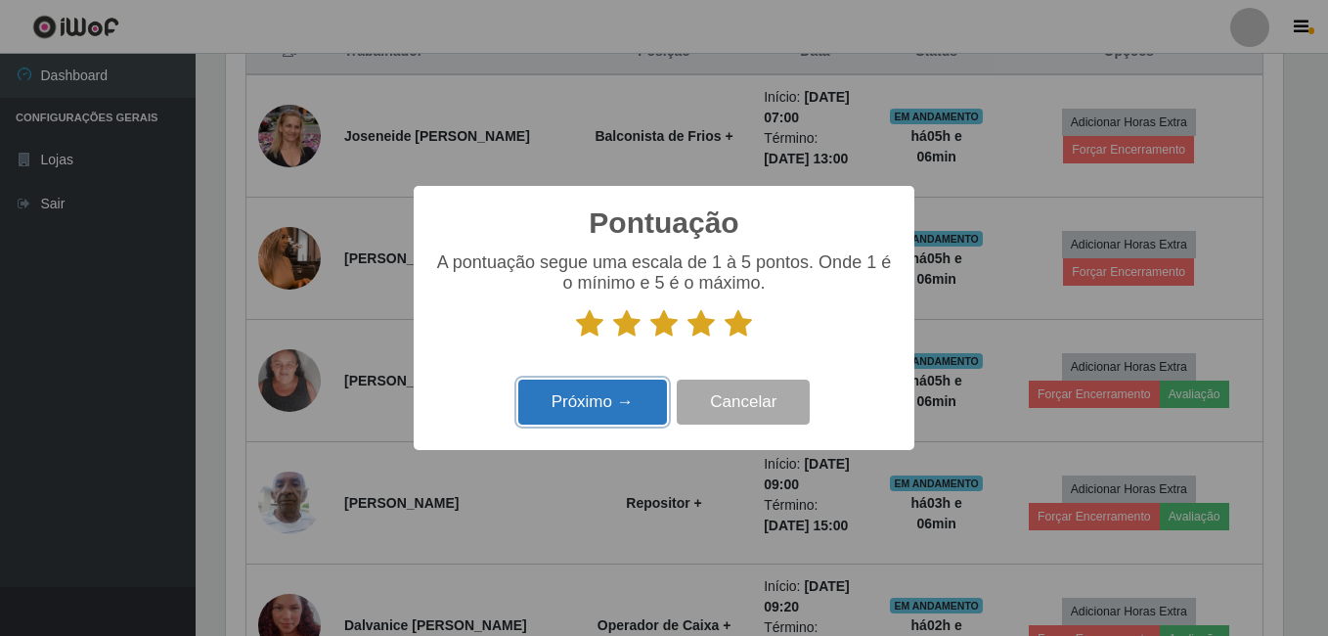
click at [562, 418] on button "Próximo →" at bounding box center [592, 403] width 149 height 46
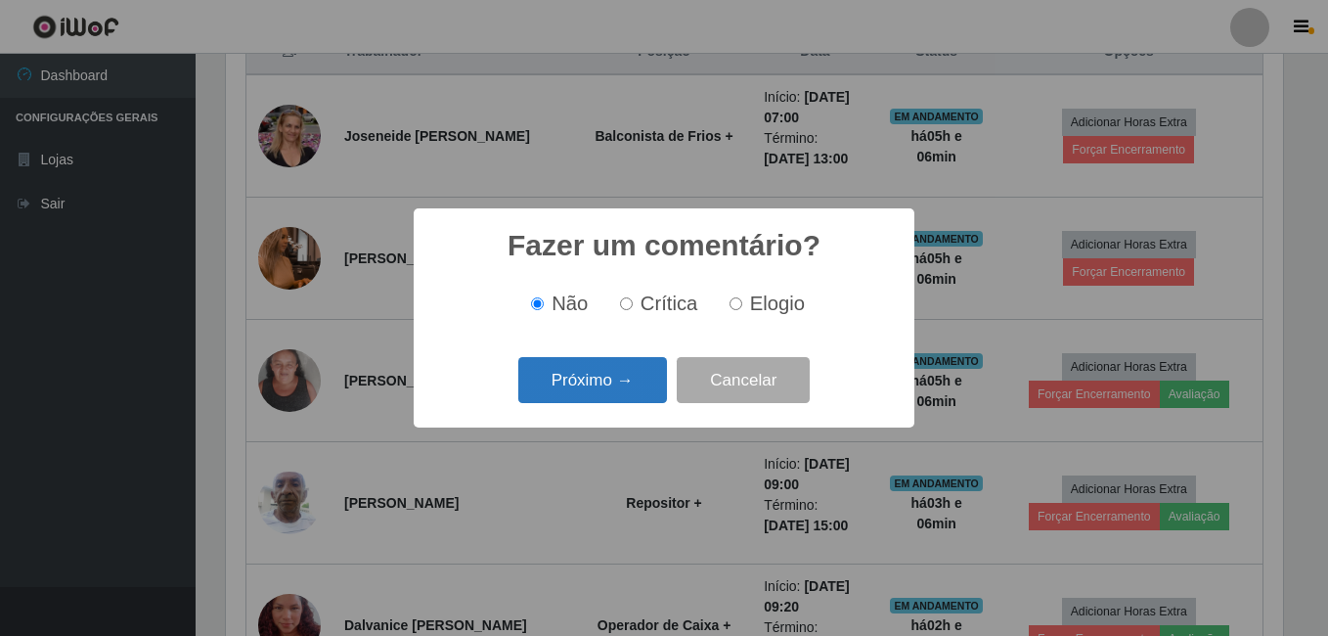
click at [566, 385] on button "Próximo →" at bounding box center [592, 380] width 149 height 46
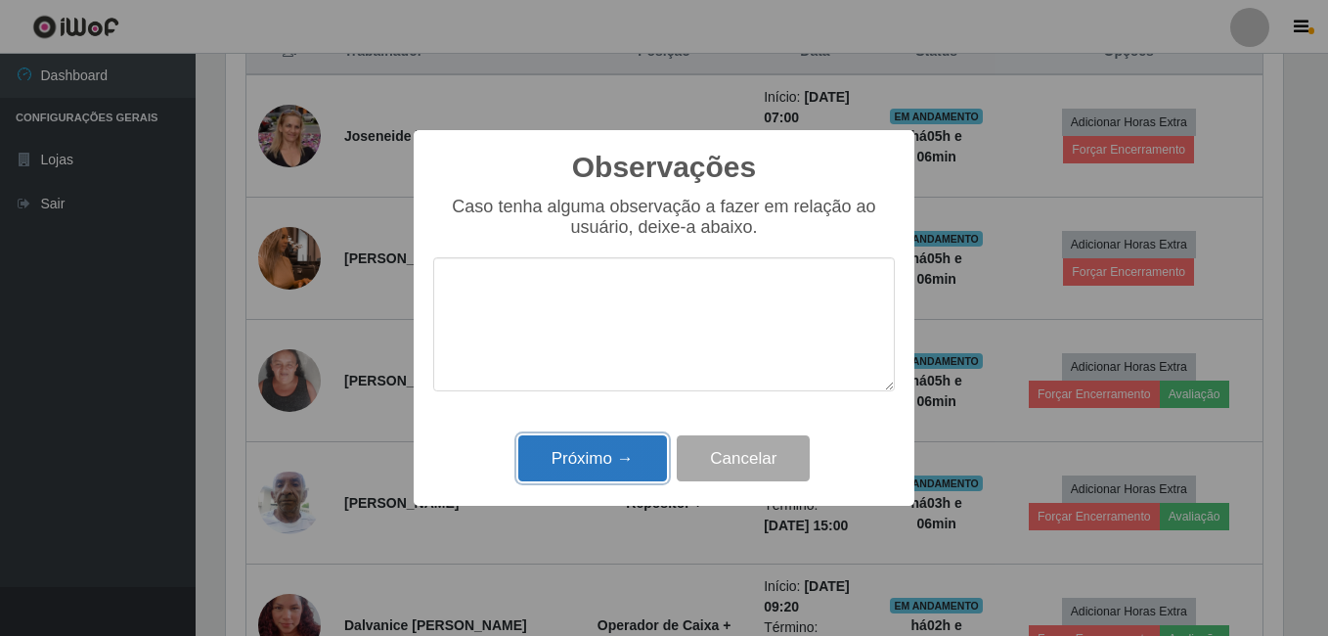
click at [562, 451] on button "Próximo →" at bounding box center [592, 458] width 149 height 46
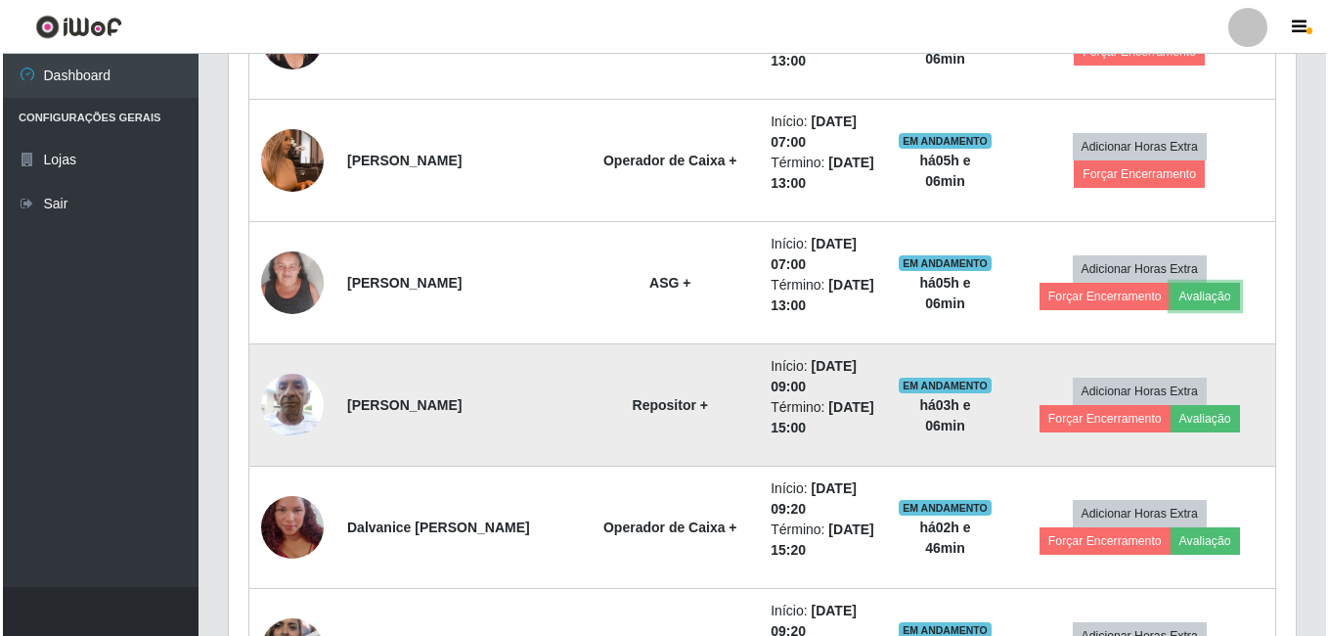
scroll to position [978, 0]
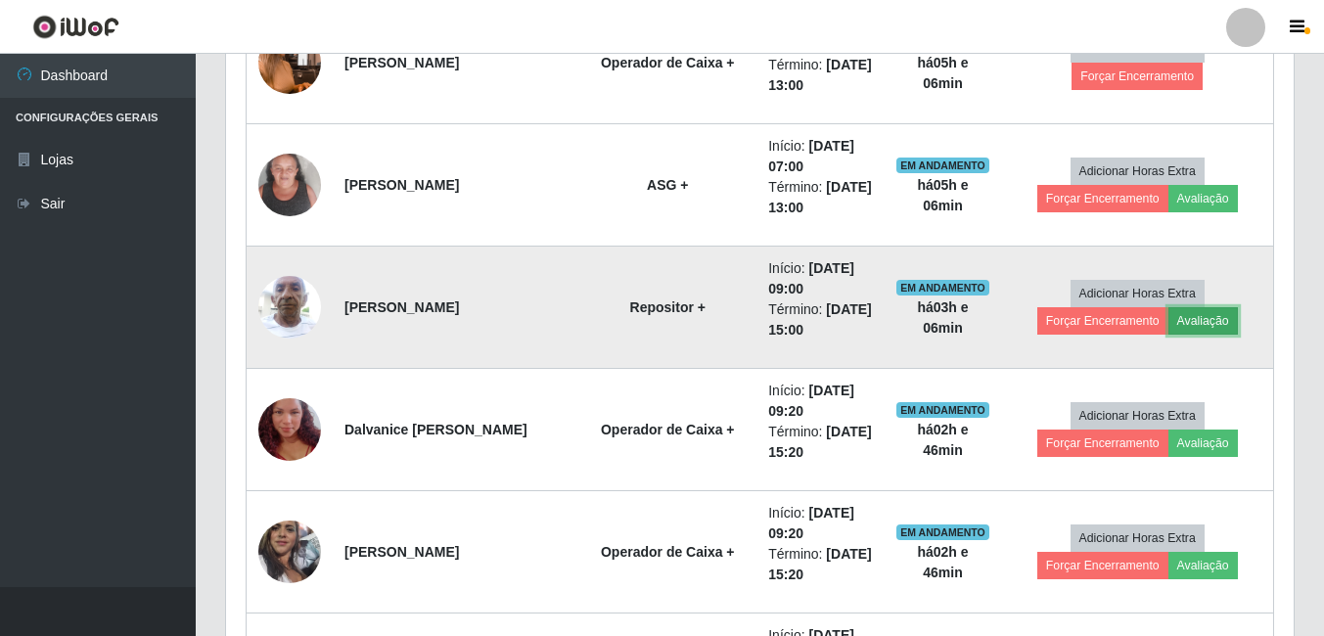
click at [1190, 320] on button "Avaliação" at bounding box center [1202, 320] width 69 height 27
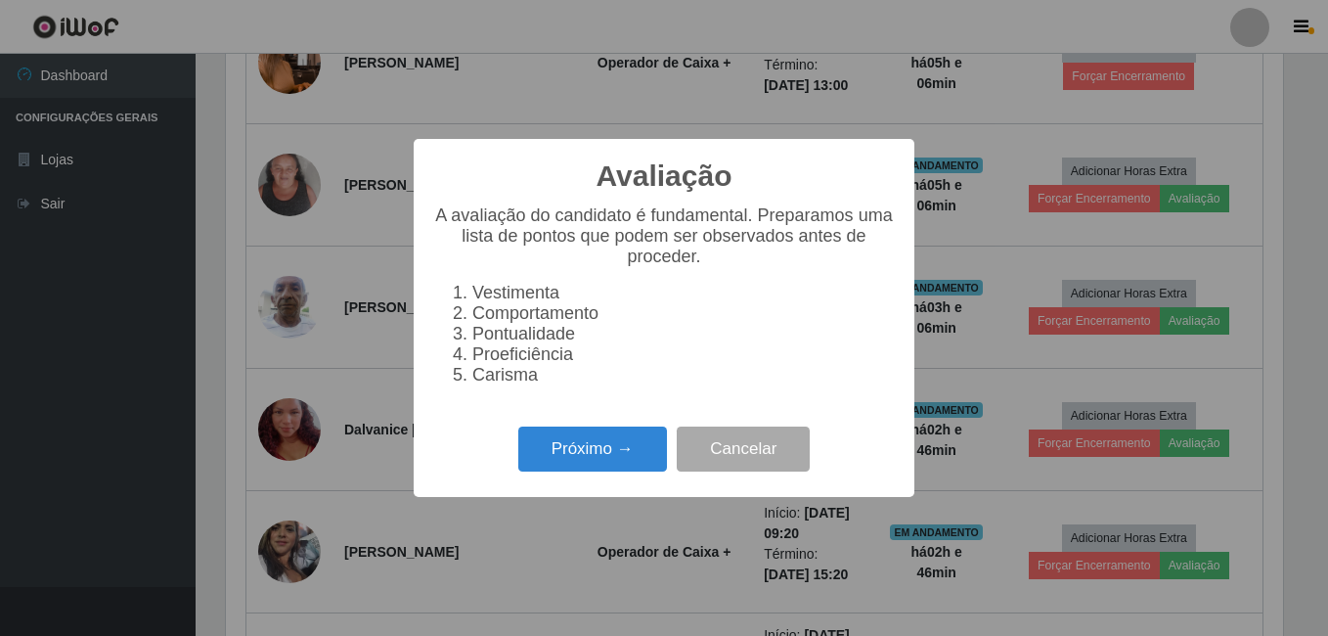
click at [566, 435] on div "Próximo → Cancelar" at bounding box center [664, 449] width 462 height 56
click at [556, 461] on button "Próximo →" at bounding box center [592, 450] width 149 height 46
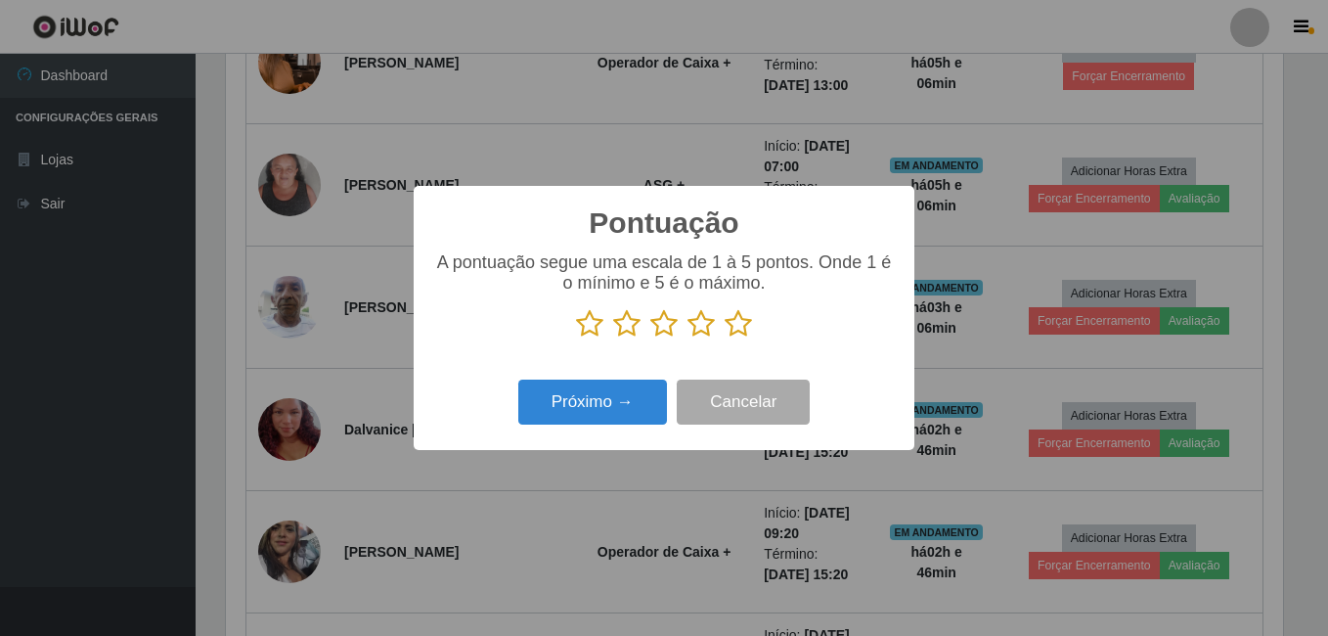
scroll to position [977834, 977183]
click at [742, 326] on icon at bounding box center [738, 323] width 27 height 29
click at [725, 338] on input "radio" at bounding box center [725, 338] width 0 height 0
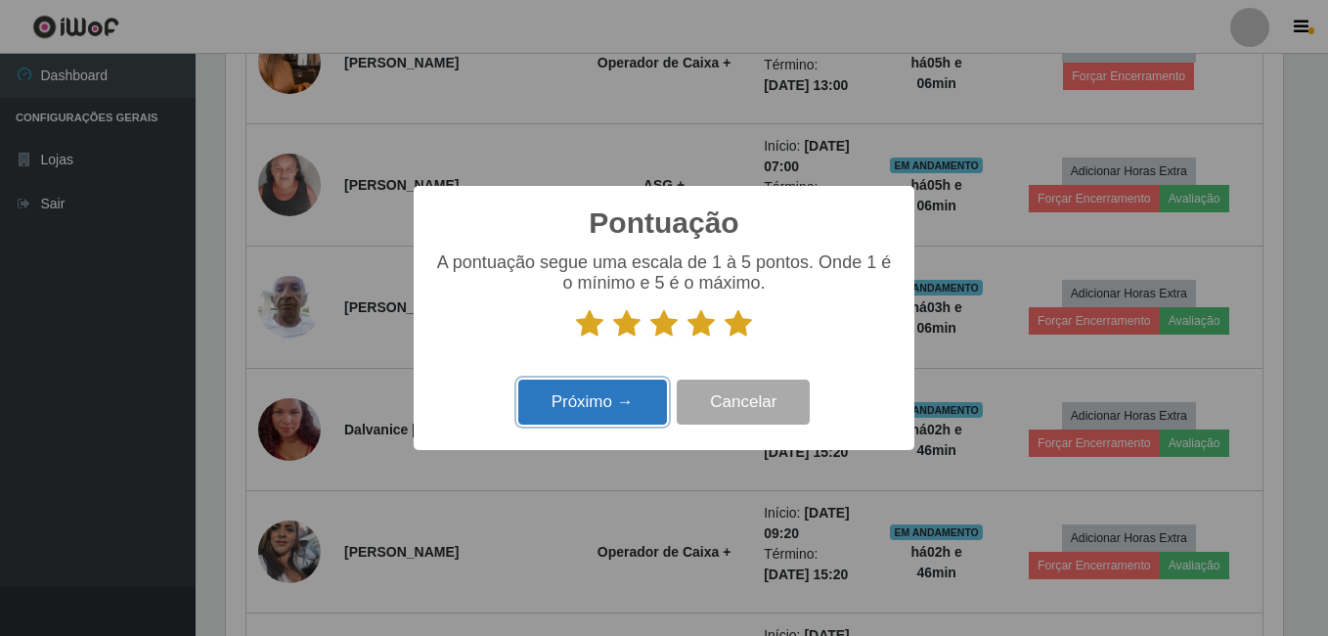
click at [609, 409] on button "Próximo →" at bounding box center [592, 403] width 149 height 46
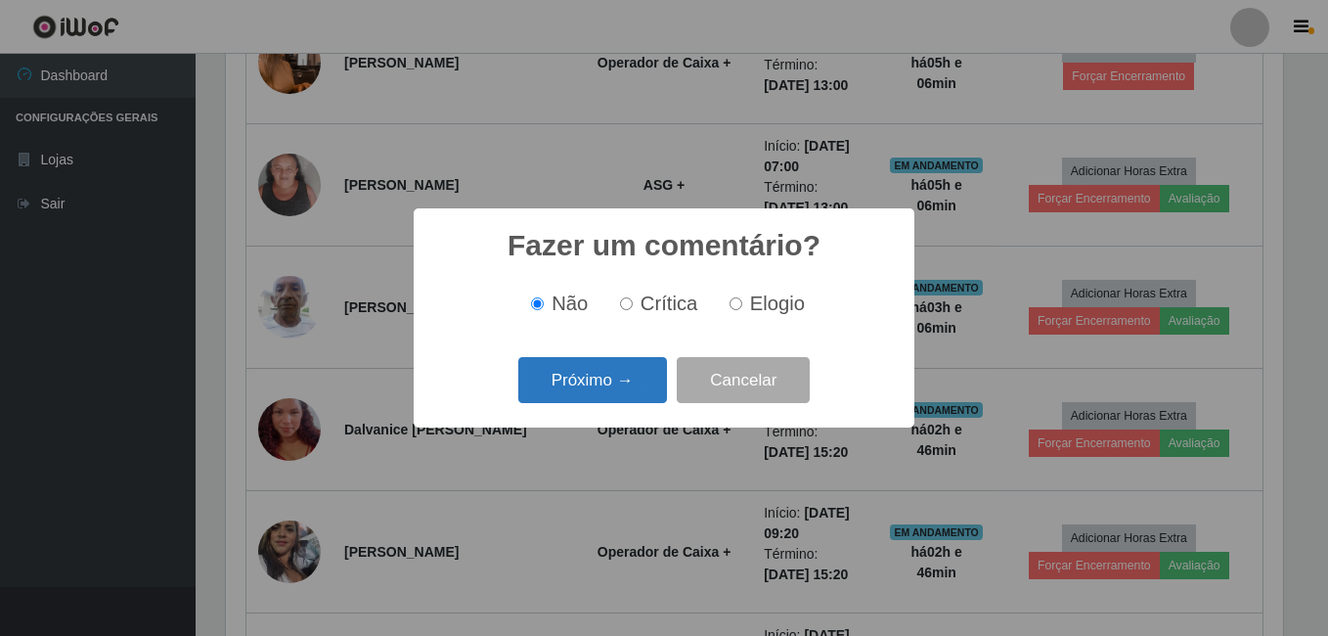
click at [596, 386] on button "Próximo →" at bounding box center [592, 380] width 149 height 46
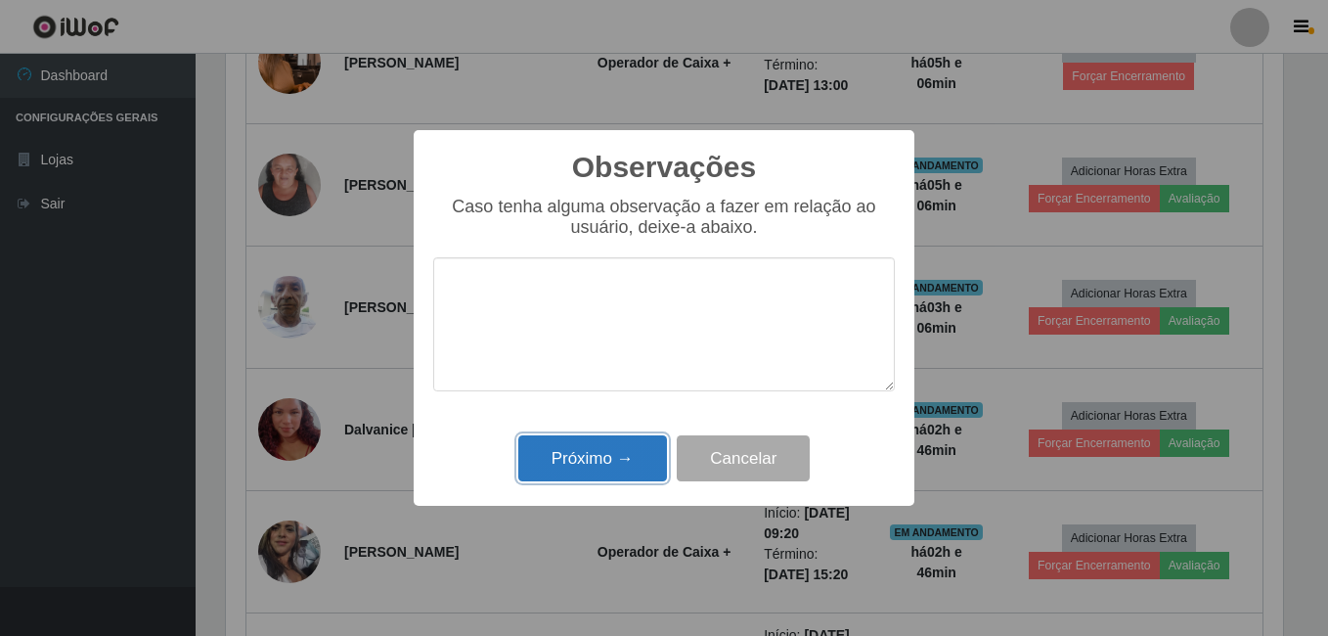
click at [575, 475] on button "Próximo →" at bounding box center [592, 458] width 149 height 46
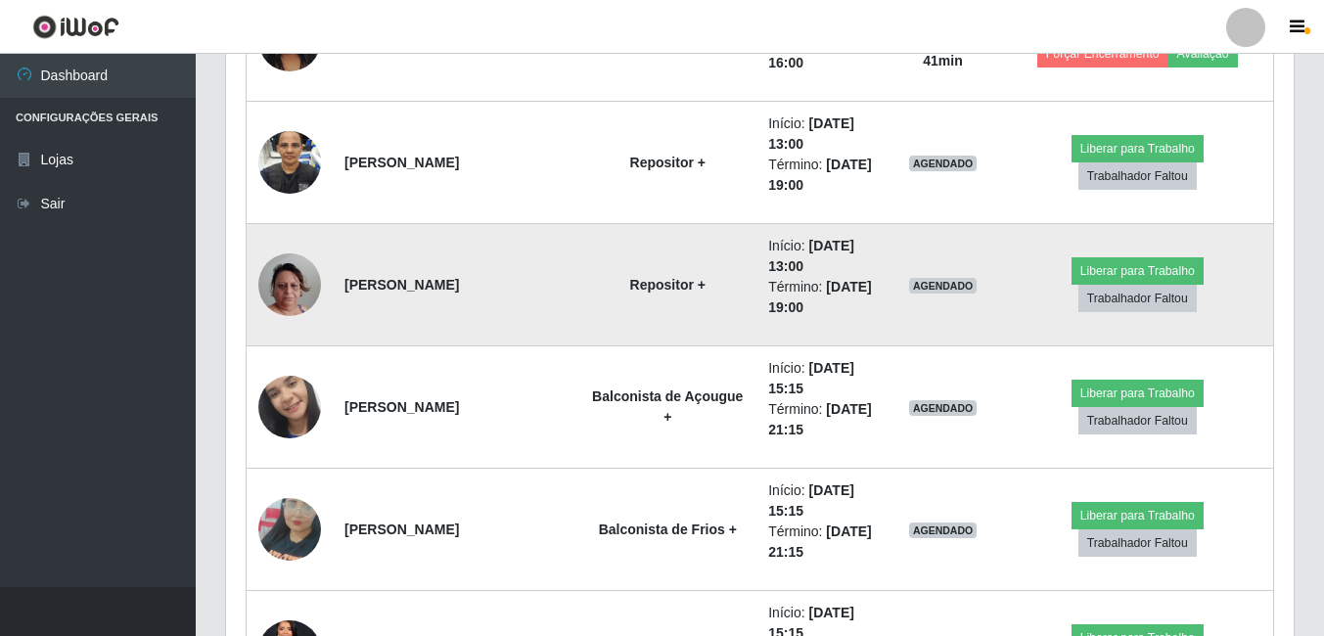
scroll to position [1859, 0]
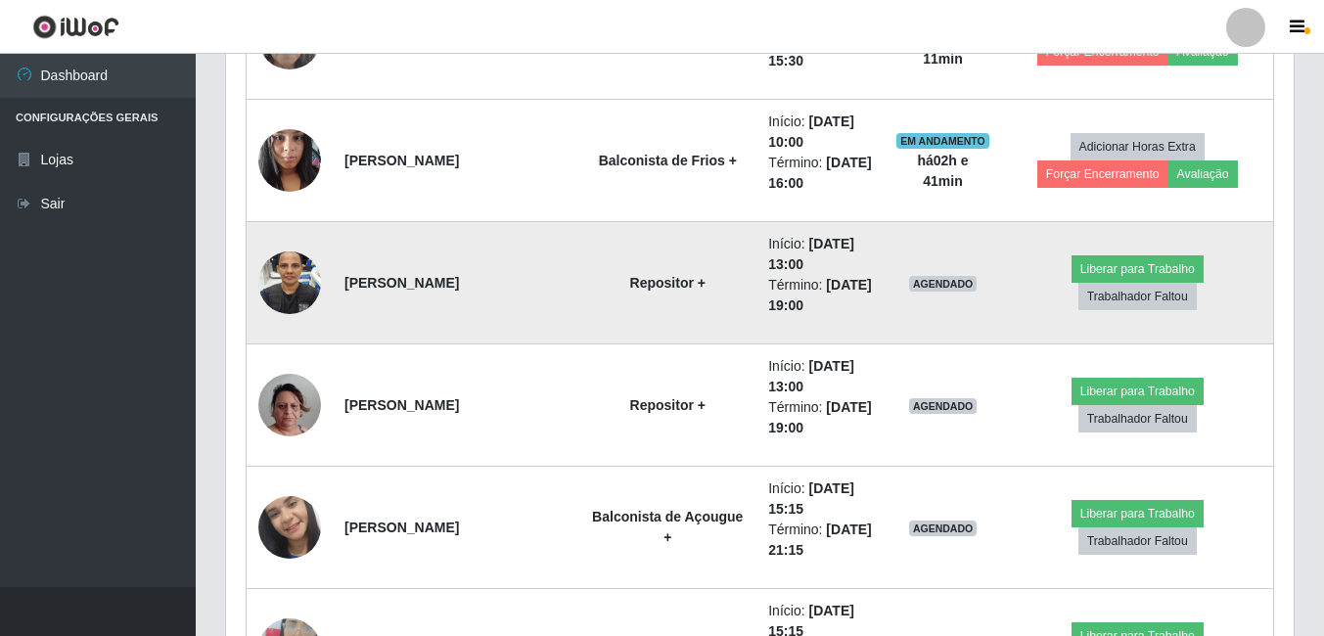
click at [299, 296] on img at bounding box center [289, 283] width 63 height 112
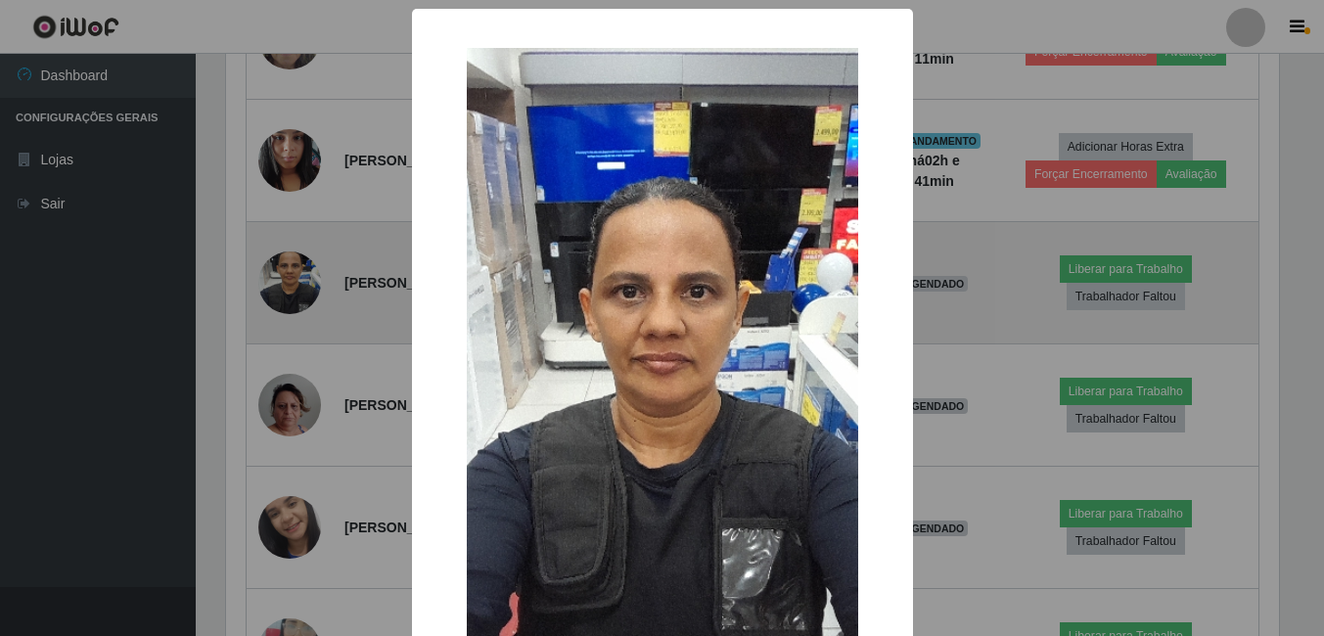
scroll to position [406, 1057]
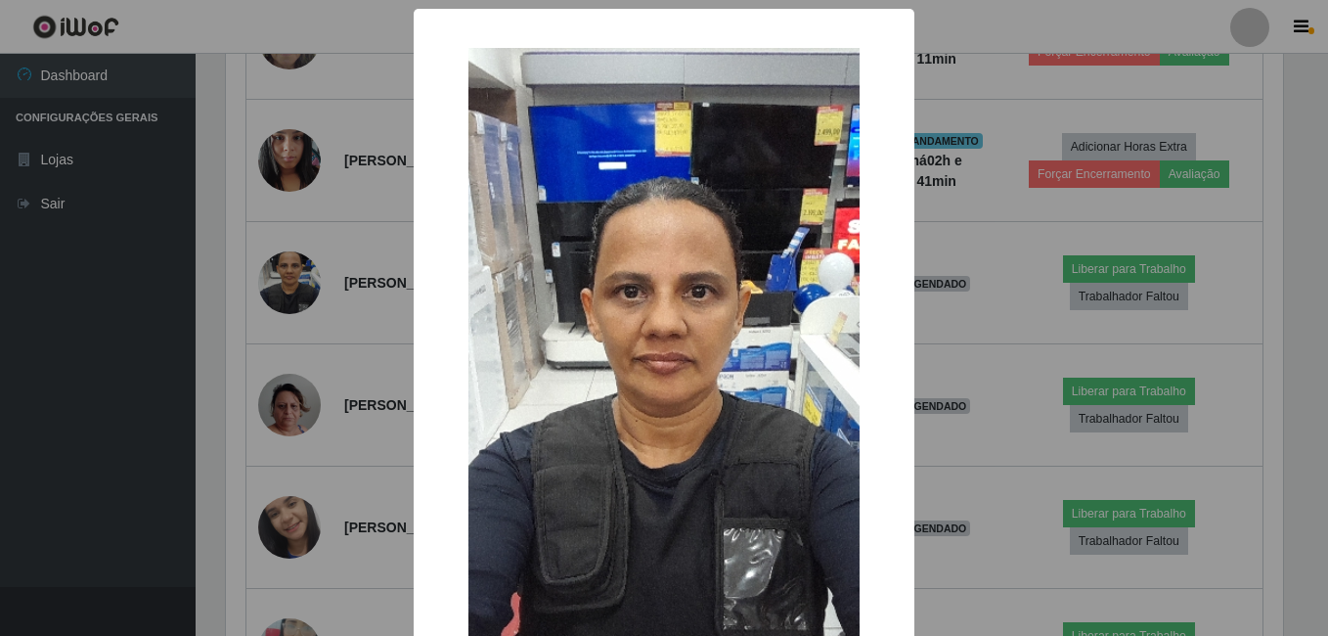
click at [298, 296] on div "× OK Cancel" at bounding box center [664, 318] width 1328 height 636
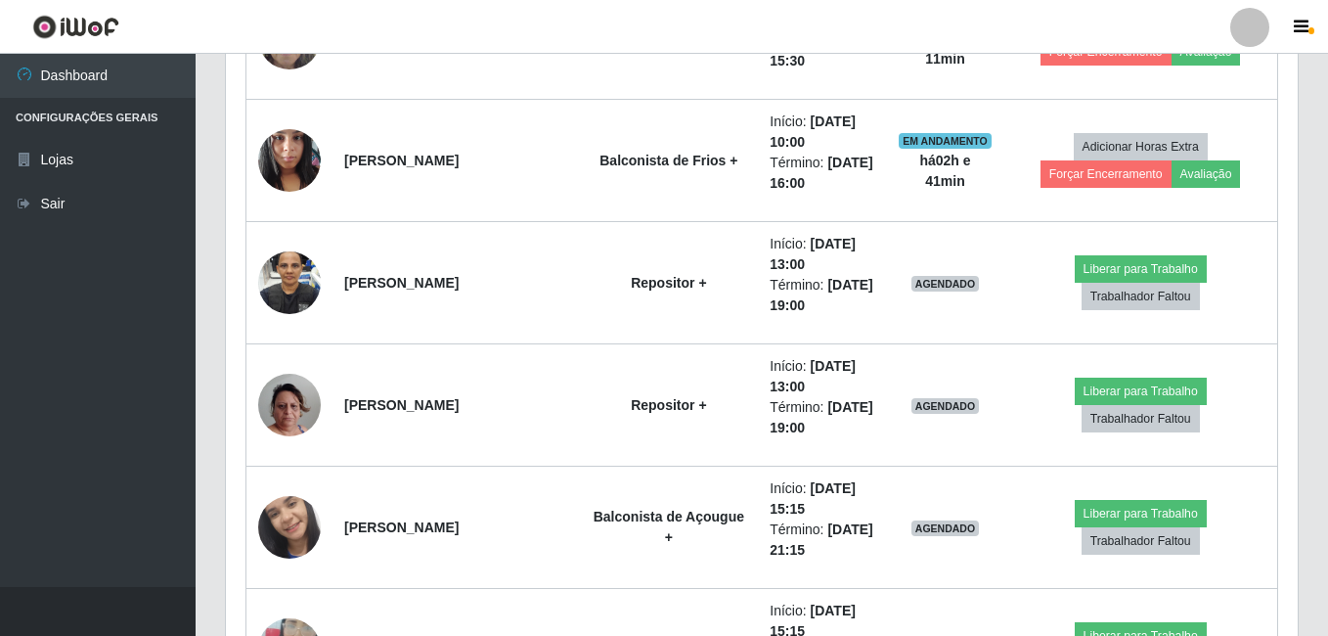
scroll to position [406, 1067]
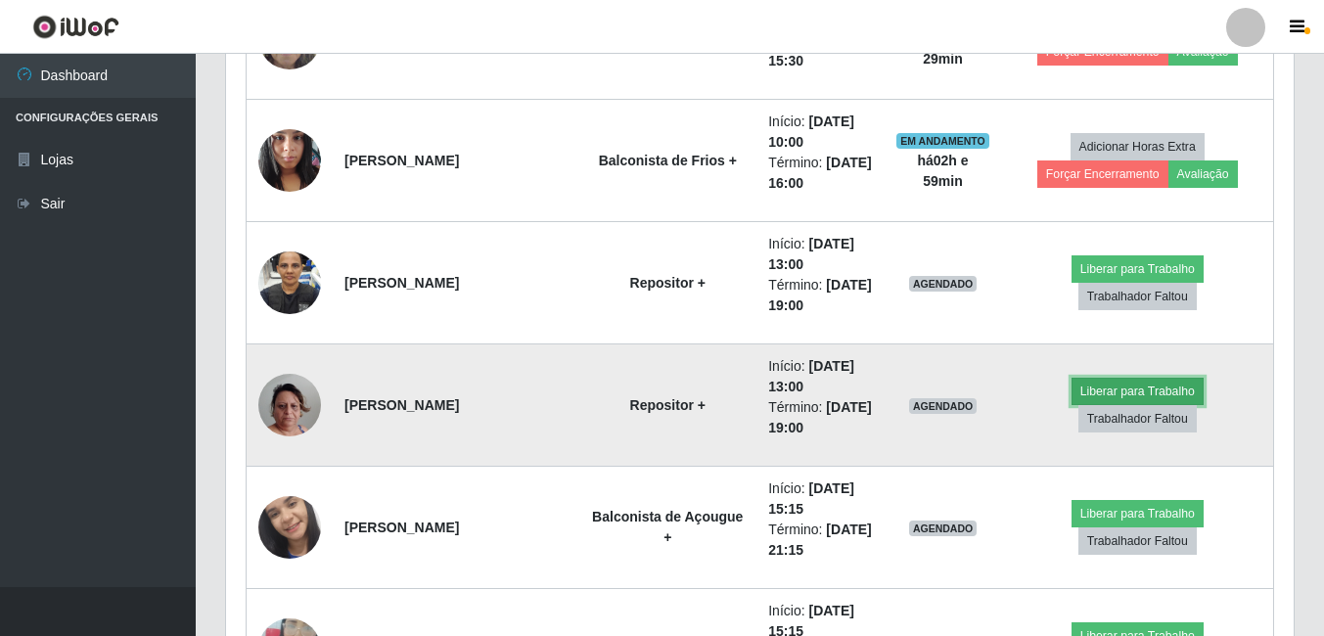
click at [1073, 405] on button "Liberar para Trabalho" at bounding box center [1137, 391] width 132 height 27
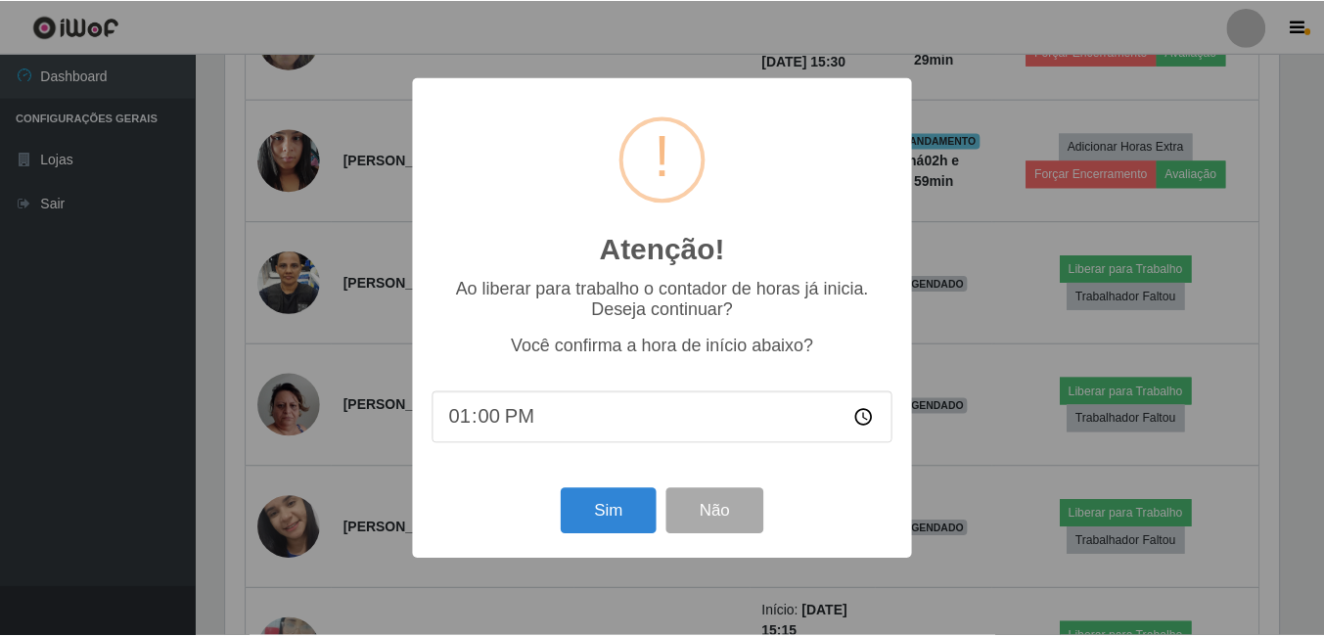
scroll to position [406, 1057]
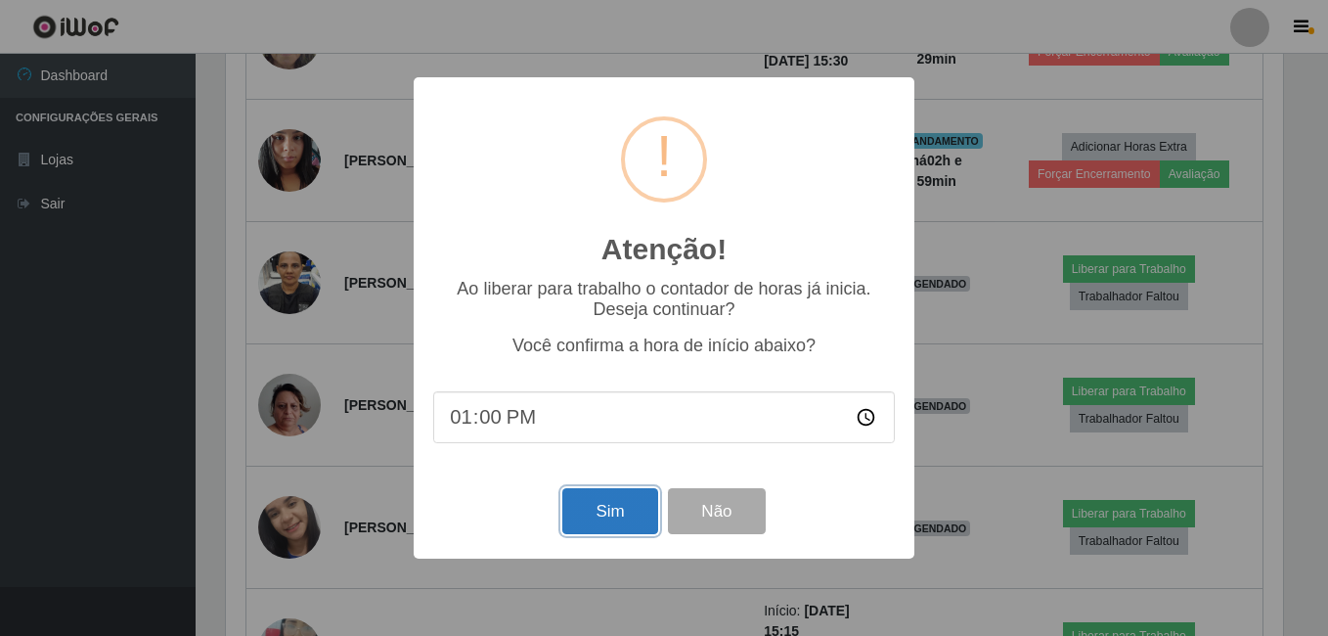
click at [607, 514] on button "Sim" at bounding box center [609, 511] width 95 height 46
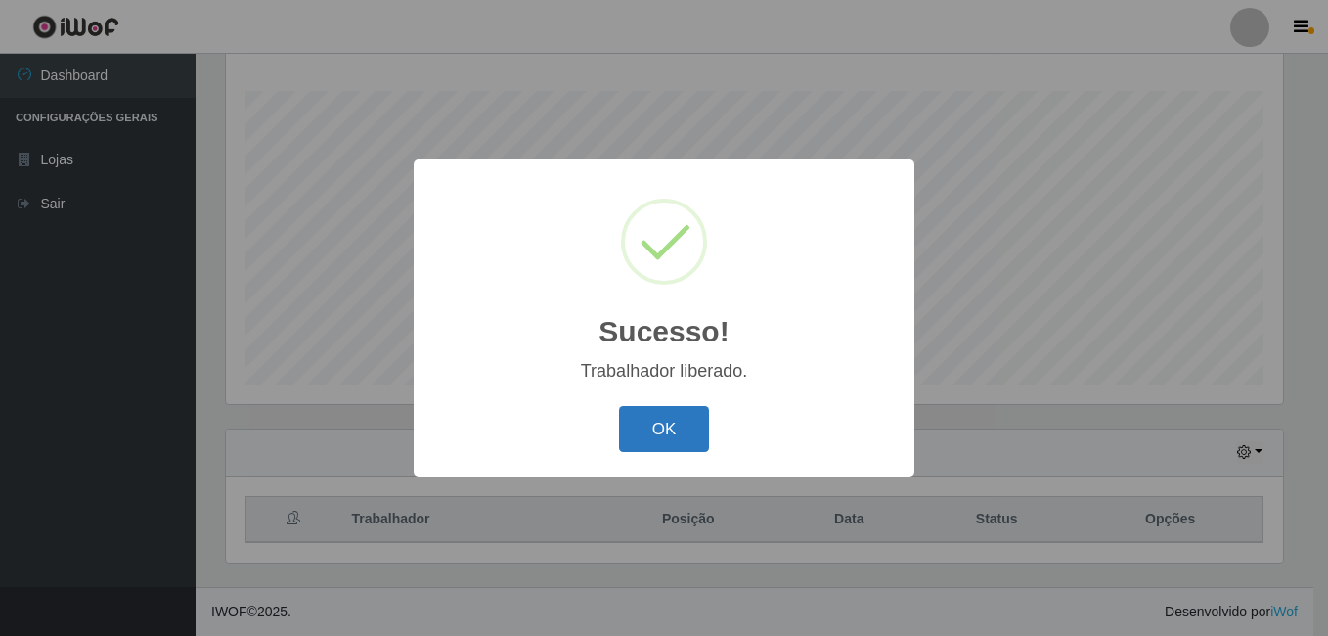
click at [653, 420] on button "OK" at bounding box center [664, 429] width 91 height 46
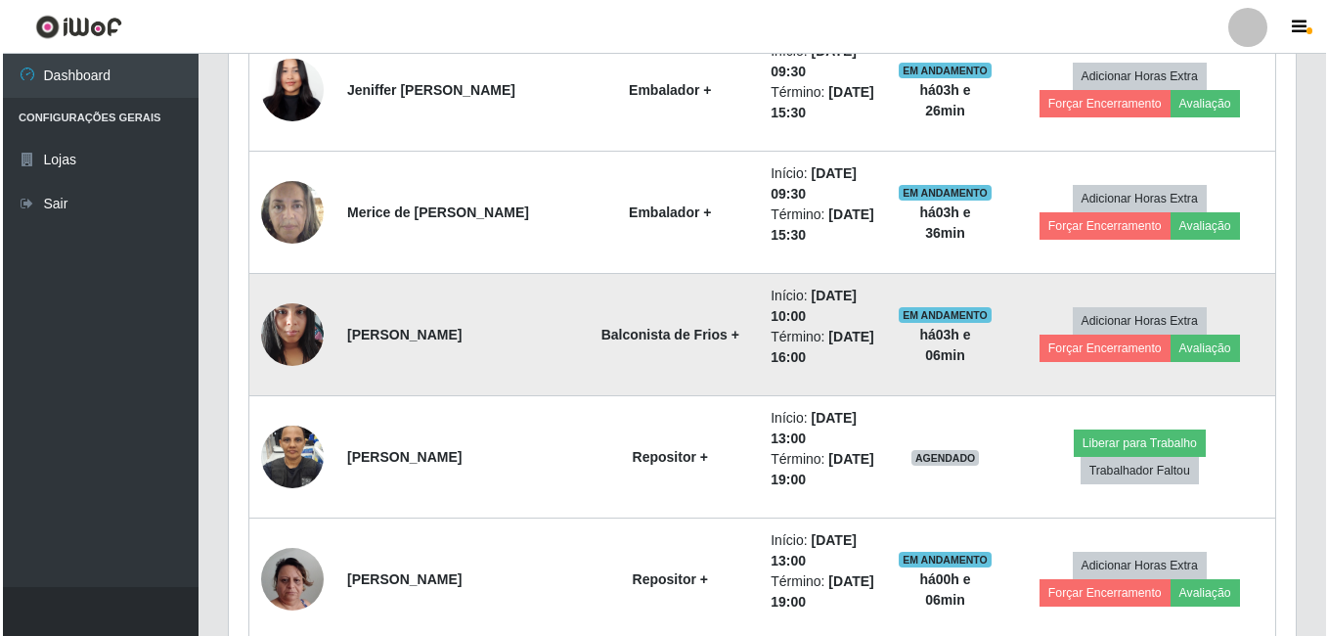
scroll to position [1782, 0]
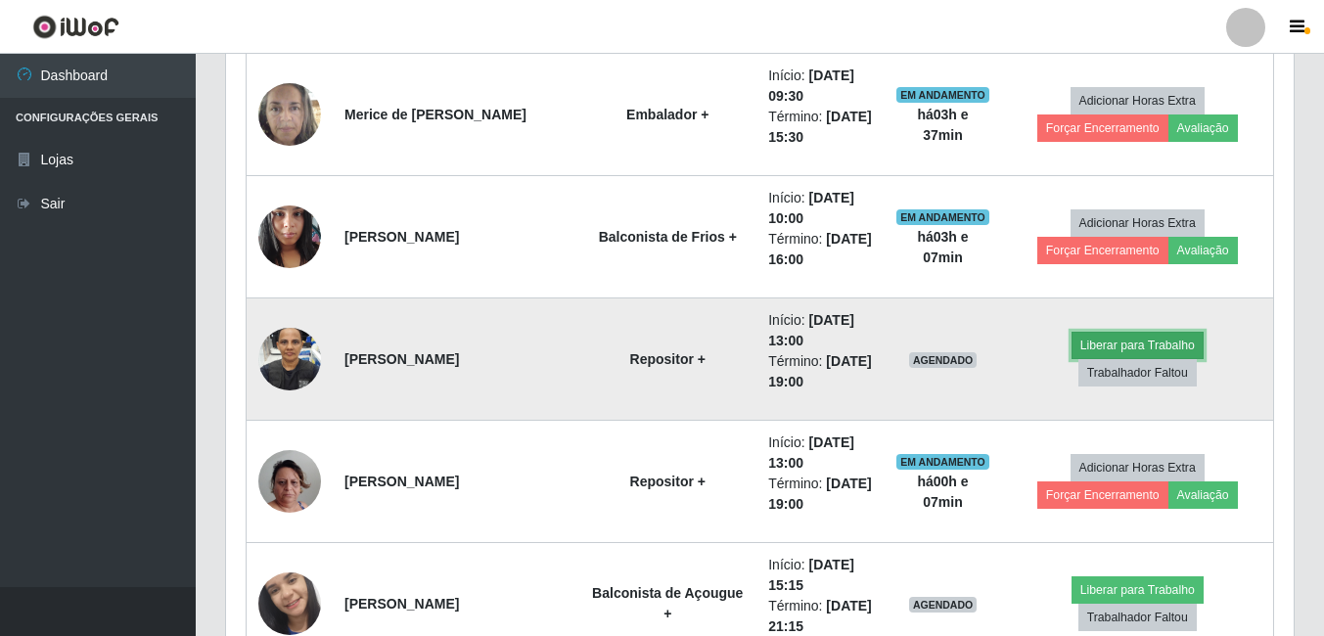
click at [1086, 350] on button "Liberar para Trabalho" at bounding box center [1137, 345] width 132 height 27
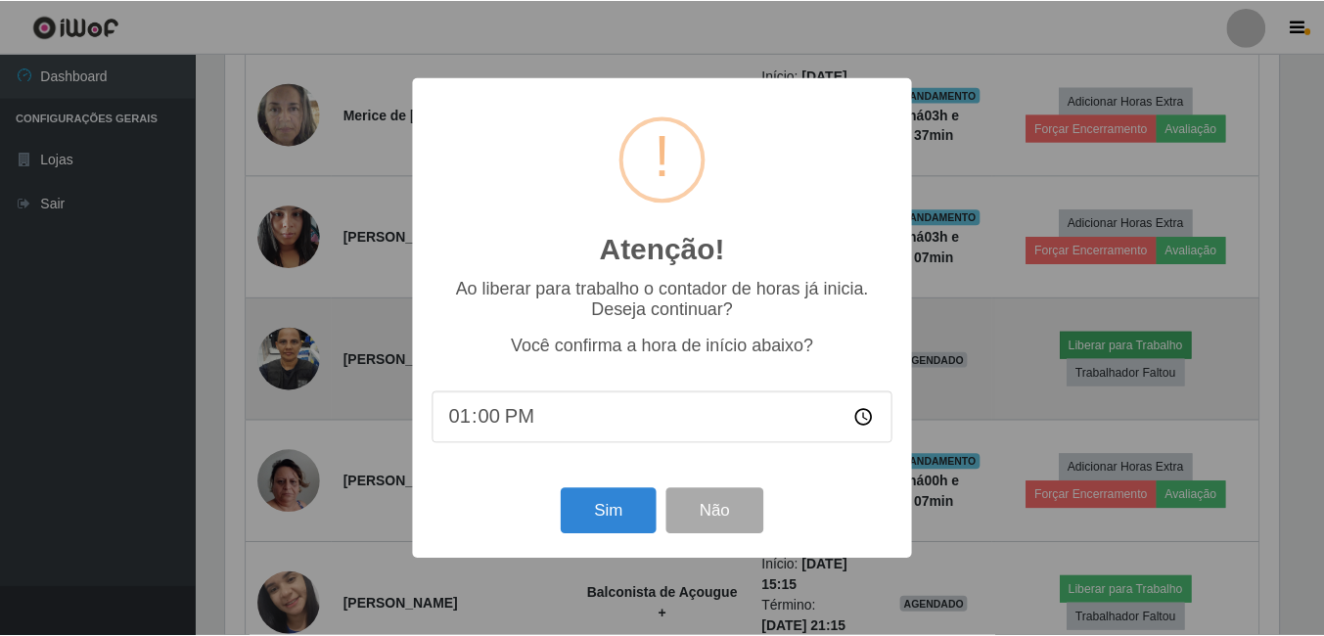
scroll to position [406, 1057]
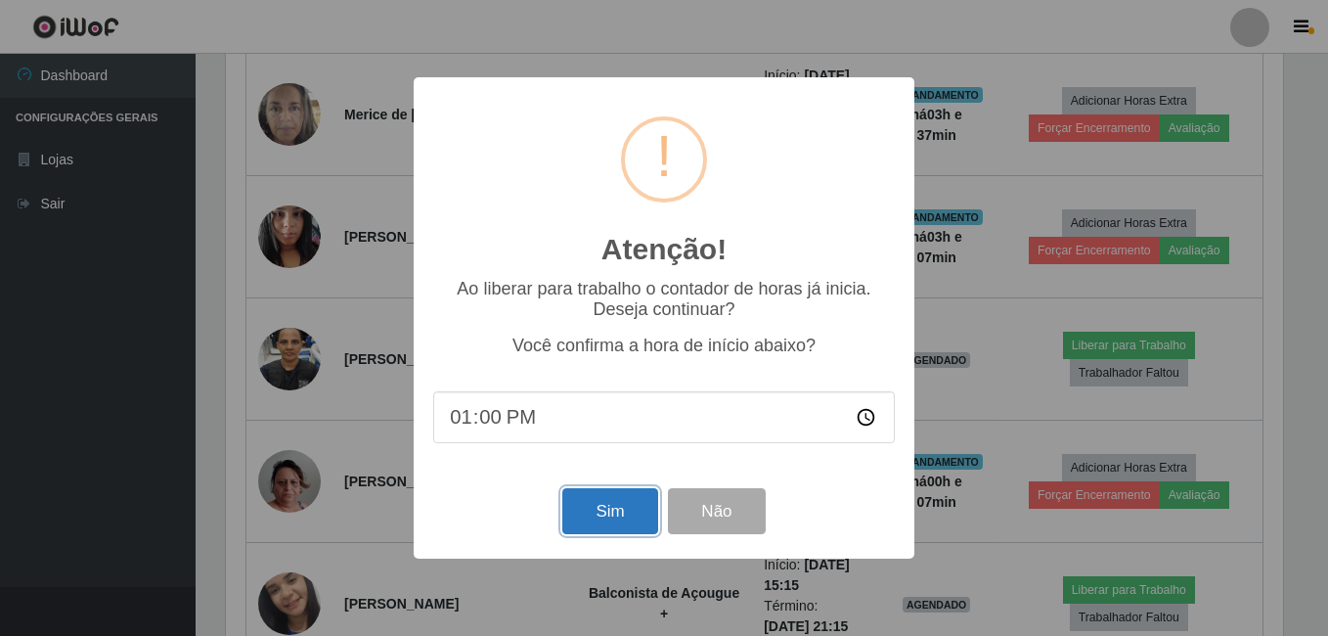
click at [589, 512] on button "Sim" at bounding box center [609, 511] width 95 height 46
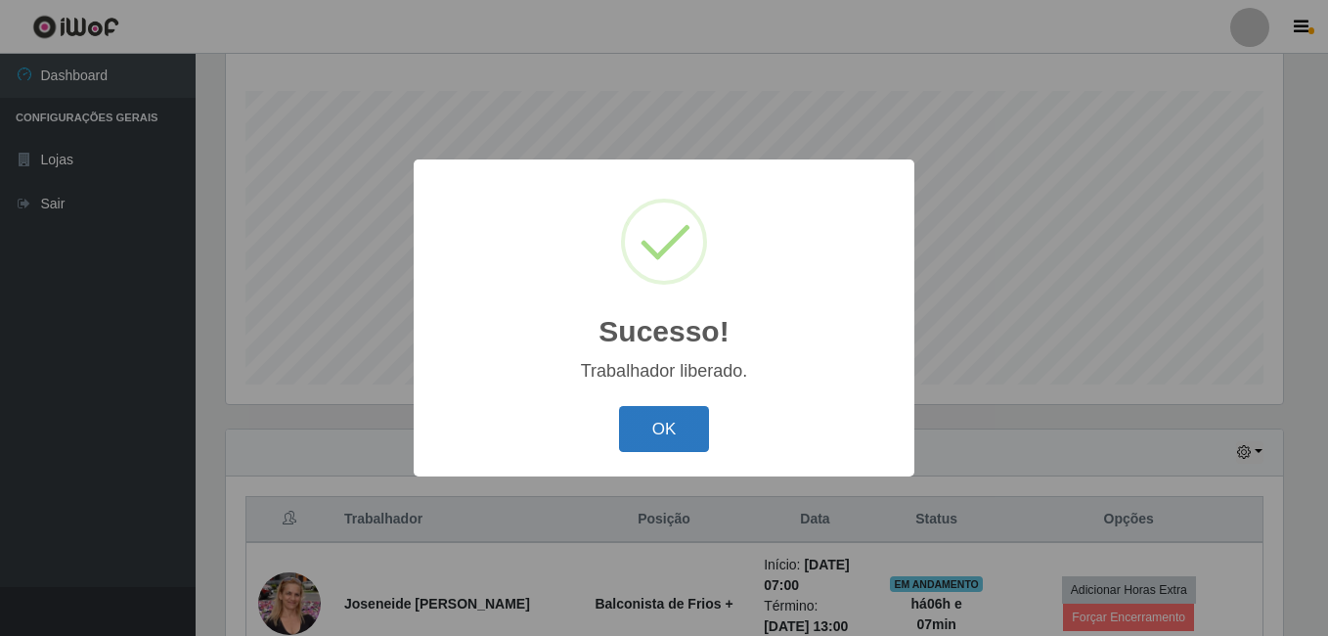
click at [666, 423] on button "OK" at bounding box center [664, 429] width 91 height 46
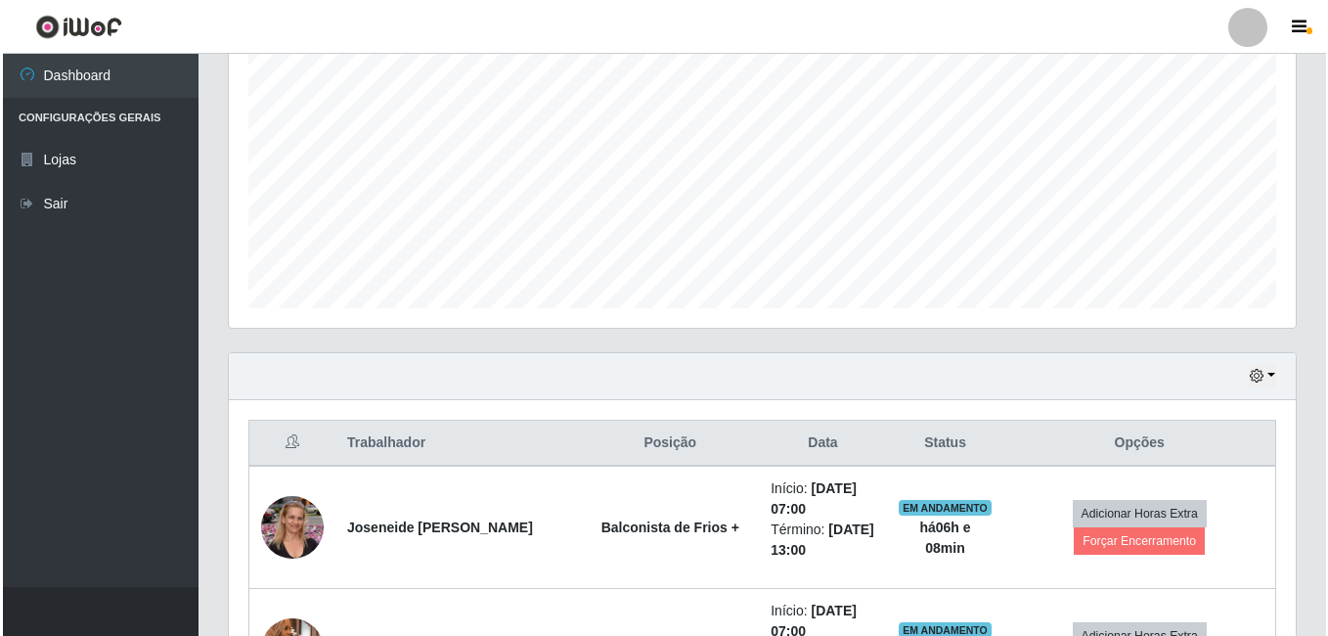
scroll to position [511, 0]
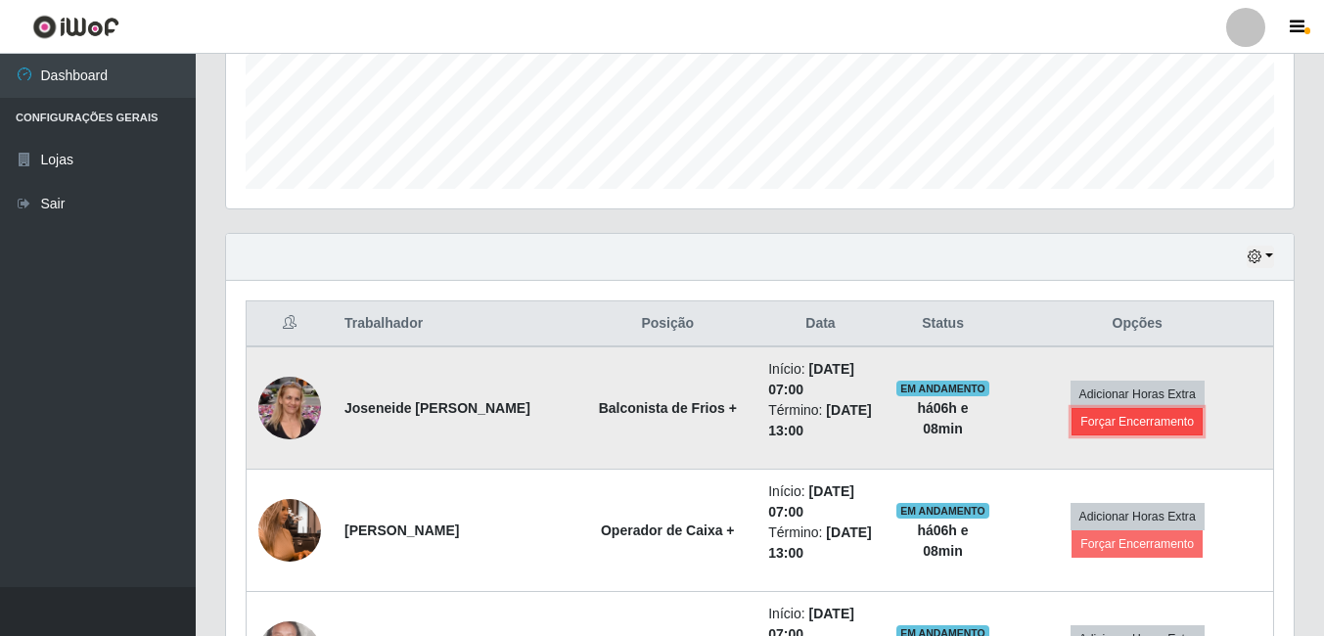
click at [1122, 424] on button "Forçar Encerramento" at bounding box center [1136, 421] width 131 height 27
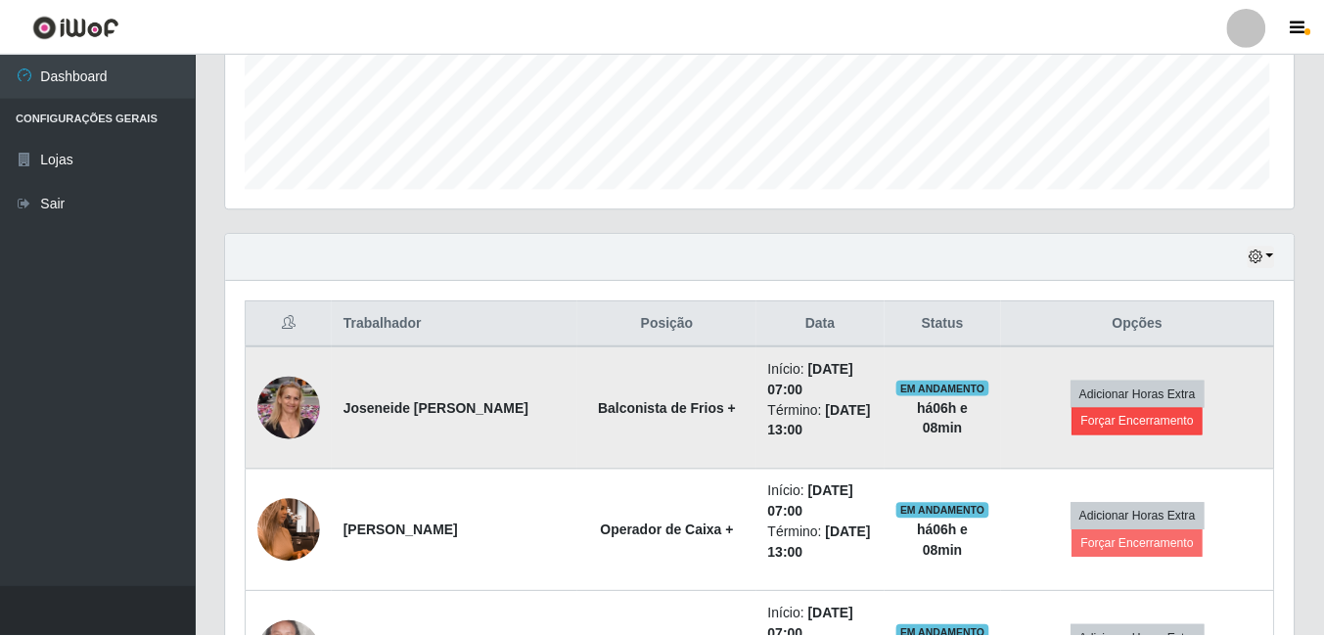
scroll to position [406, 1057]
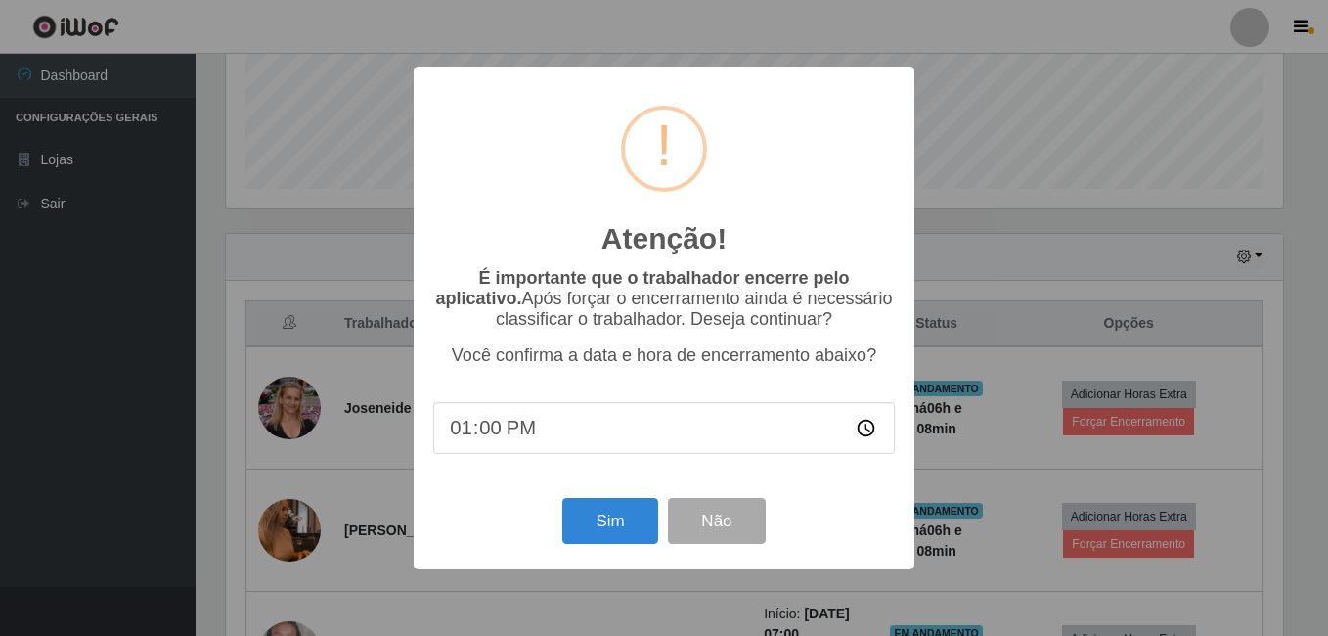
click at [478, 438] on input "13:00" at bounding box center [664, 428] width 462 height 52
type input "13:08"
type input "13:04"
click at [630, 527] on button "Sim" at bounding box center [609, 521] width 95 height 46
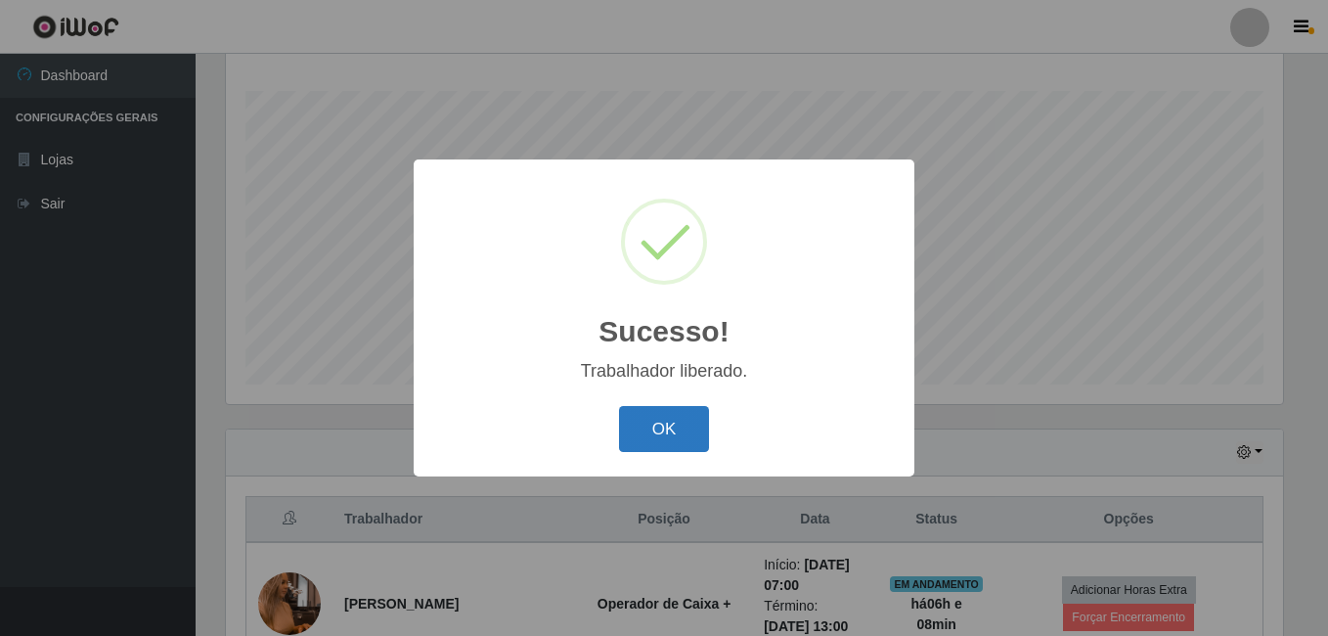
drag, startPoint x: 709, startPoint y: 416, endPoint x: 700, endPoint y: 423, distance: 11.2
click at [709, 418] on div "OK Cancel" at bounding box center [664, 429] width 462 height 56
click at [690, 429] on button "OK" at bounding box center [664, 429] width 91 height 46
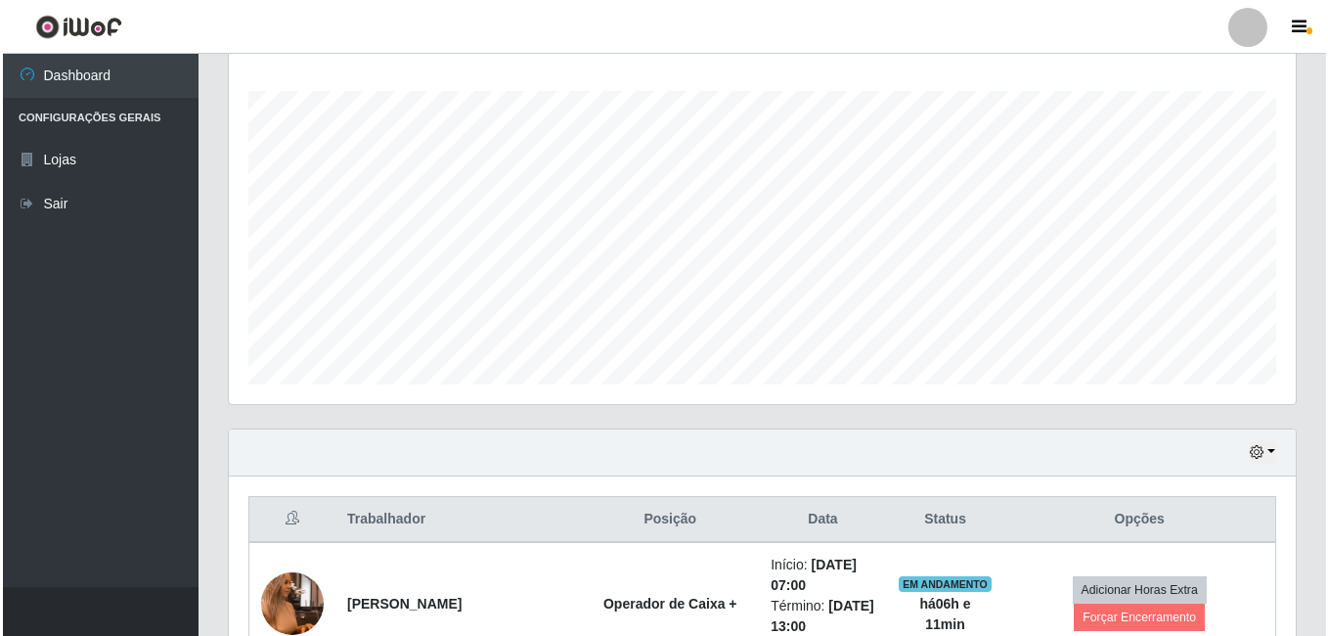
scroll to position [413, 0]
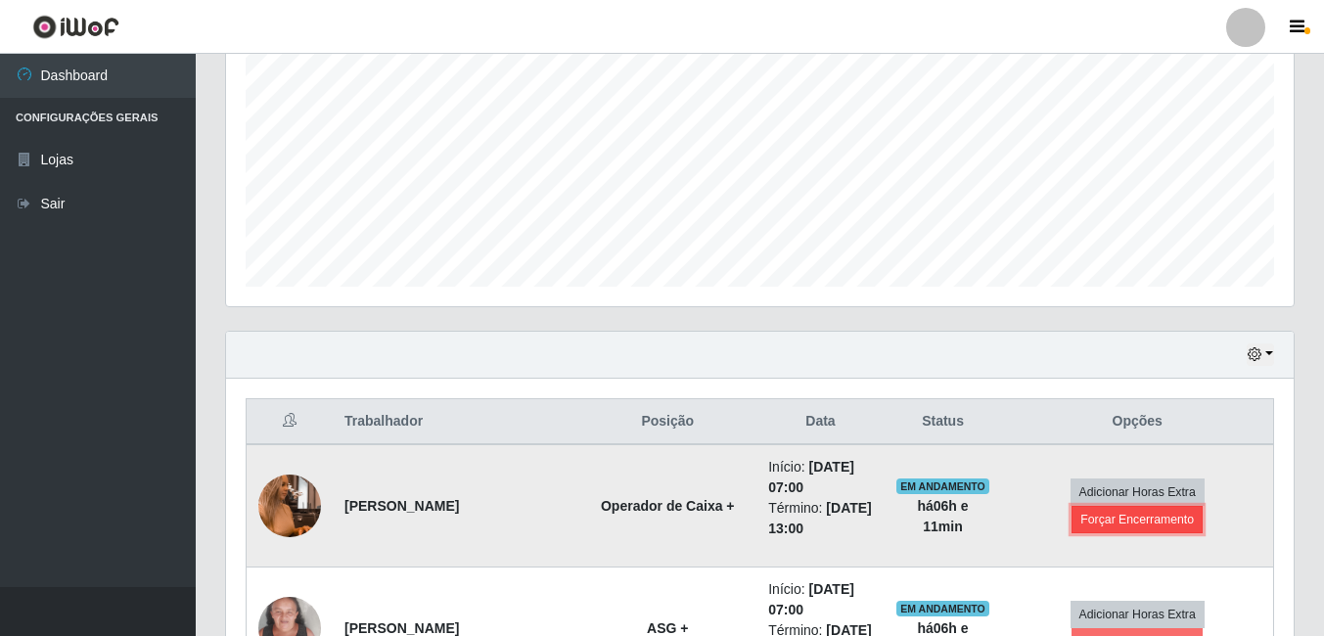
click at [1177, 533] on button "Forçar Encerramento" at bounding box center [1136, 519] width 131 height 27
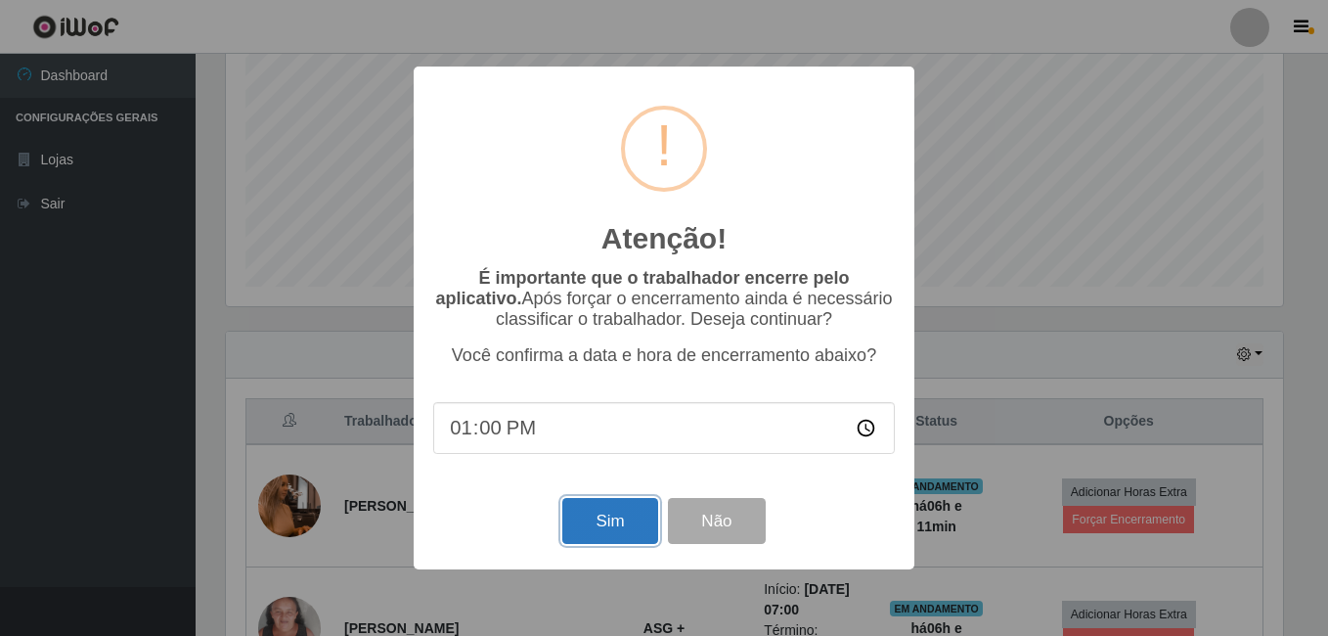
click at [591, 526] on button "Sim" at bounding box center [609, 521] width 95 height 46
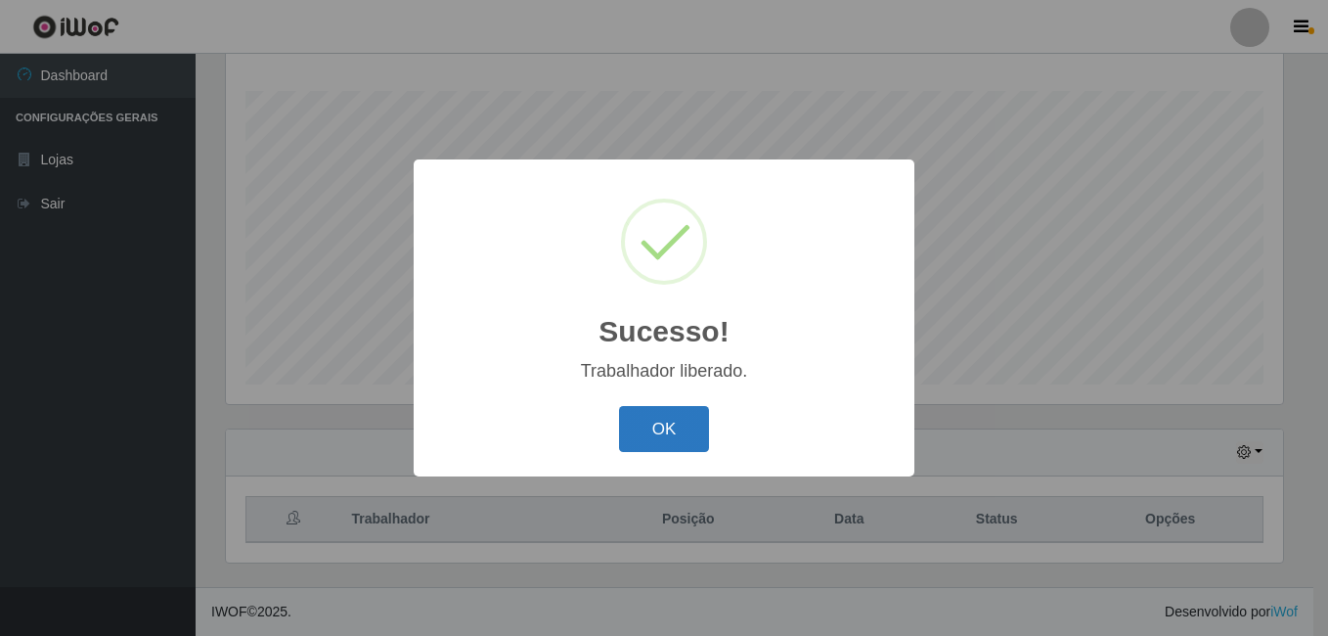
click at [659, 424] on button "OK" at bounding box center [664, 429] width 91 height 46
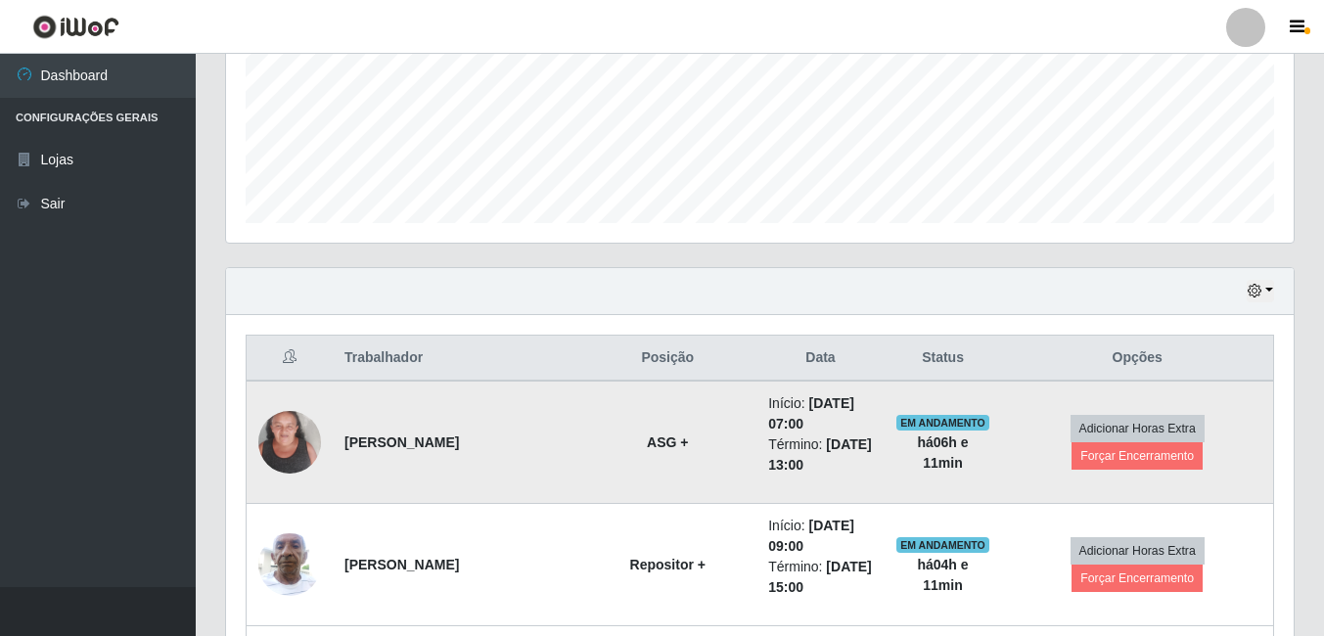
scroll to position [511, 0]
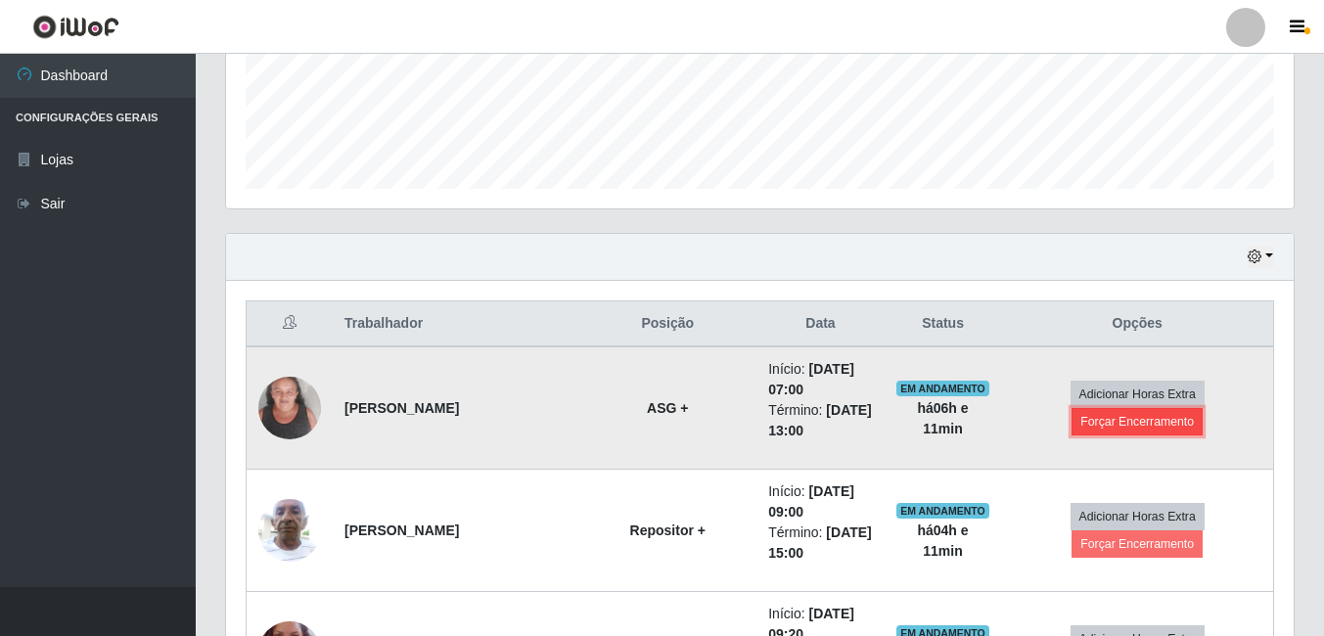
click at [1141, 418] on button "Forçar Encerramento" at bounding box center [1136, 421] width 131 height 27
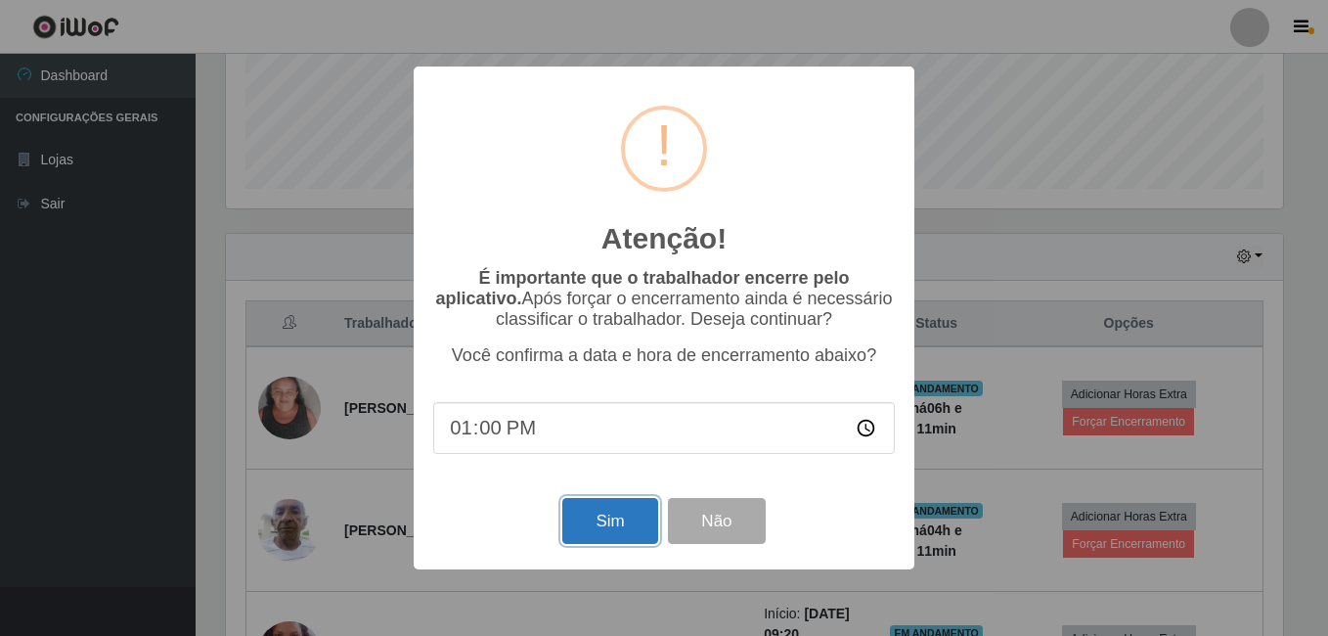
click at [604, 543] on button "Sim" at bounding box center [609, 521] width 95 height 46
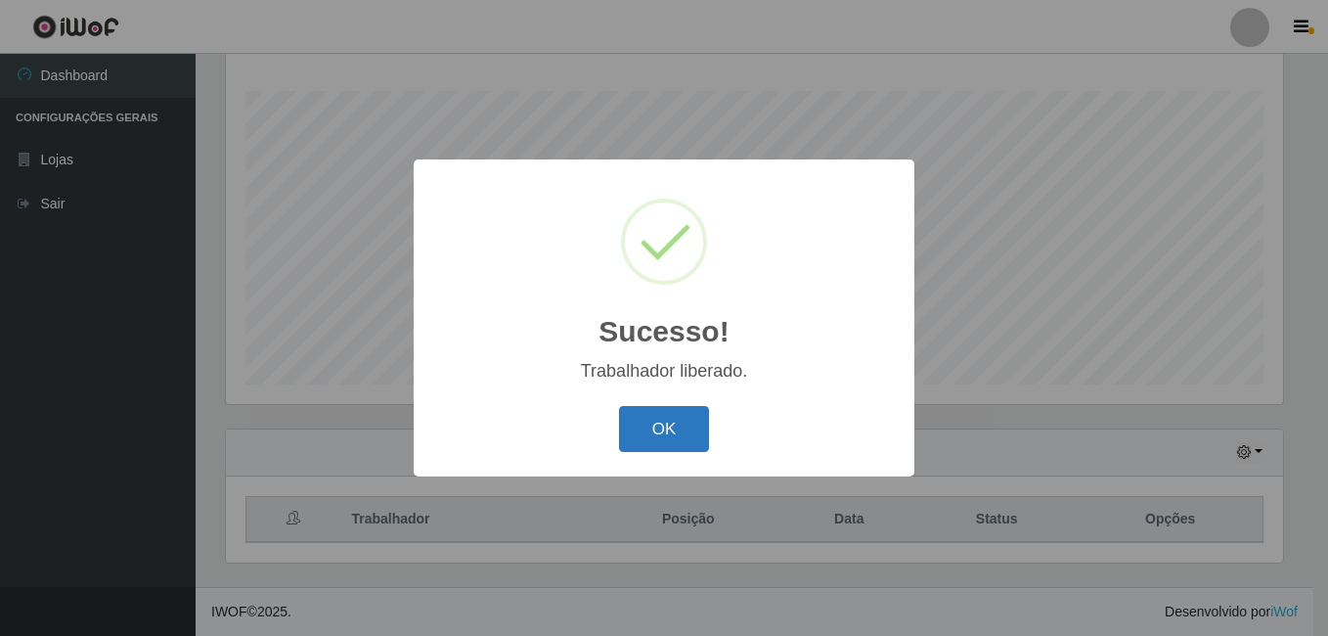
click at [667, 445] on button "OK" at bounding box center [664, 429] width 91 height 46
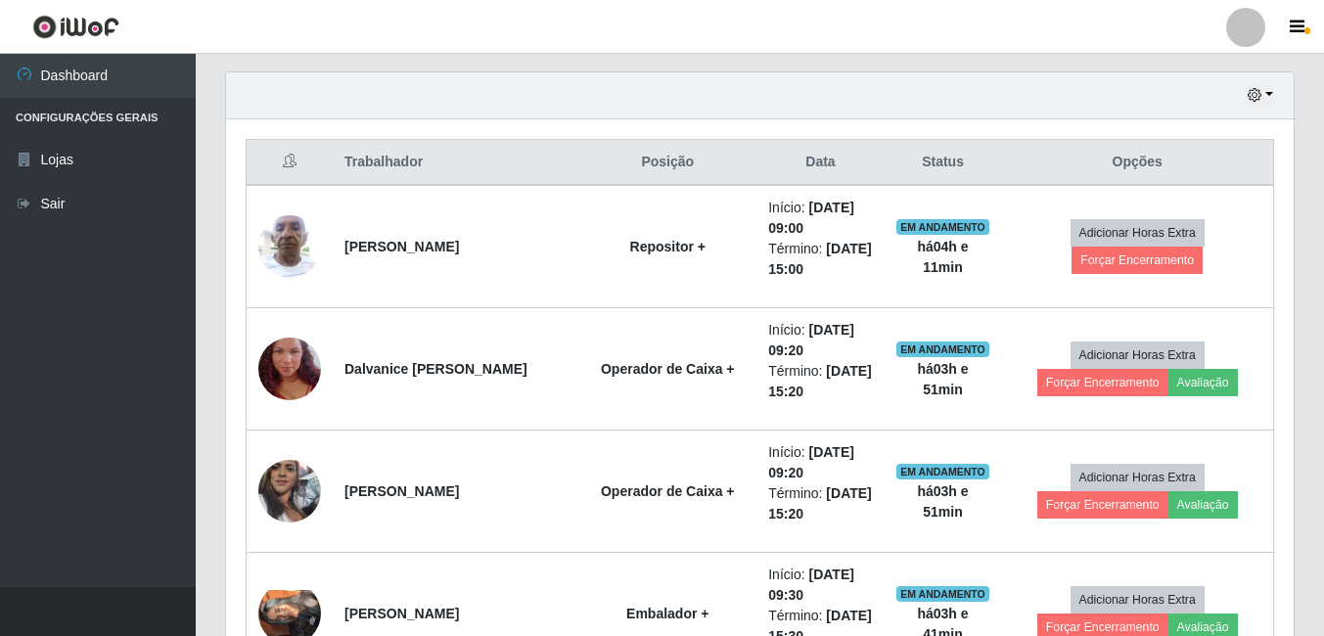
scroll to position [706, 0]
